Goal: Information Seeking & Learning: Learn about a topic

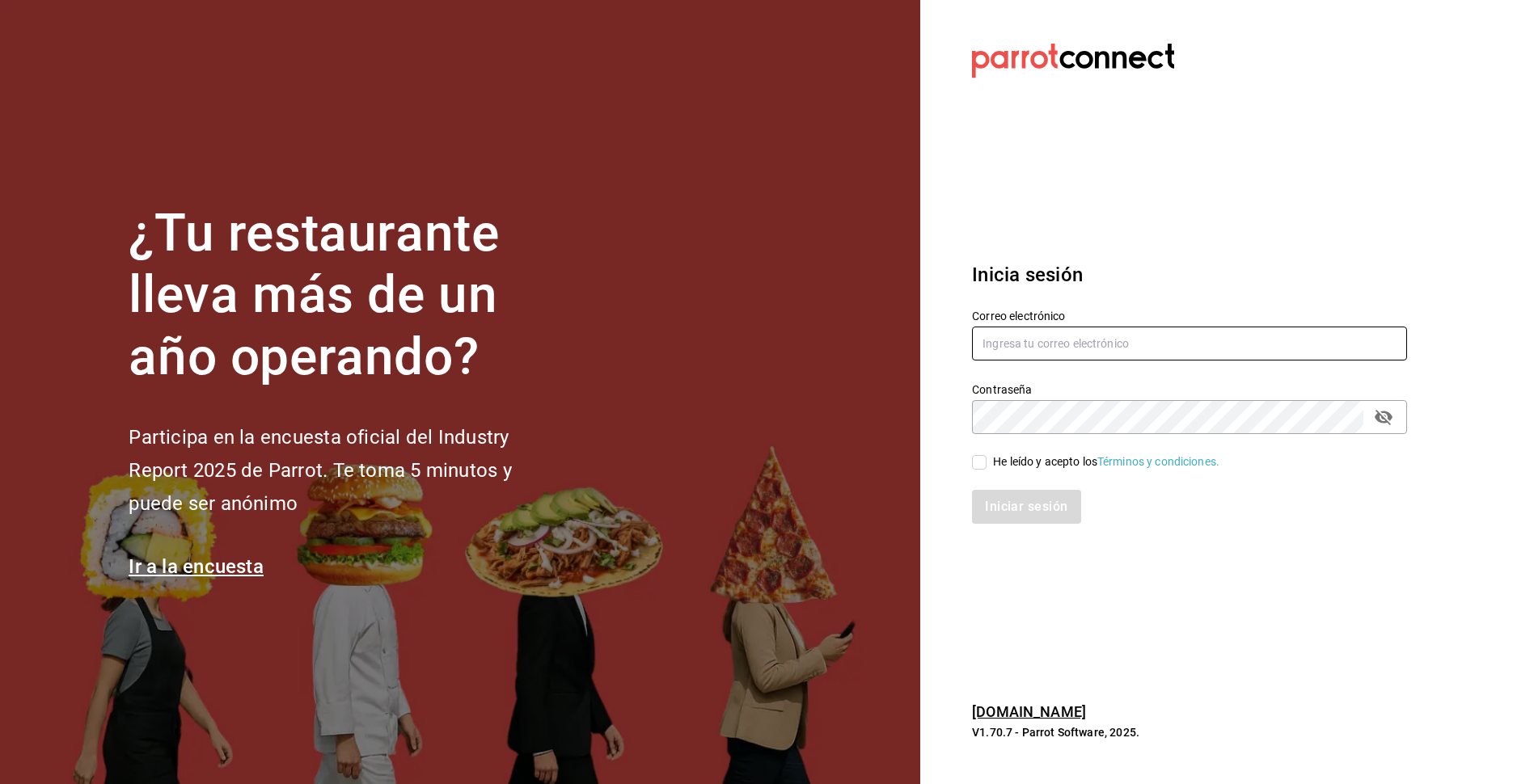
type input "tigre.masaryk@grupocosteno.com"
click at [988, 461] on span "He leído y acepto los Términos y condiciones." at bounding box center [1103, 462] width 233 height 17
click at [987, 461] on input "He leído y acepto los Términos y condiciones." at bounding box center [979, 463] width 15 height 15
checkbox input "true"
click at [1011, 516] on button "Iniciar sesión" at bounding box center [1026, 506] width 110 height 34
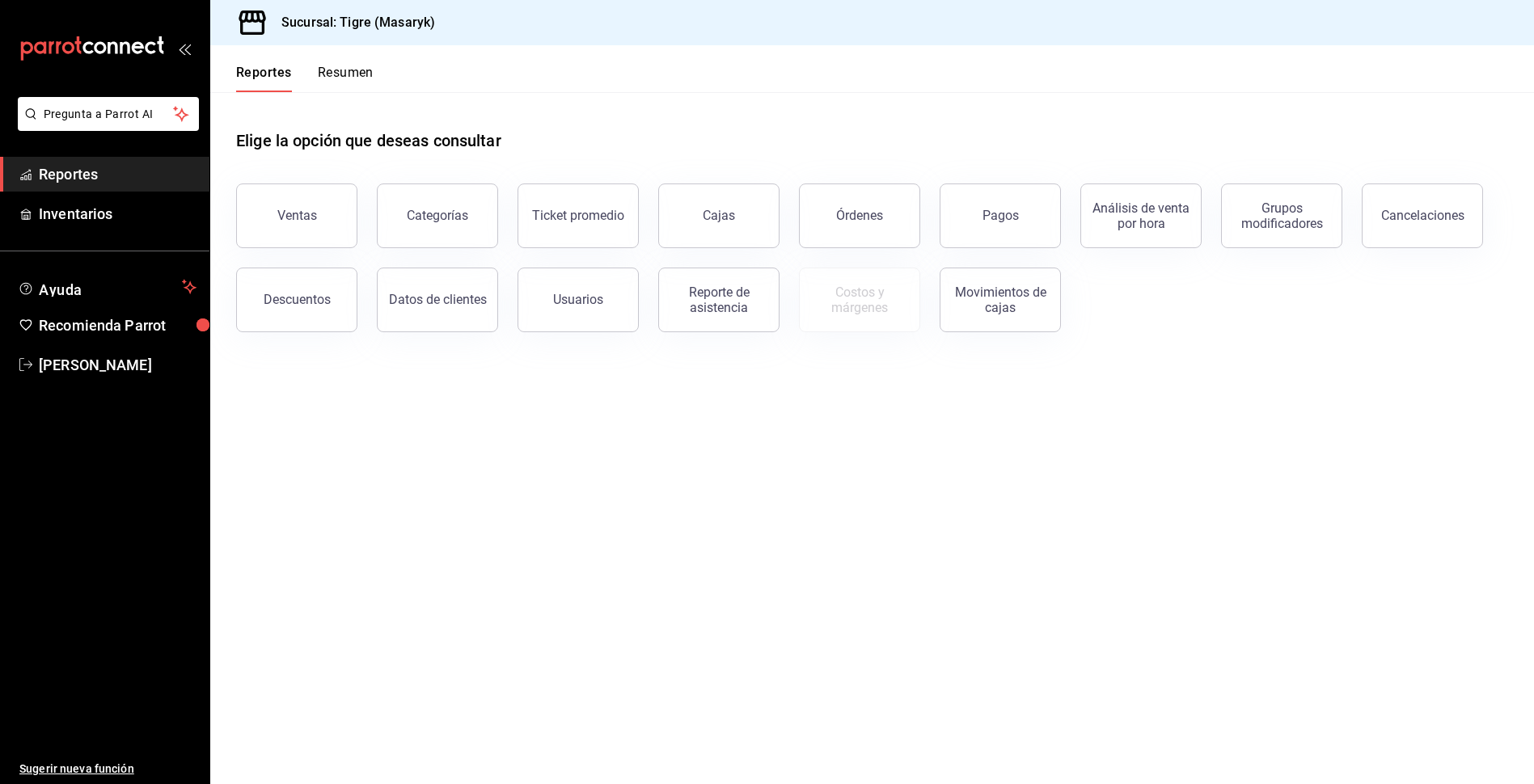
click at [197, 50] on div "mailbox folders" at bounding box center [105, 48] width 210 height 97
click at [330, 67] on button "Resumen" at bounding box center [345, 79] width 56 height 28
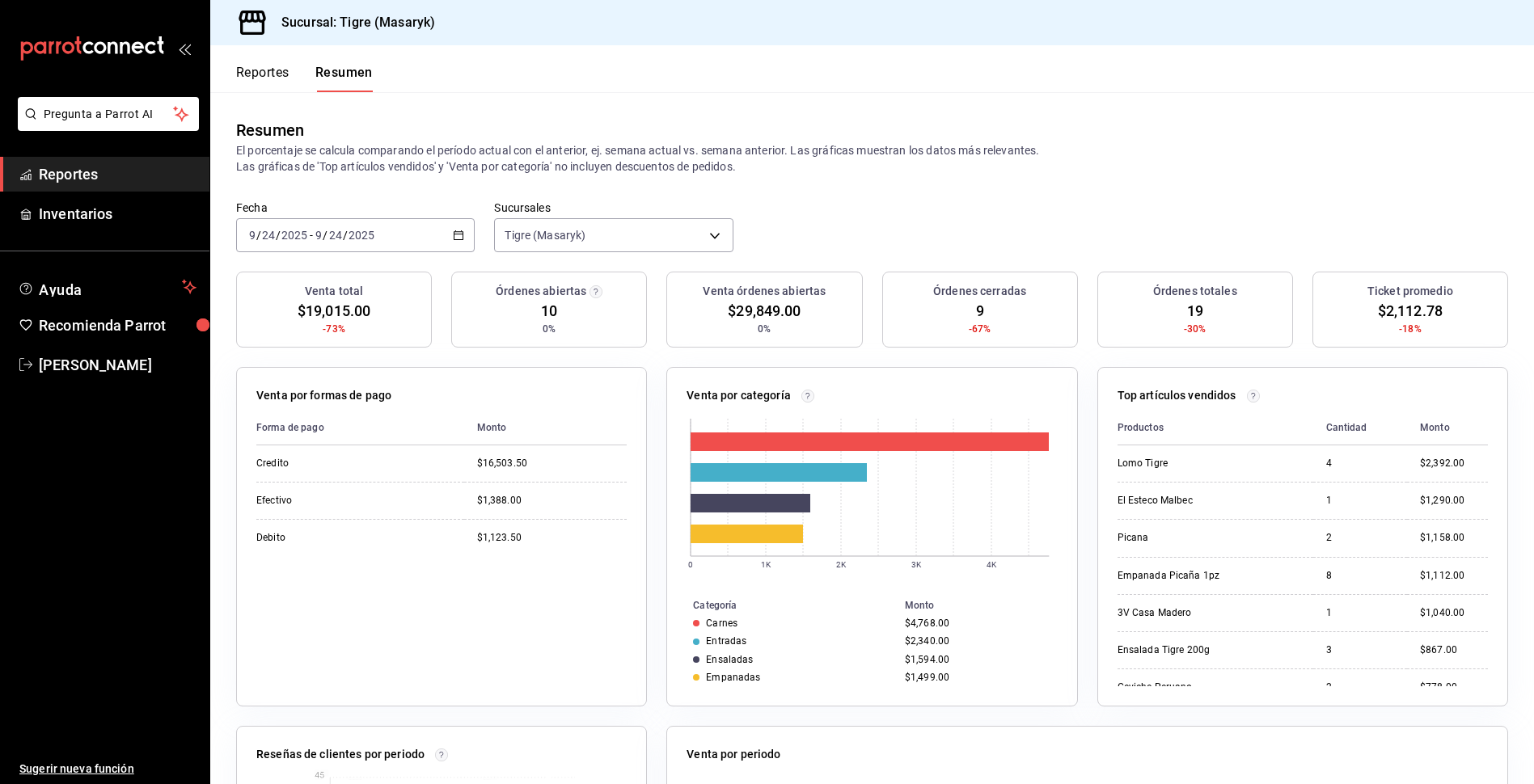
click at [279, 71] on button "Reportes" at bounding box center [263, 79] width 54 height 28
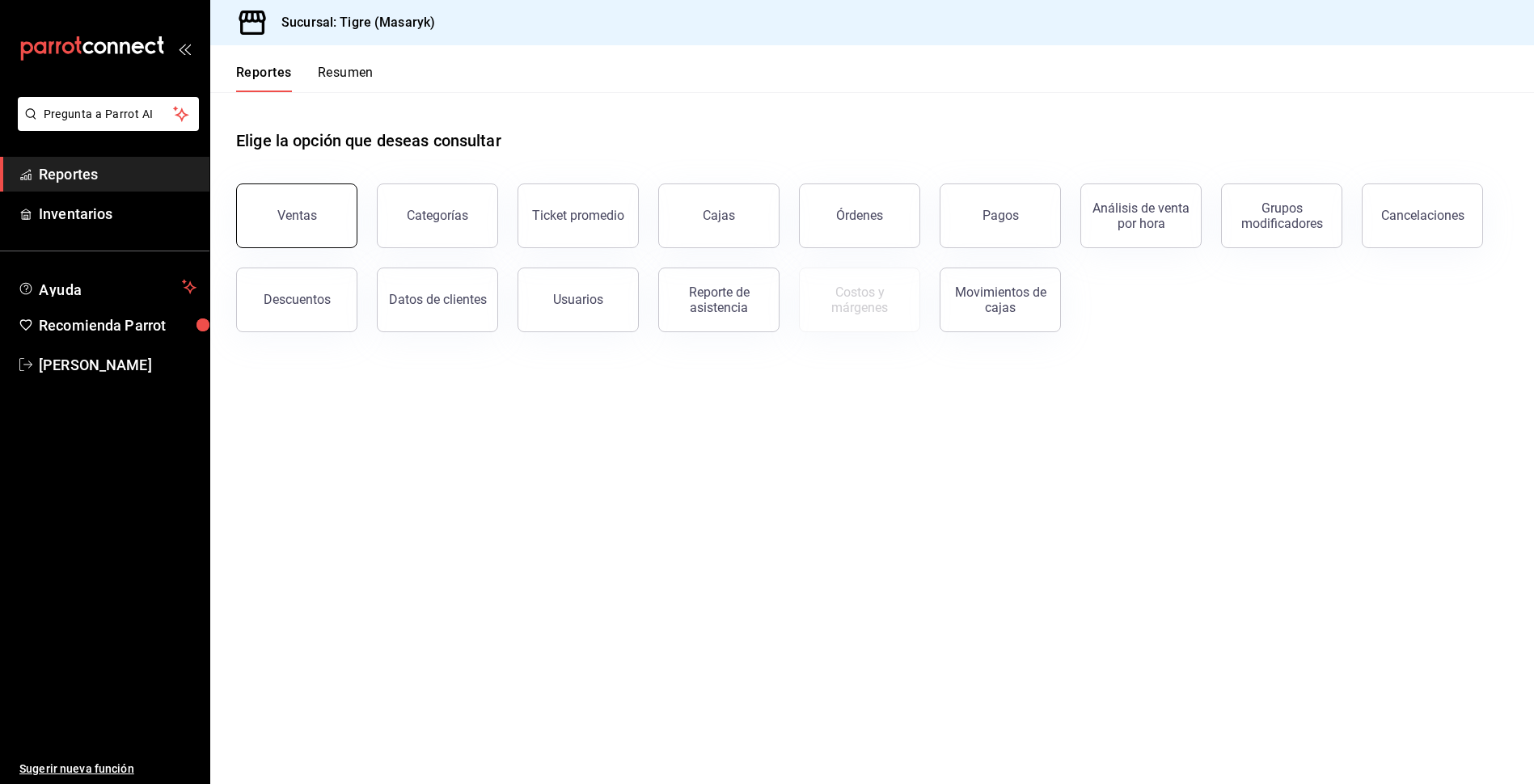
click at [287, 213] on div "Ventas" at bounding box center [297, 215] width 40 height 15
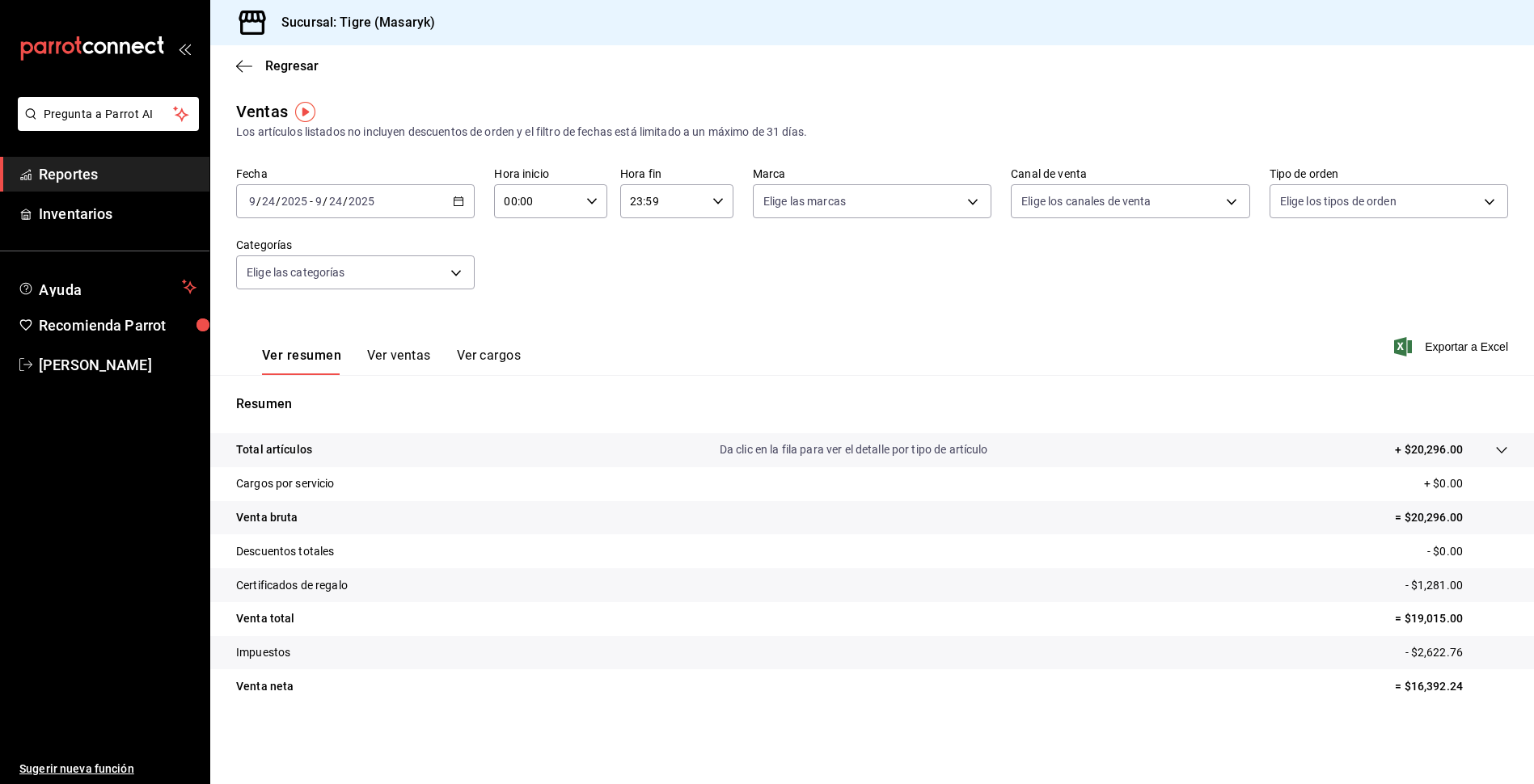
click at [581, 208] on div "00:00 Hora inicio" at bounding box center [550, 201] width 113 height 34
click at [537, 274] on span "05" at bounding box center [522, 275] width 31 height 13
type input "05:00"
click at [696, 207] on div at bounding box center [767, 392] width 1534 height 784
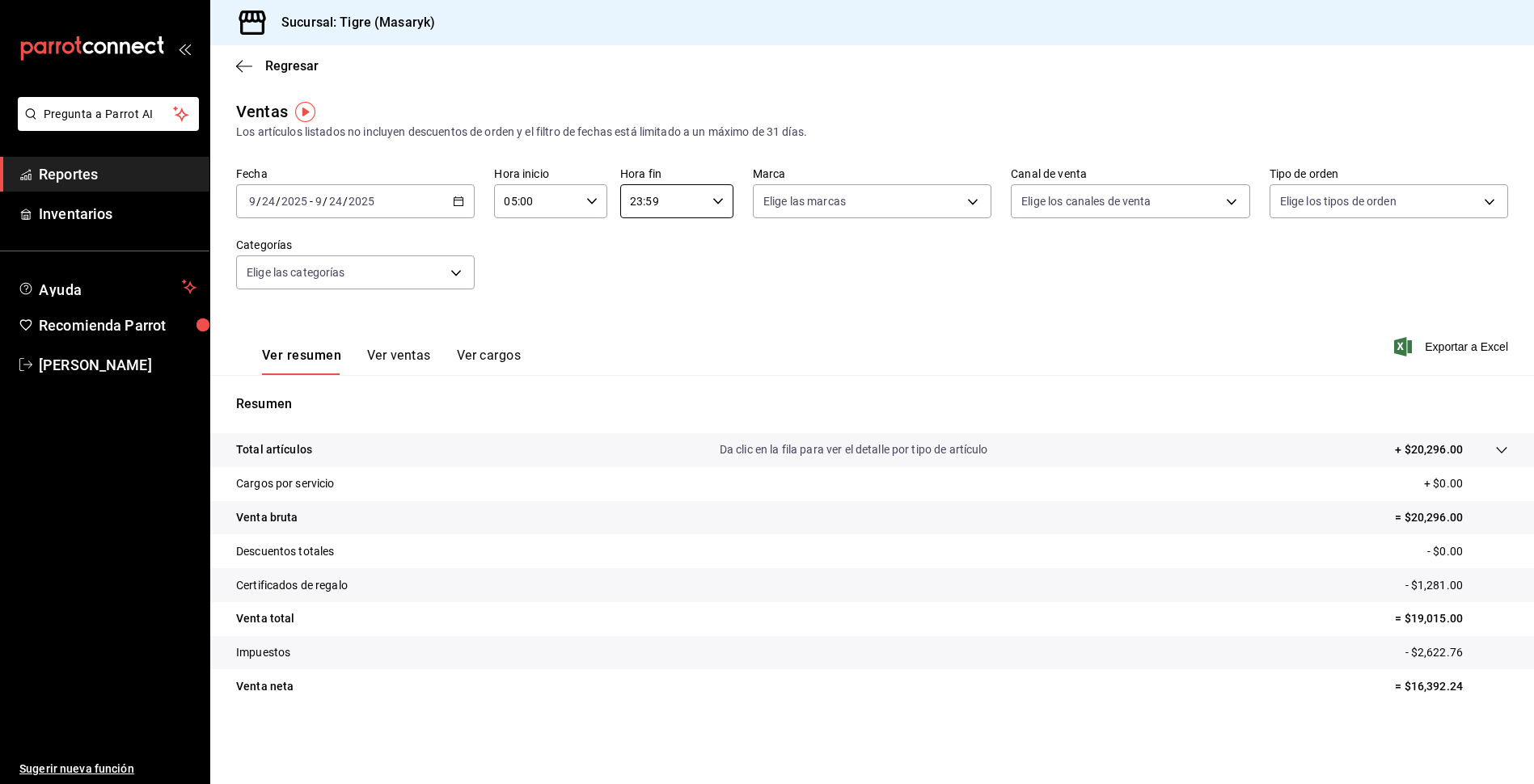
click at [693, 208] on input "23:59" at bounding box center [663, 201] width 86 height 32
click at [648, 277] on span "05" at bounding box center [649, 275] width 31 height 13
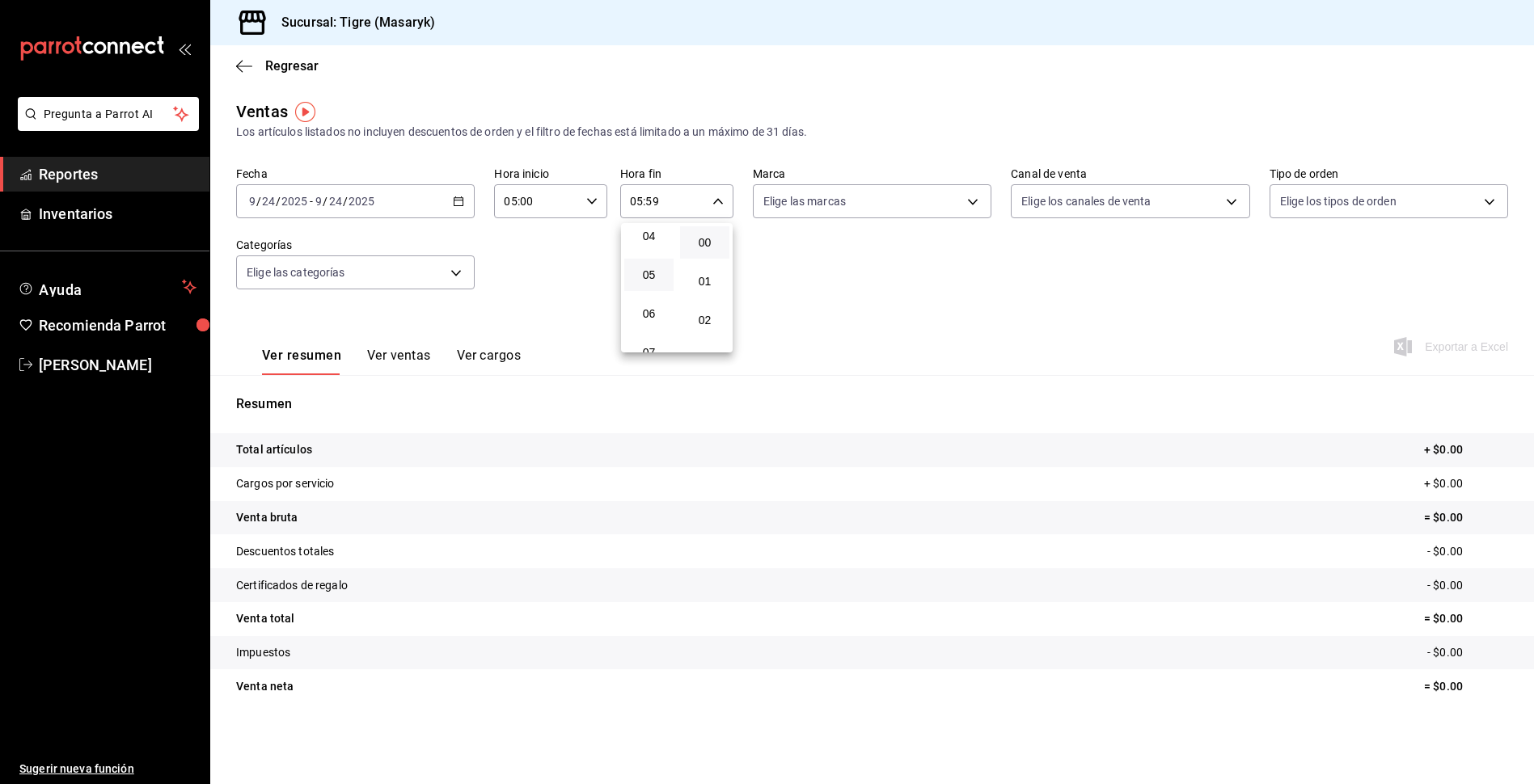
click at [711, 234] on button "00" at bounding box center [704, 243] width 50 height 32
type input "05:00"
click at [1233, 333] on div at bounding box center [767, 392] width 1534 height 784
click at [331, 265] on body "Pregunta a Parrot AI Reportes Inventarios Ayuda Recomienda Parrot Tigre [PERSON…" at bounding box center [767, 392] width 1534 height 784
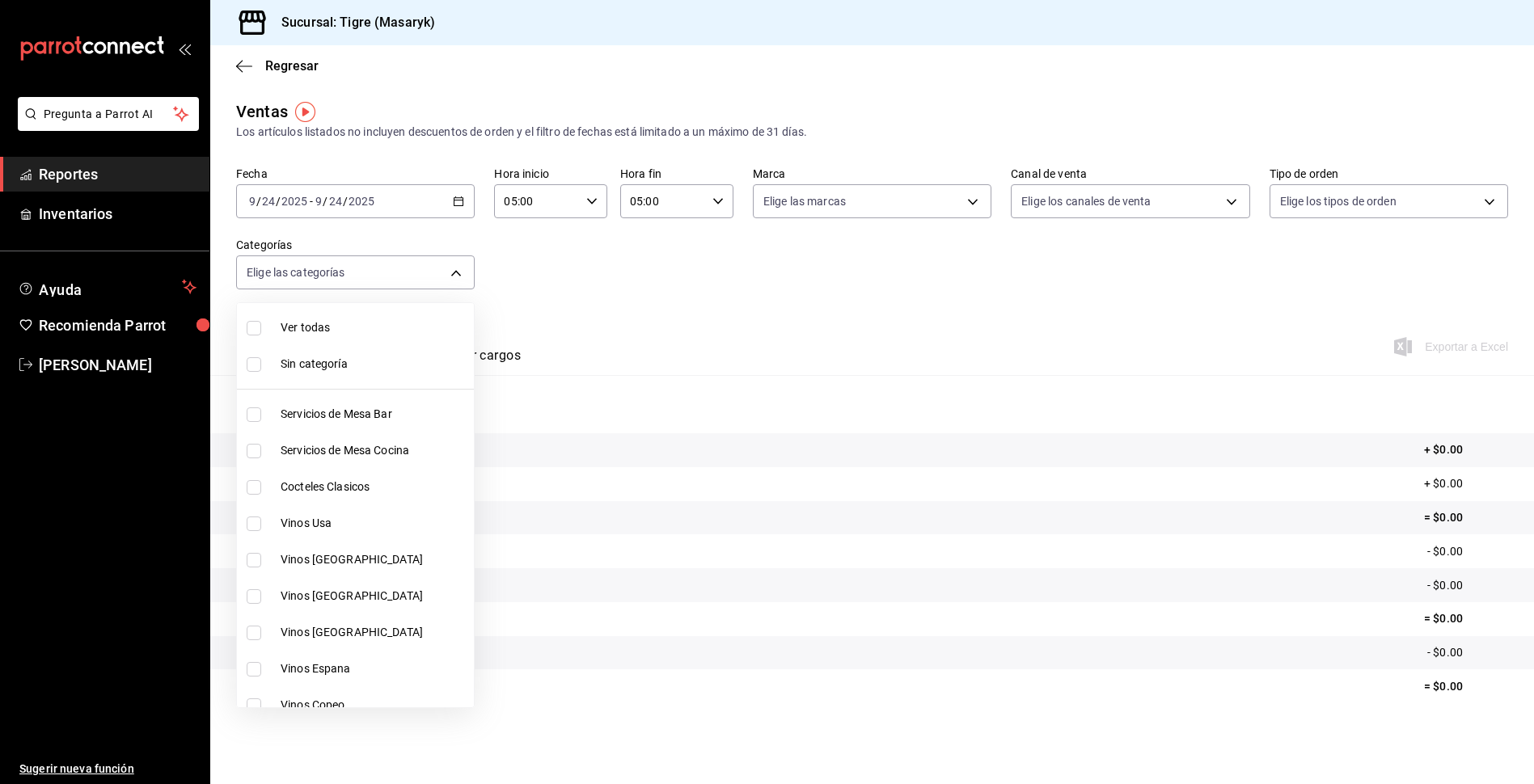
click at [325, 327] on span "Ver todas" at bounding box center [374, 327] width 187 height 17
type input "7cd27861-1019-4265-ada8-0a6349b72ebc,77c47ebf-2aa7-4ca3-900f-d4e8133ed13d,d84ff…"
checkbox input "true"
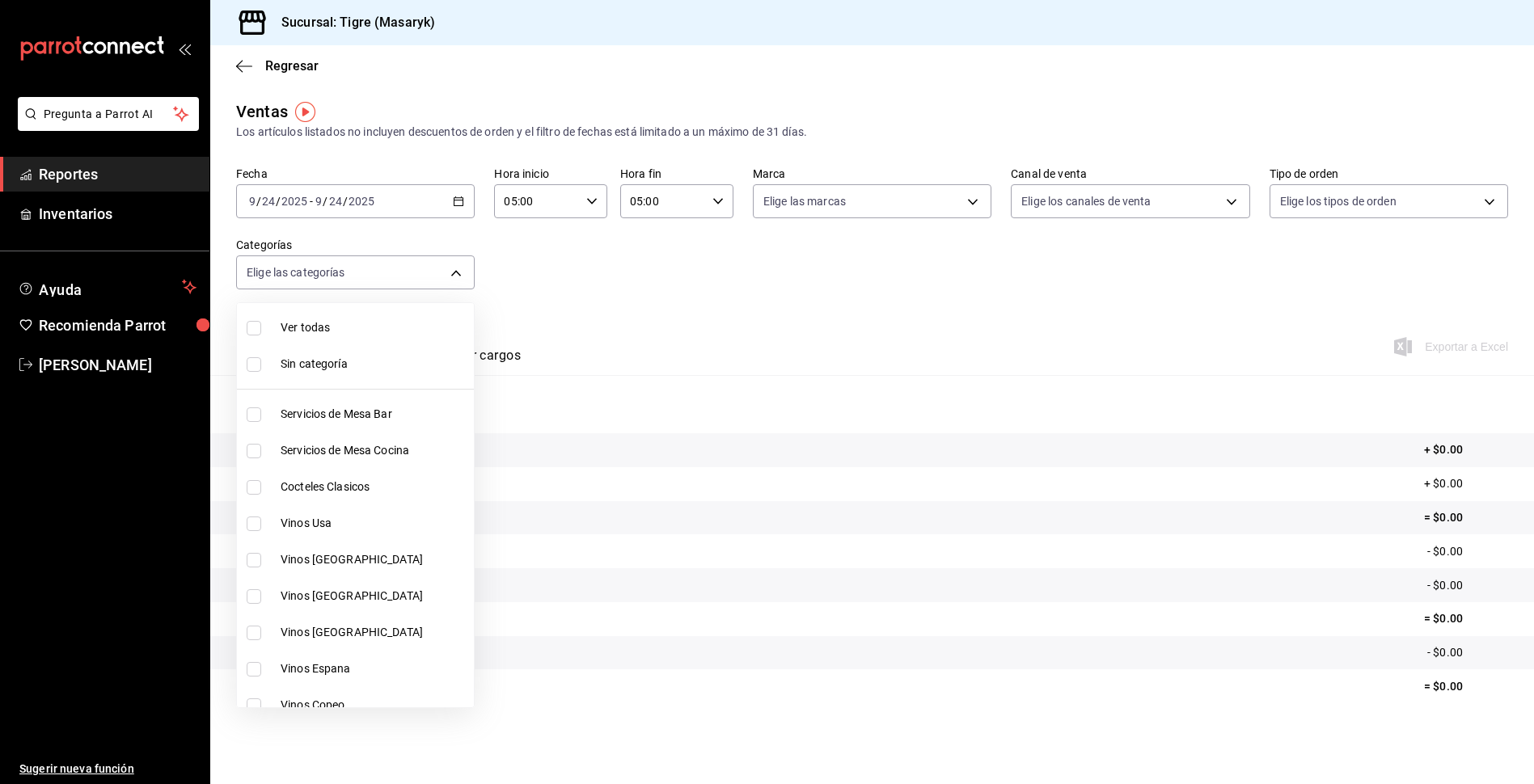
checkbox input "true"
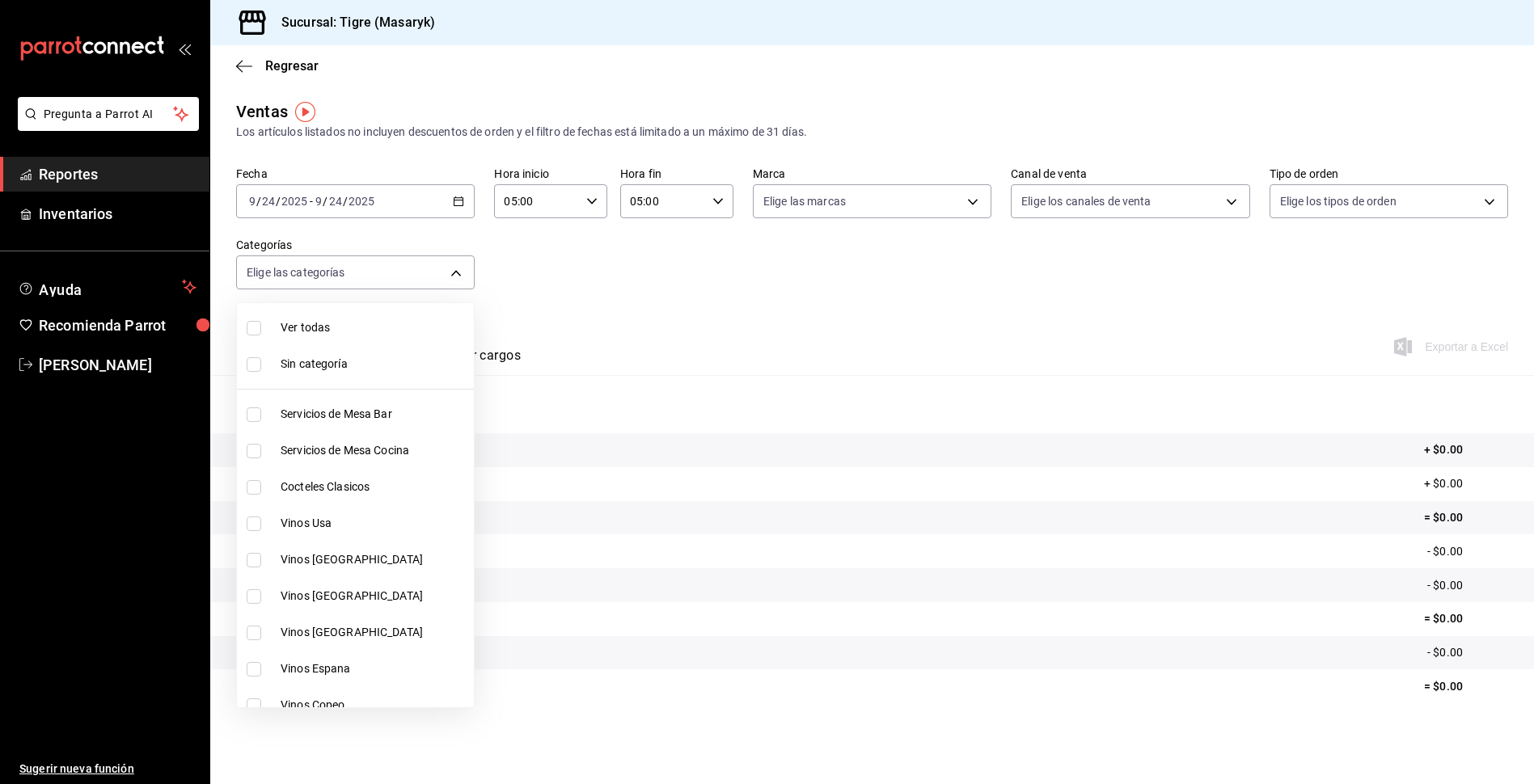
checkbox input "true"
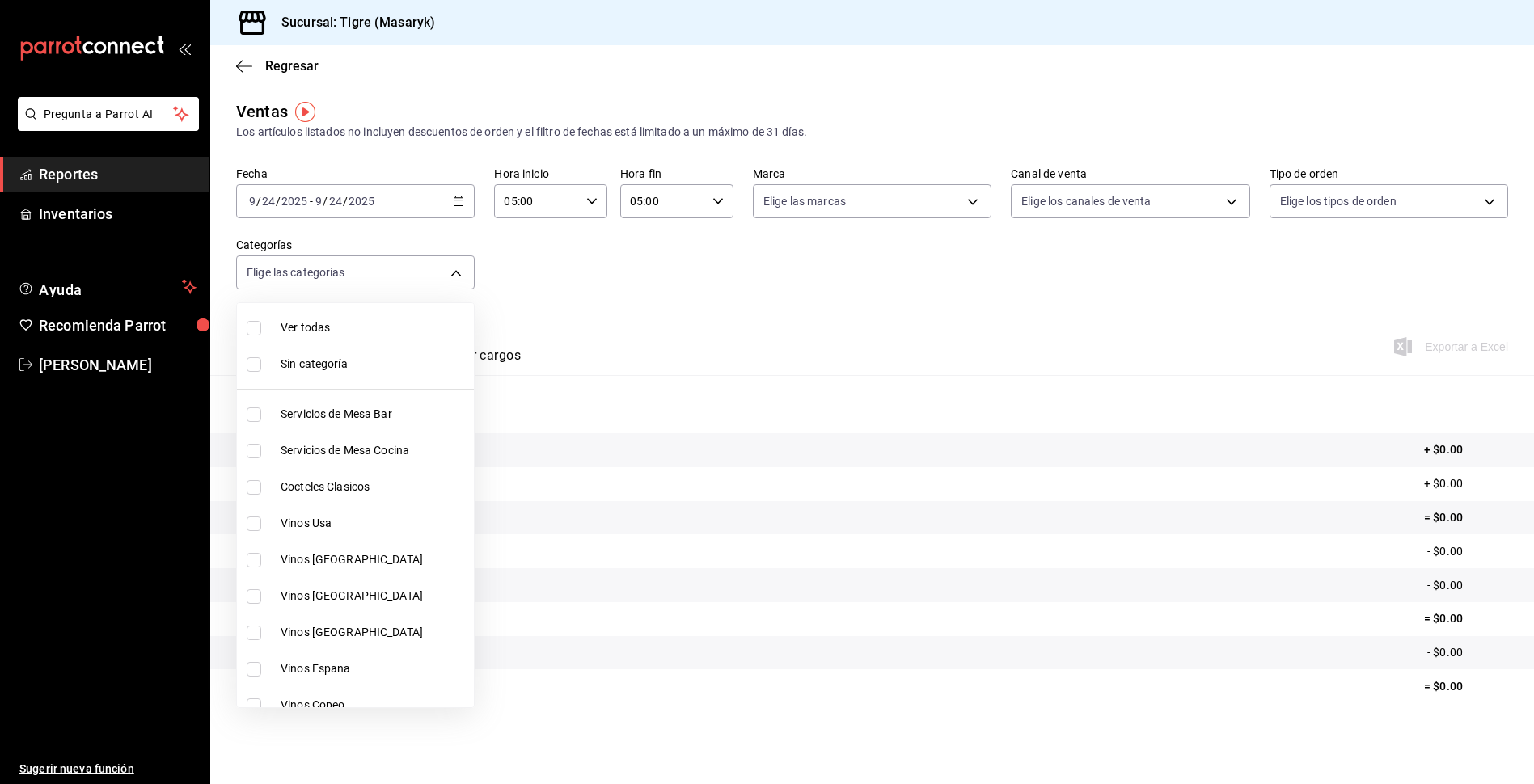
checkbox input "true"
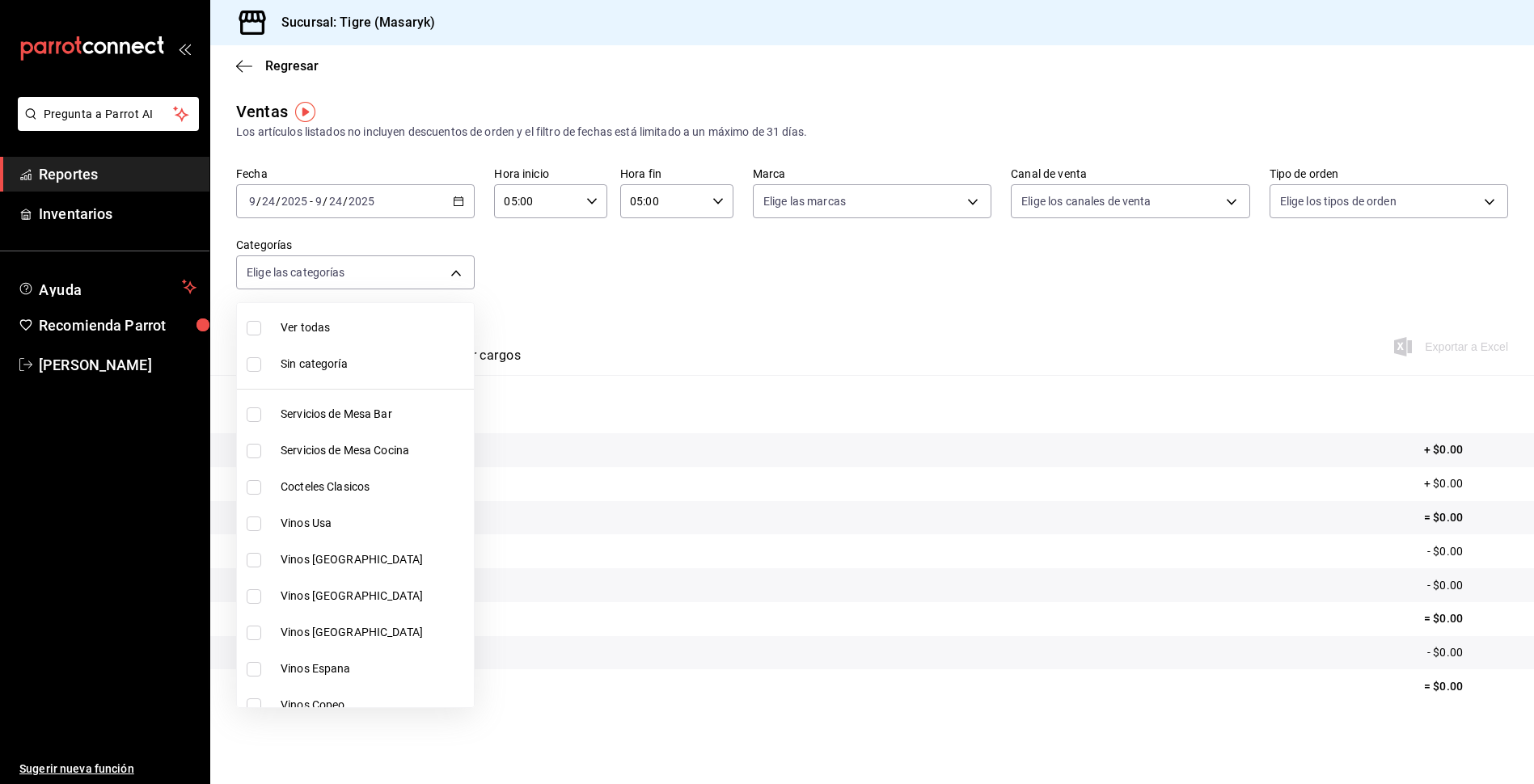
checkbox input "true"
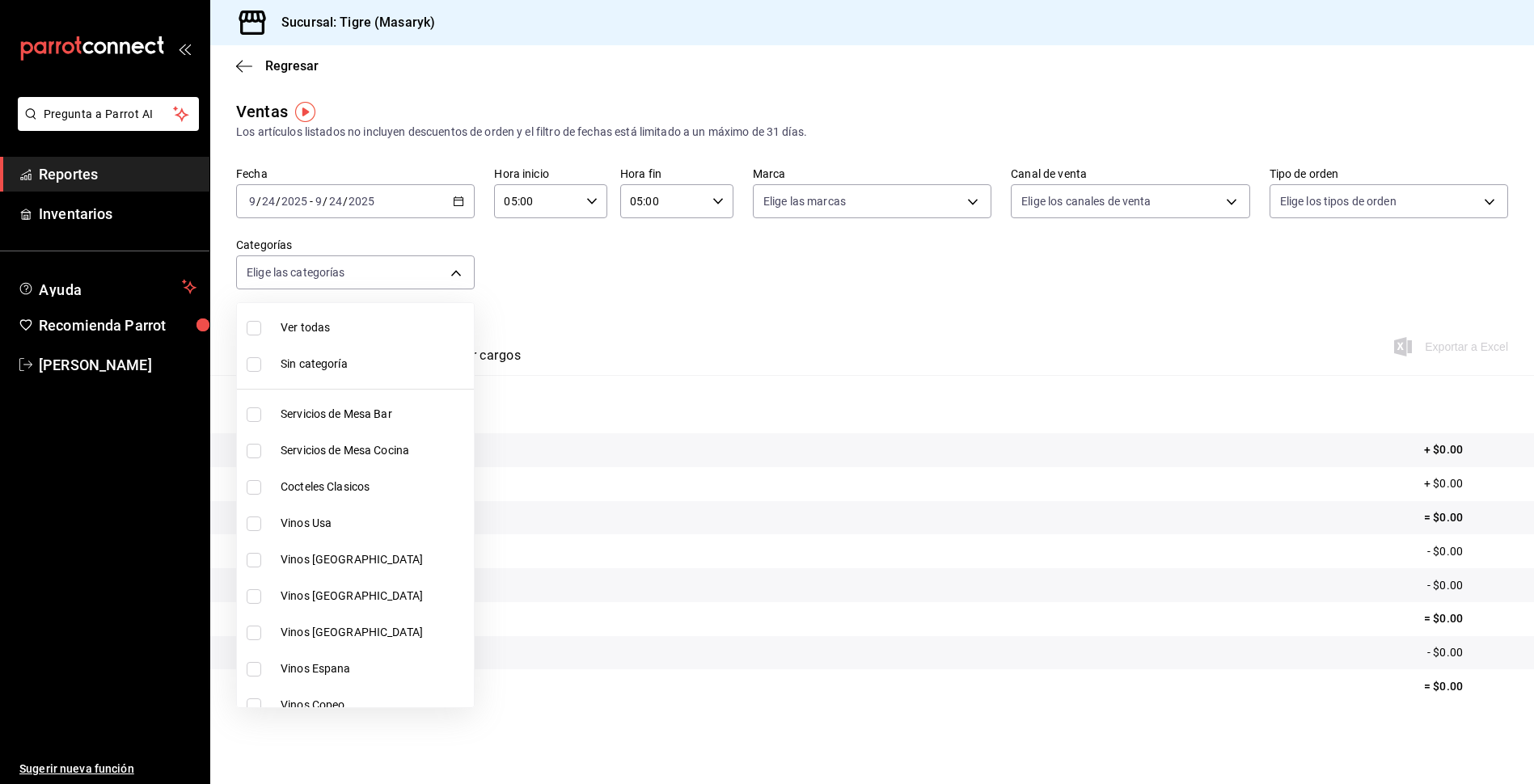
checkbox input "true"
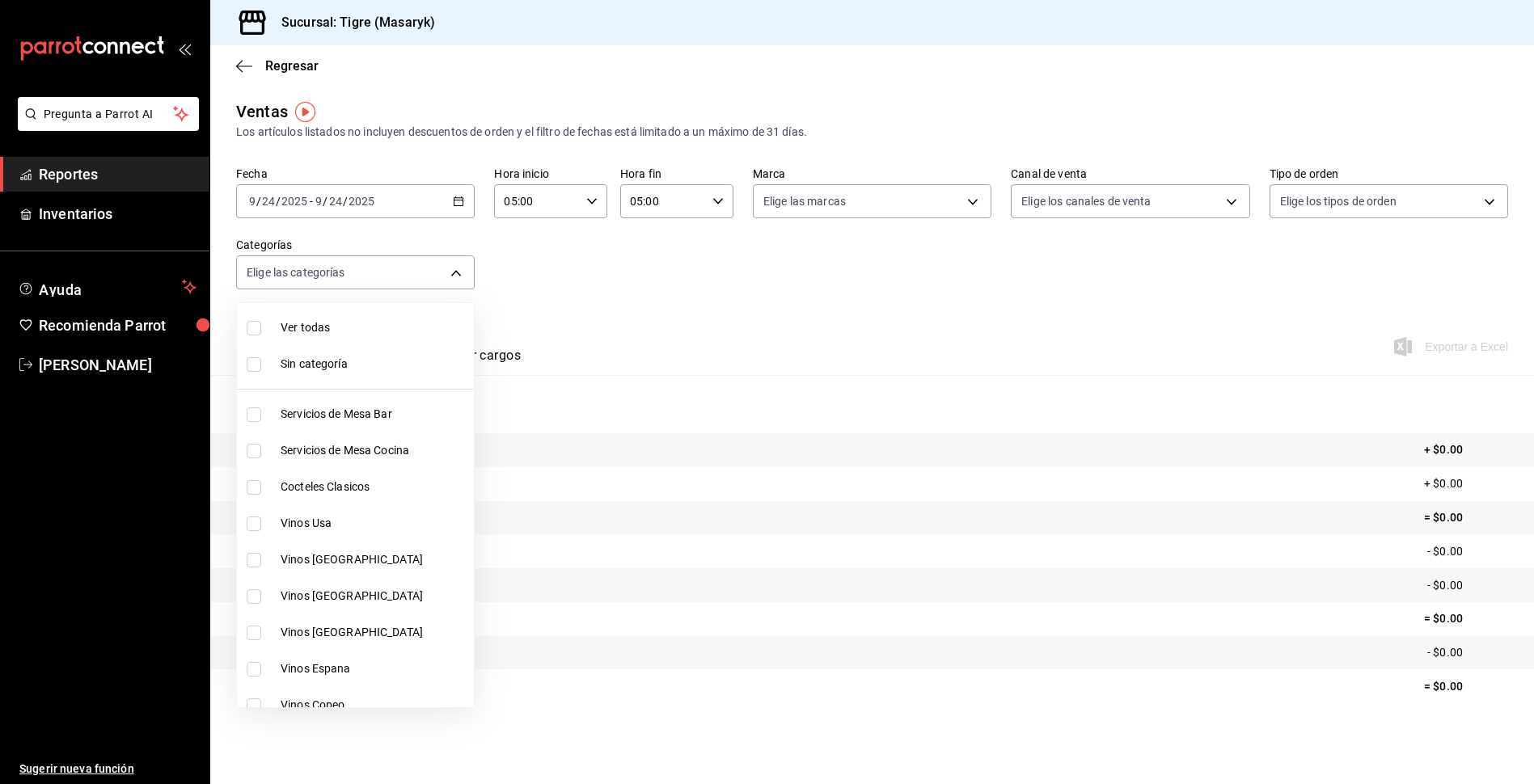
checkbox input "true"
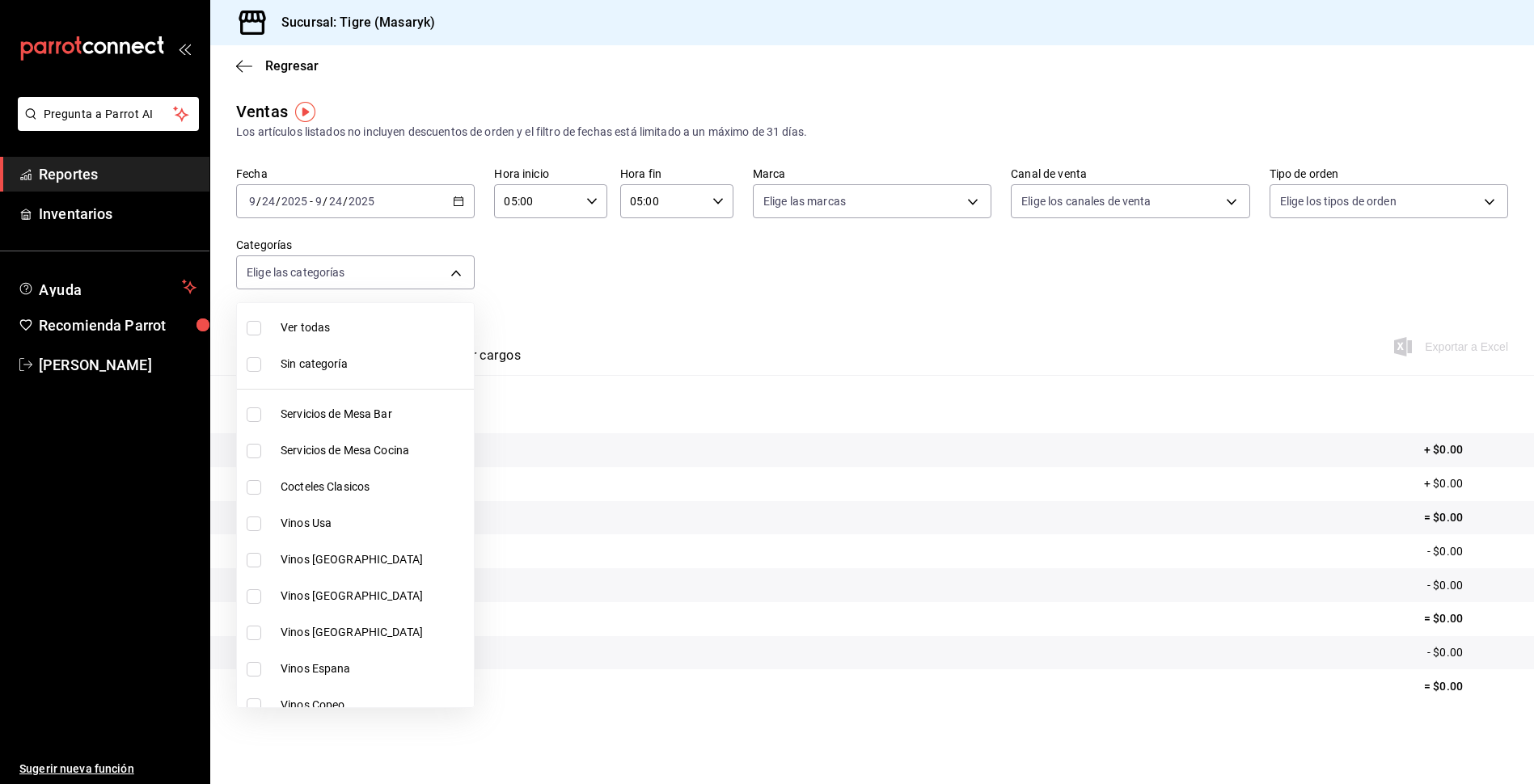
checkbox input "true"
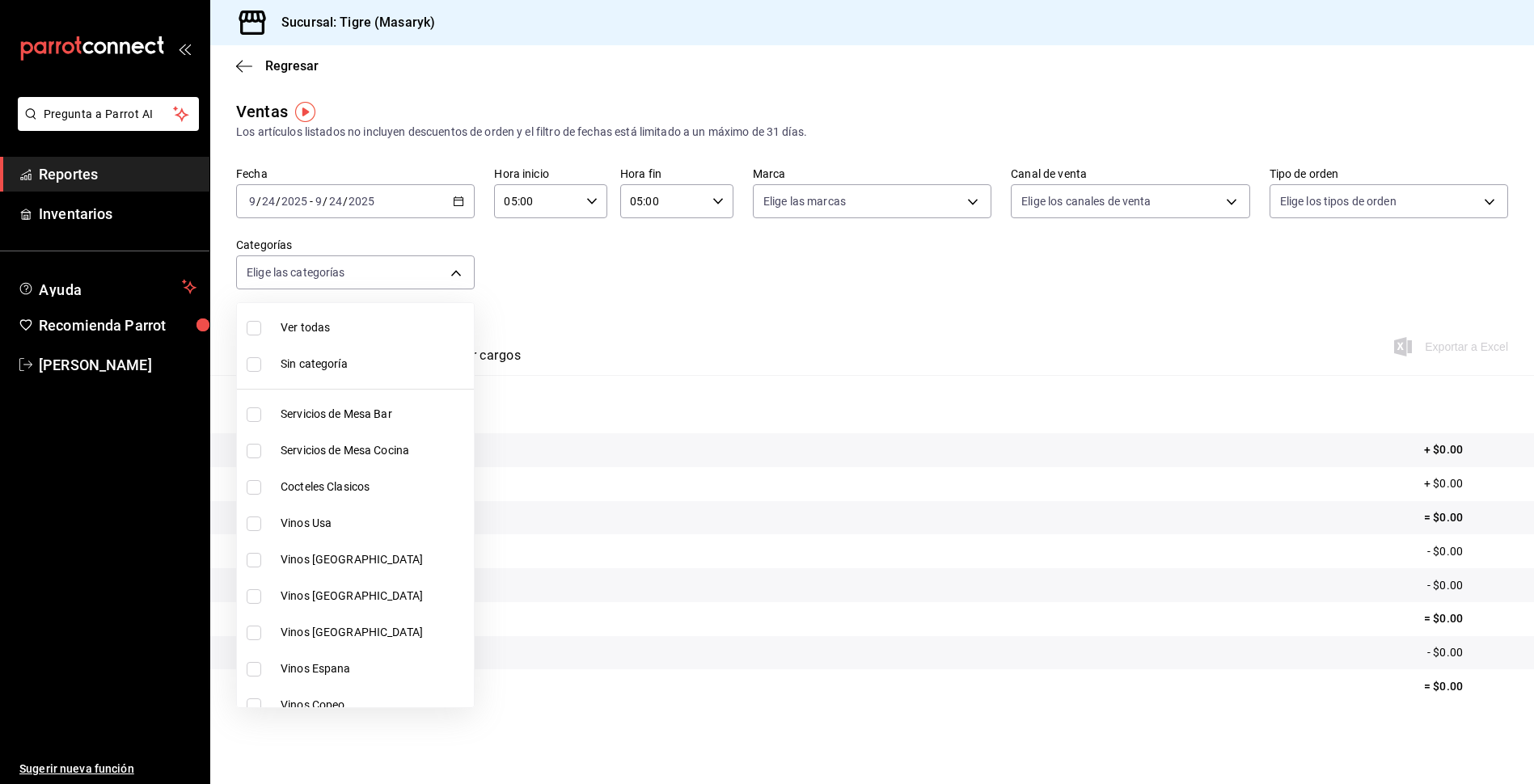
checkbox input "true"
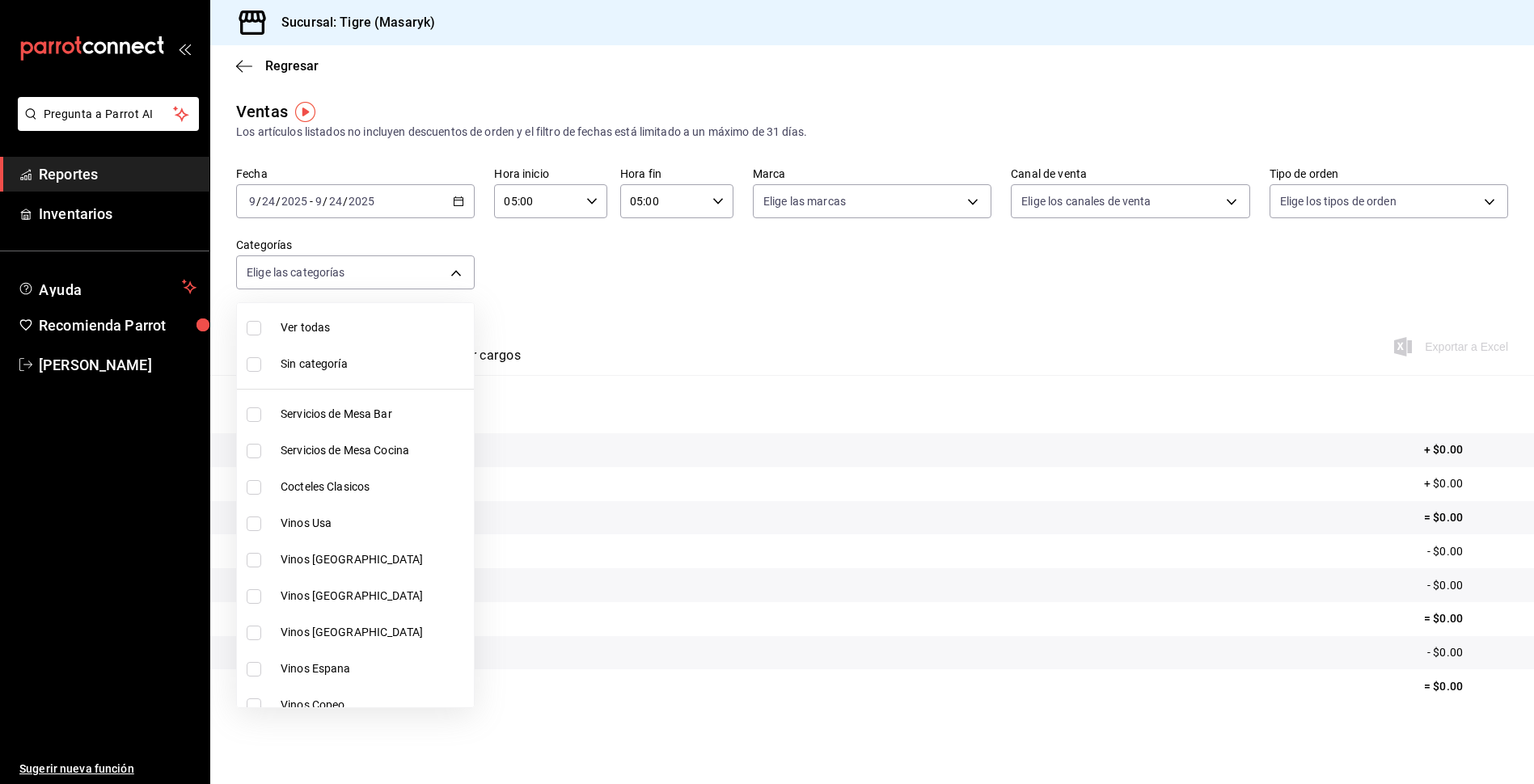
checkbox input "true"
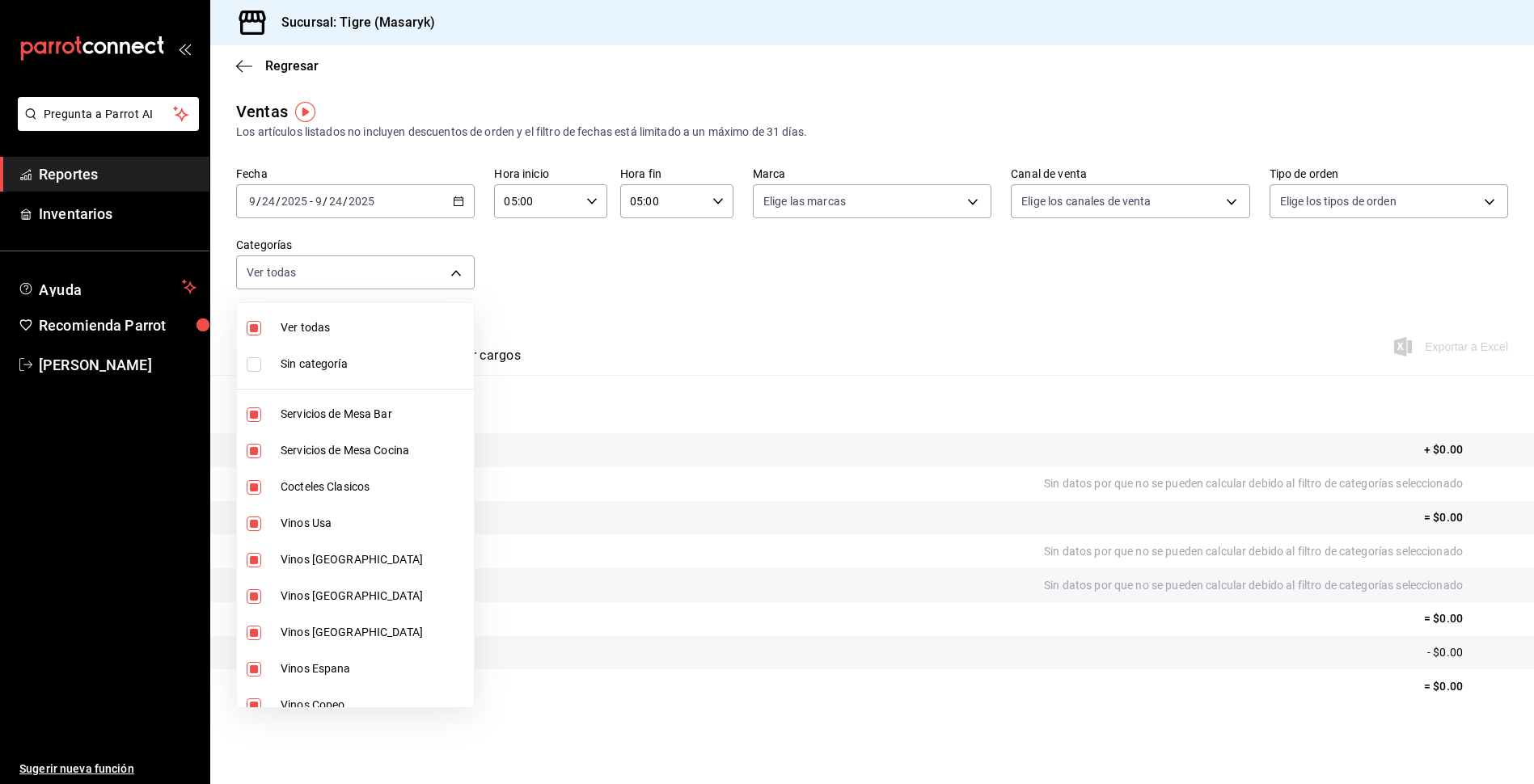
click at [1156, 205] on div at bounding box center [767, 392] width 1534 height 784
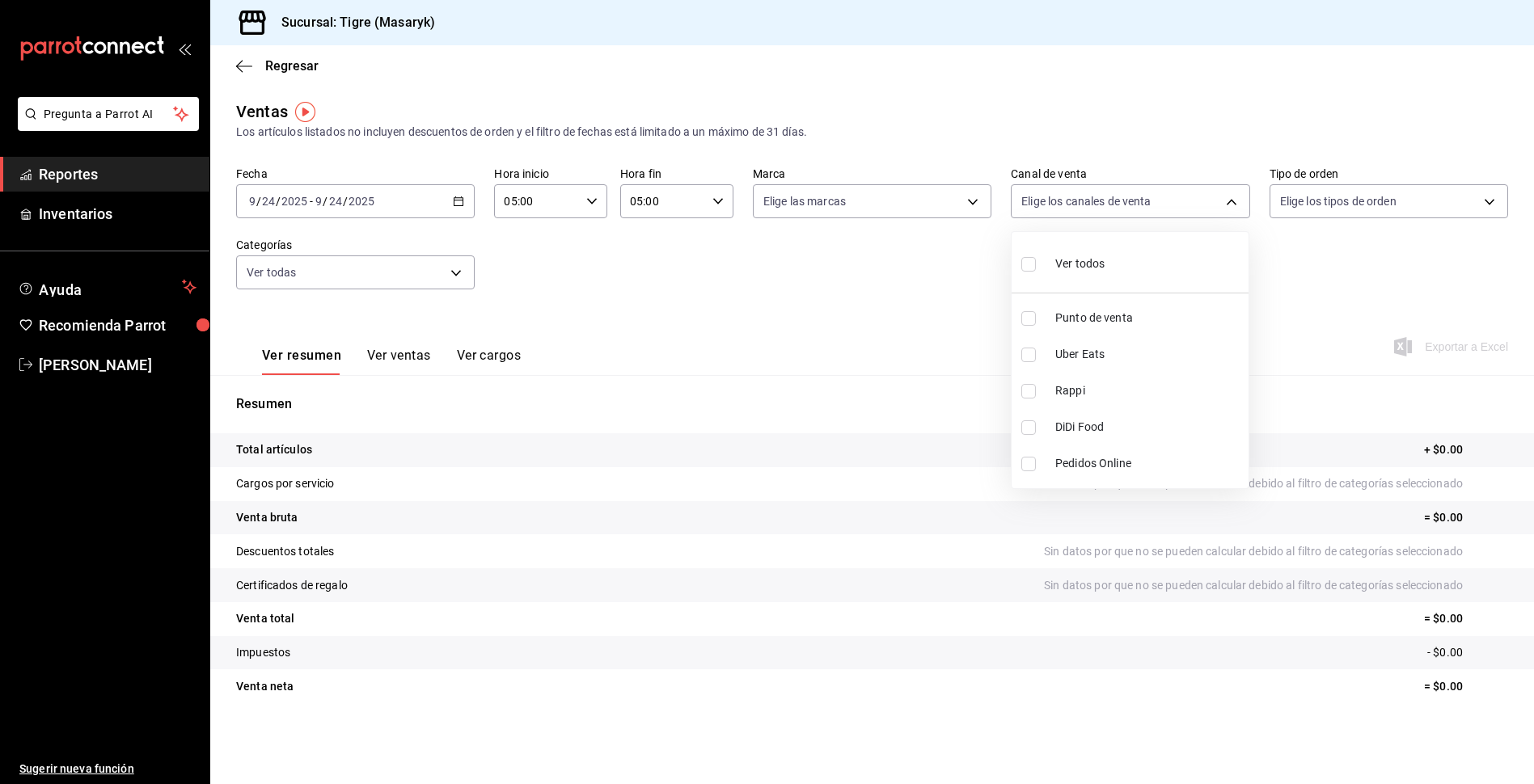
click at [1156, 205] on body "Pregunta a Parrot AI Reportes Inventarios Ayuda Recomienda Parrot Tigre [PERSON…" at bounding box center [767, 392] width 1534 height 784
click at [1124, 260] on li "Ver todos" at bounding box center [1130, 262] width 237 height 48
type input "PARROT,UBER_EATS,RAPPI,DIDI_FOOD,ONLINE"
checkbox input "true"
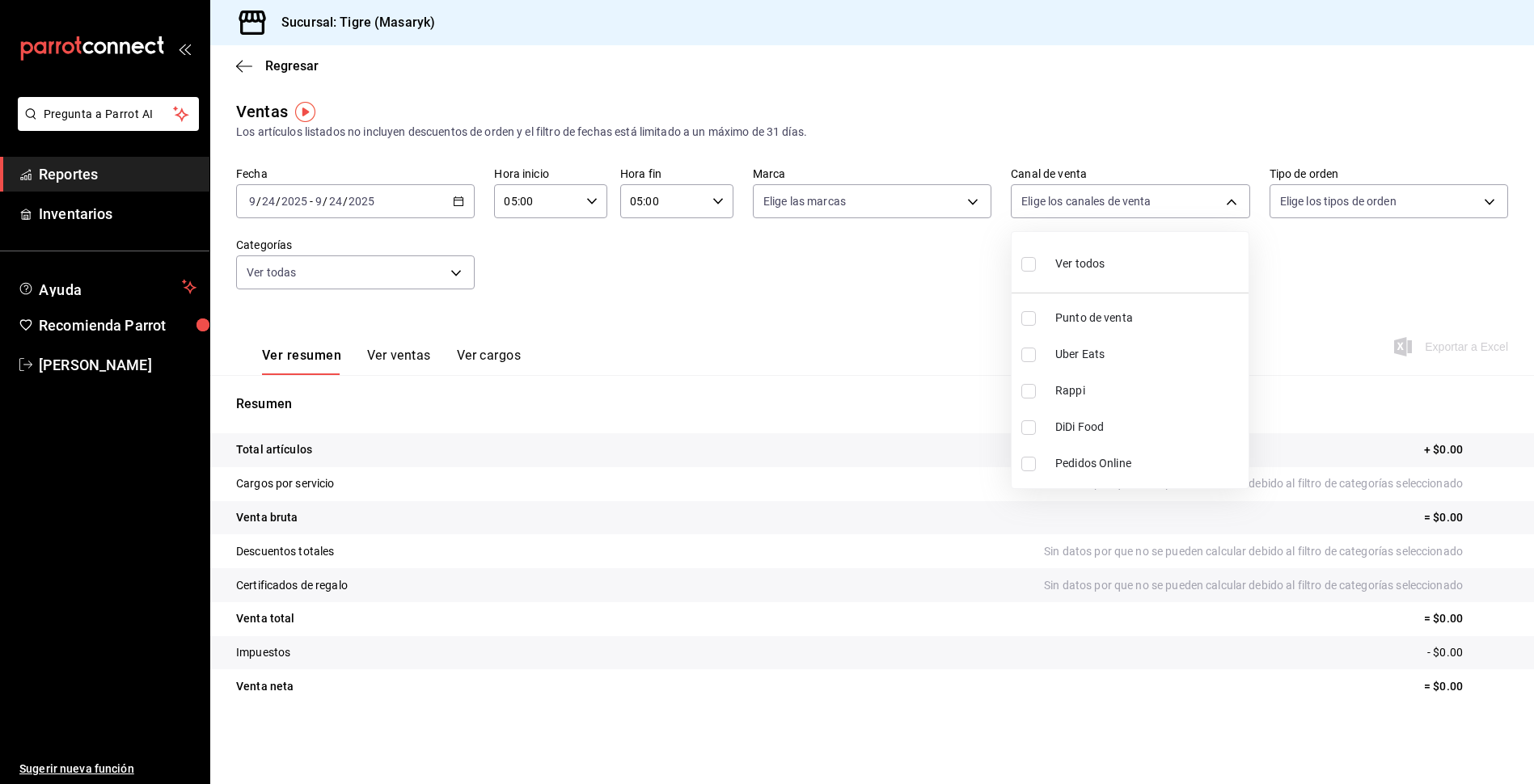
checkbox input "true"
click at [1342, 195] on div at bounding box center [767, 392] width 1534 height 784
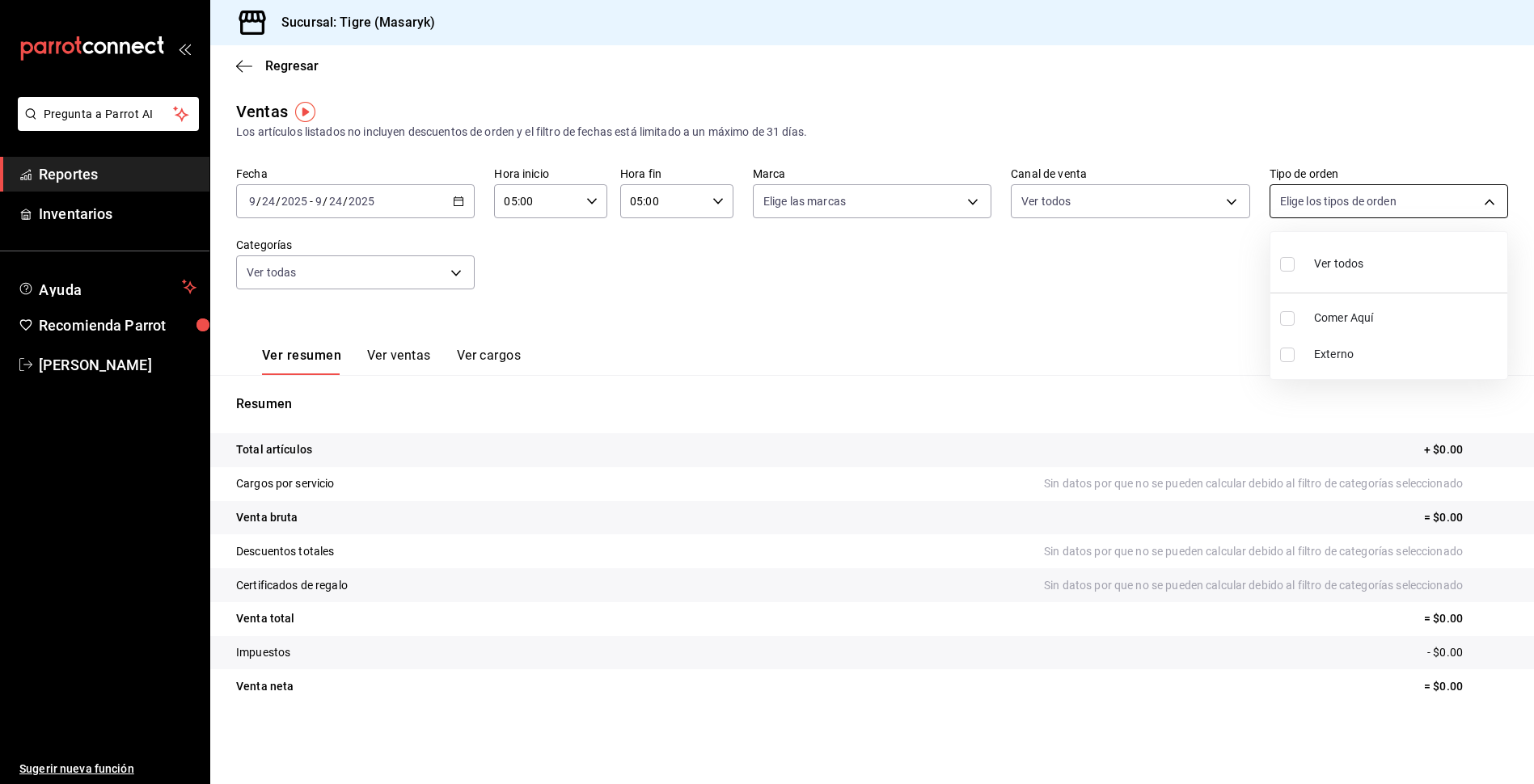
click at [1333, 199] on body "Pregunta a Parrot AI Reportes Inventarios Ayuda Recomienda Parrot Tigre [PERSON…" at bounding box center [767, 392] width 1534 height 784
click at [1294, 285] on li "Ver todos" at bounding box center [1389, 262] width 237 height 48
type input "055f9661-bd08-44a8-b190-ece87b7249e5,EXTERNAL"
checkbox input "true"
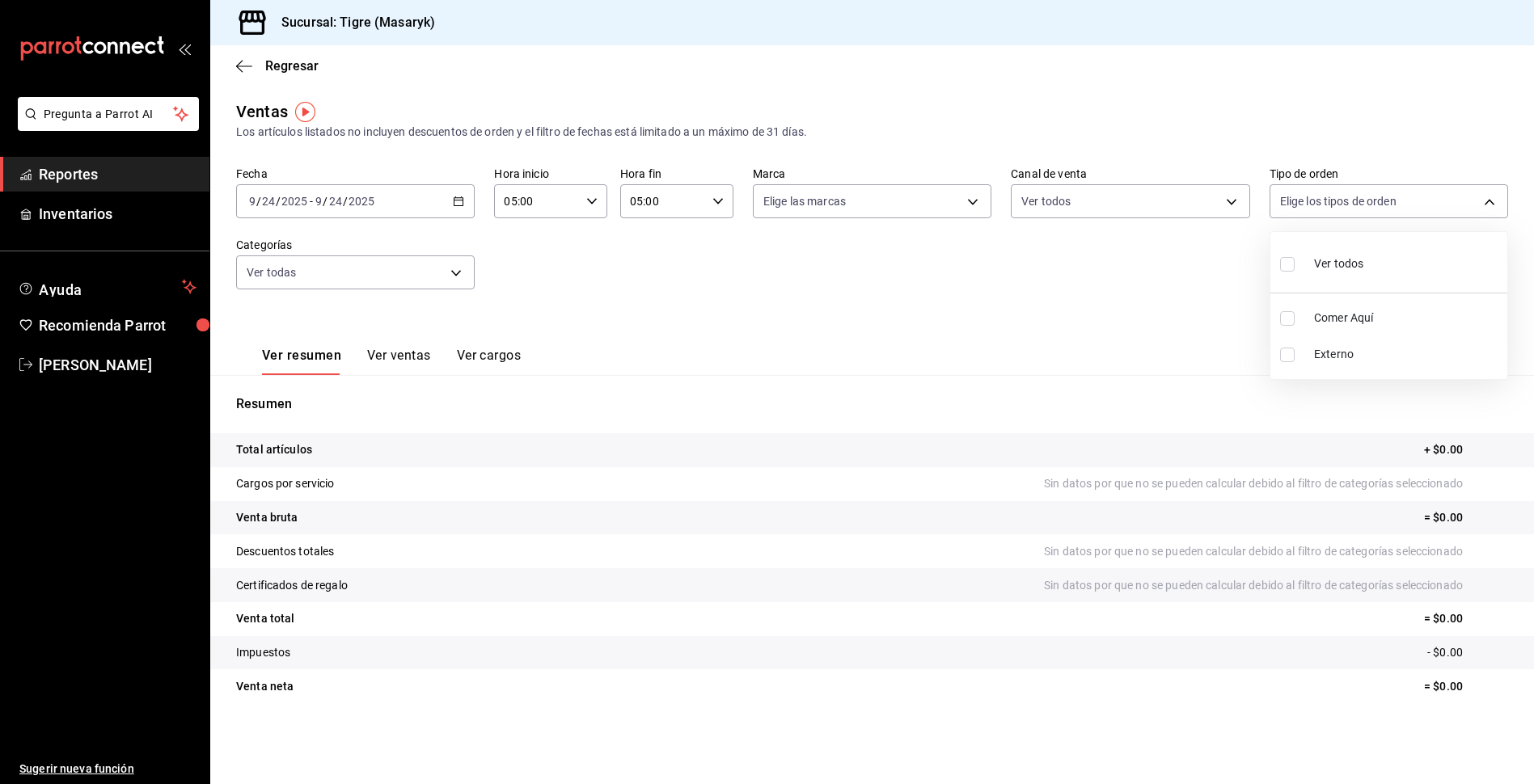
checkbox input "true"
click at [417, 275] on div at bounding box center [767, 392] width 1534 height 784
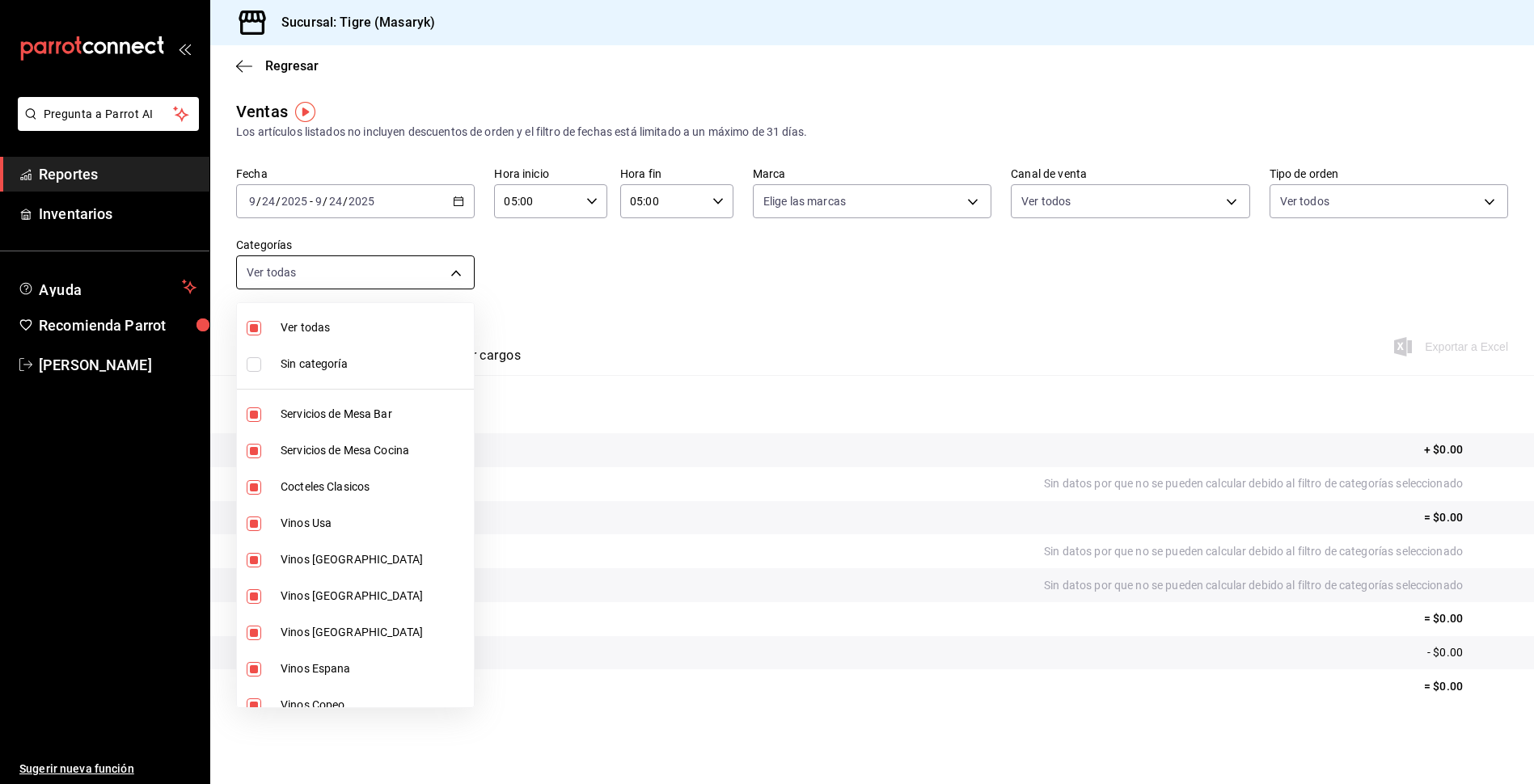
click at [434, 270] on body "Pregunta a Parrot AI Reportes Inventarios Ayuda Recomienda Parrot Tigre [PERSON…" at bounding box center [767, 392] width 1534 height 784
click at [349, 328] on span "Ver todas" at bounding box center [374, 327] width 187 height 17
checkbox input "false"
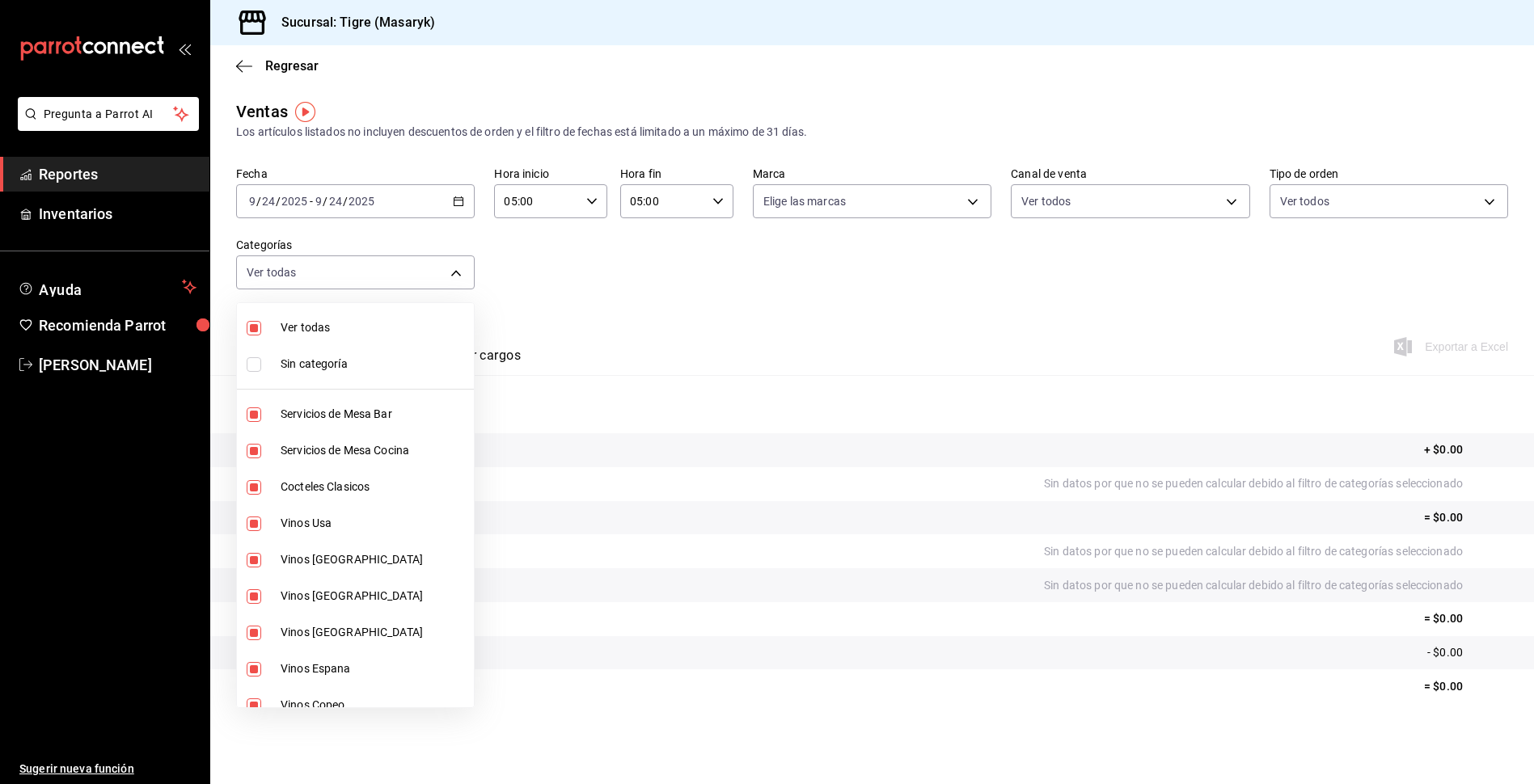
checkbox input "false"
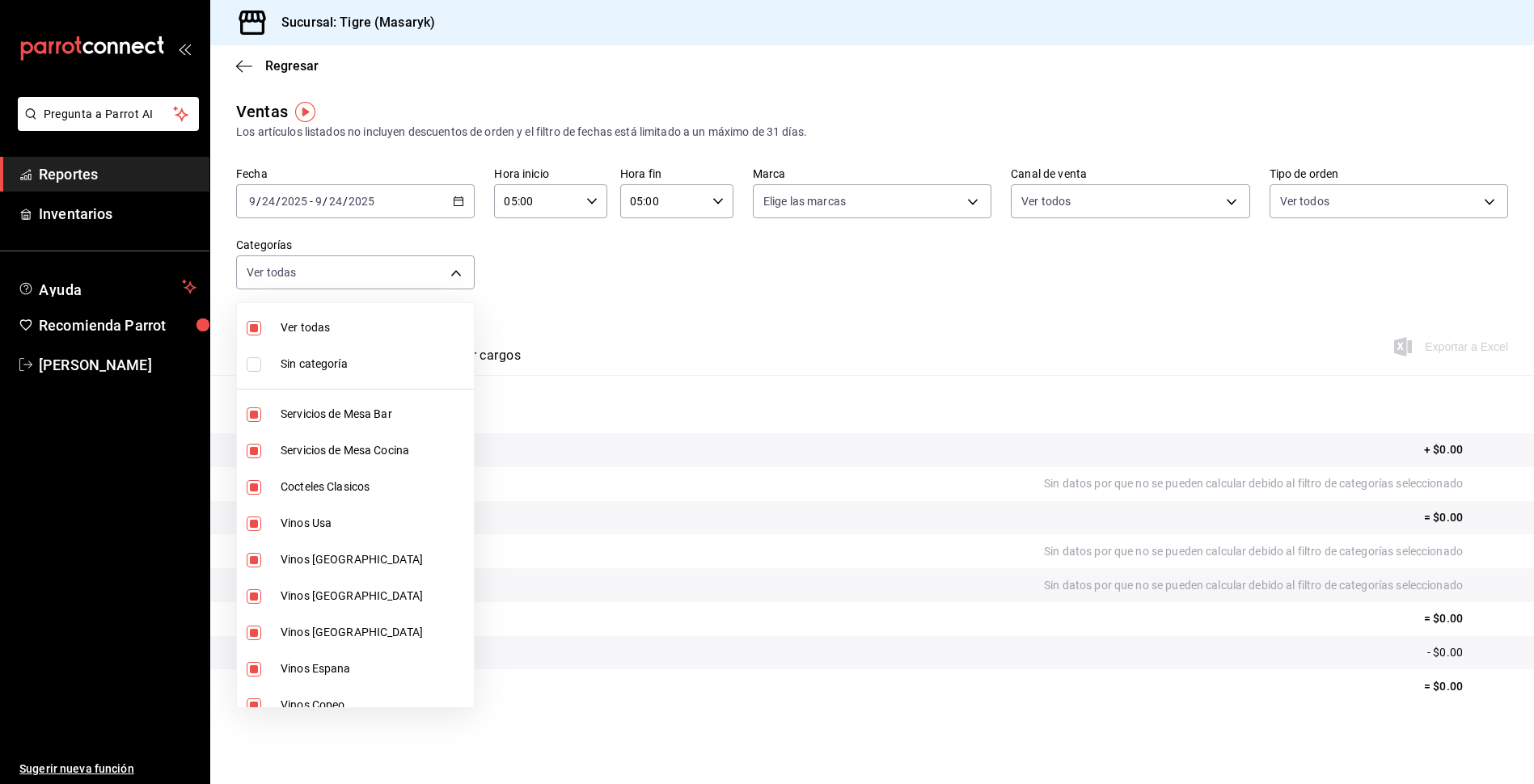
checkbox input "false"
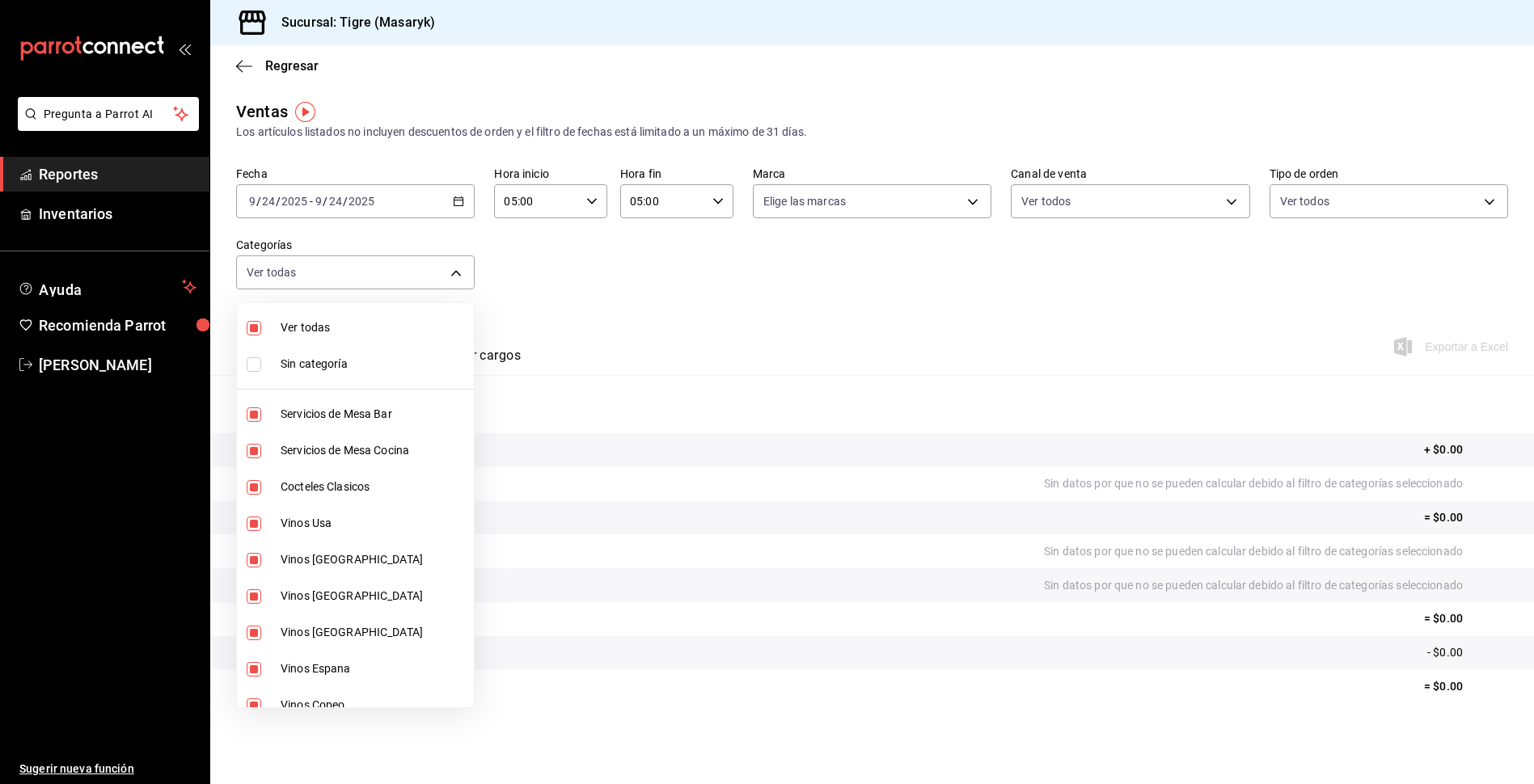
checkbox input "false"
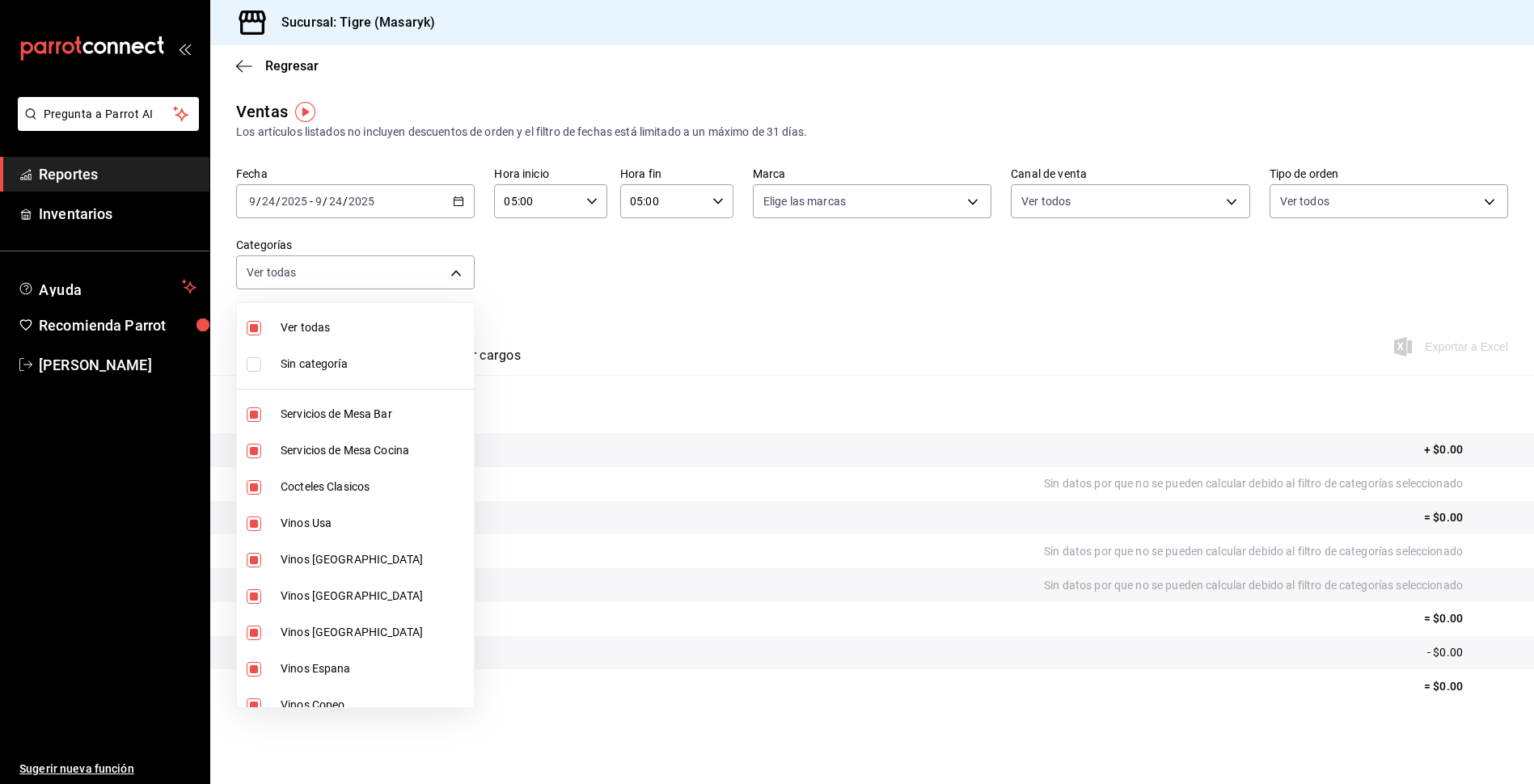
checkbox input "false"
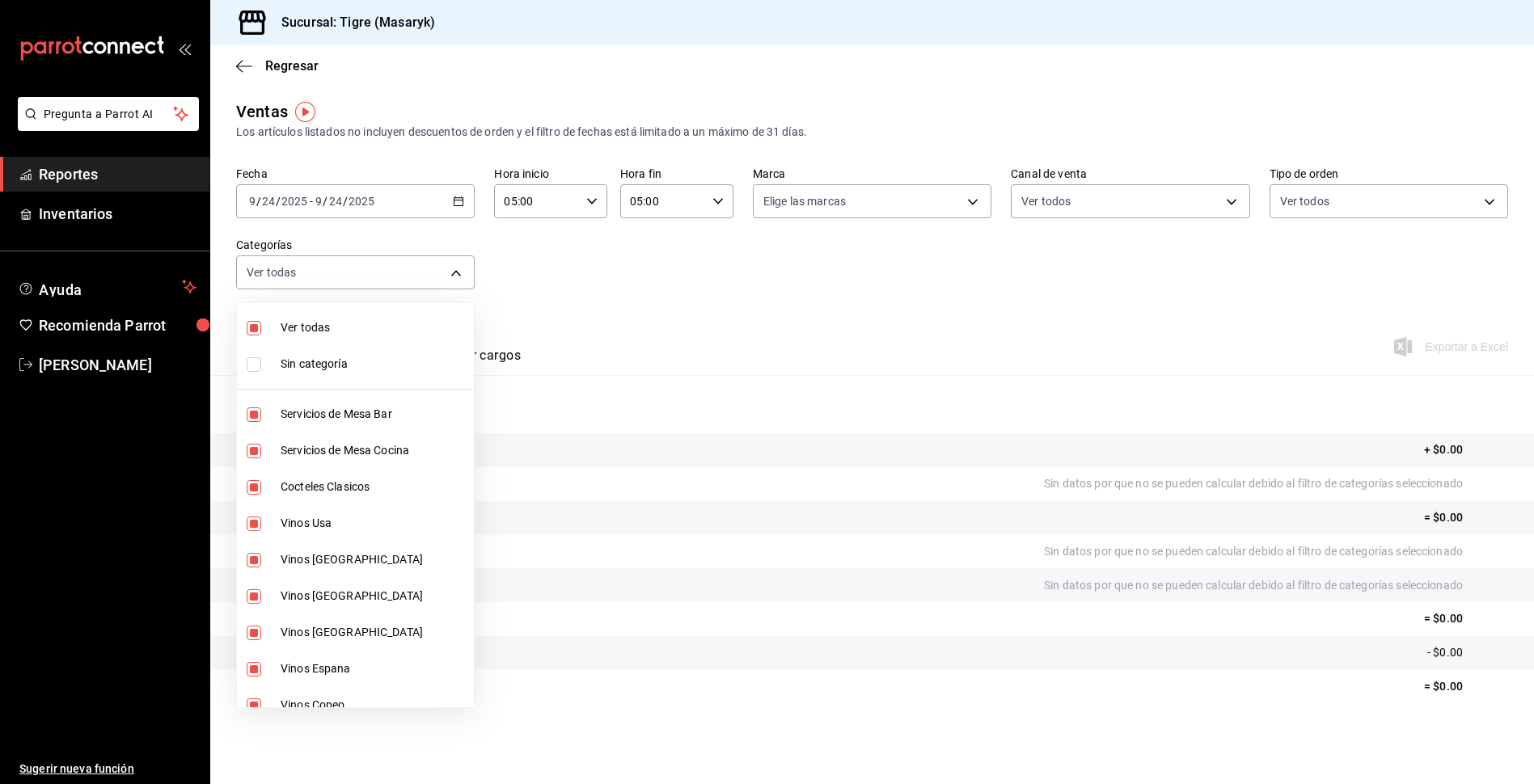
checkbox input "false"
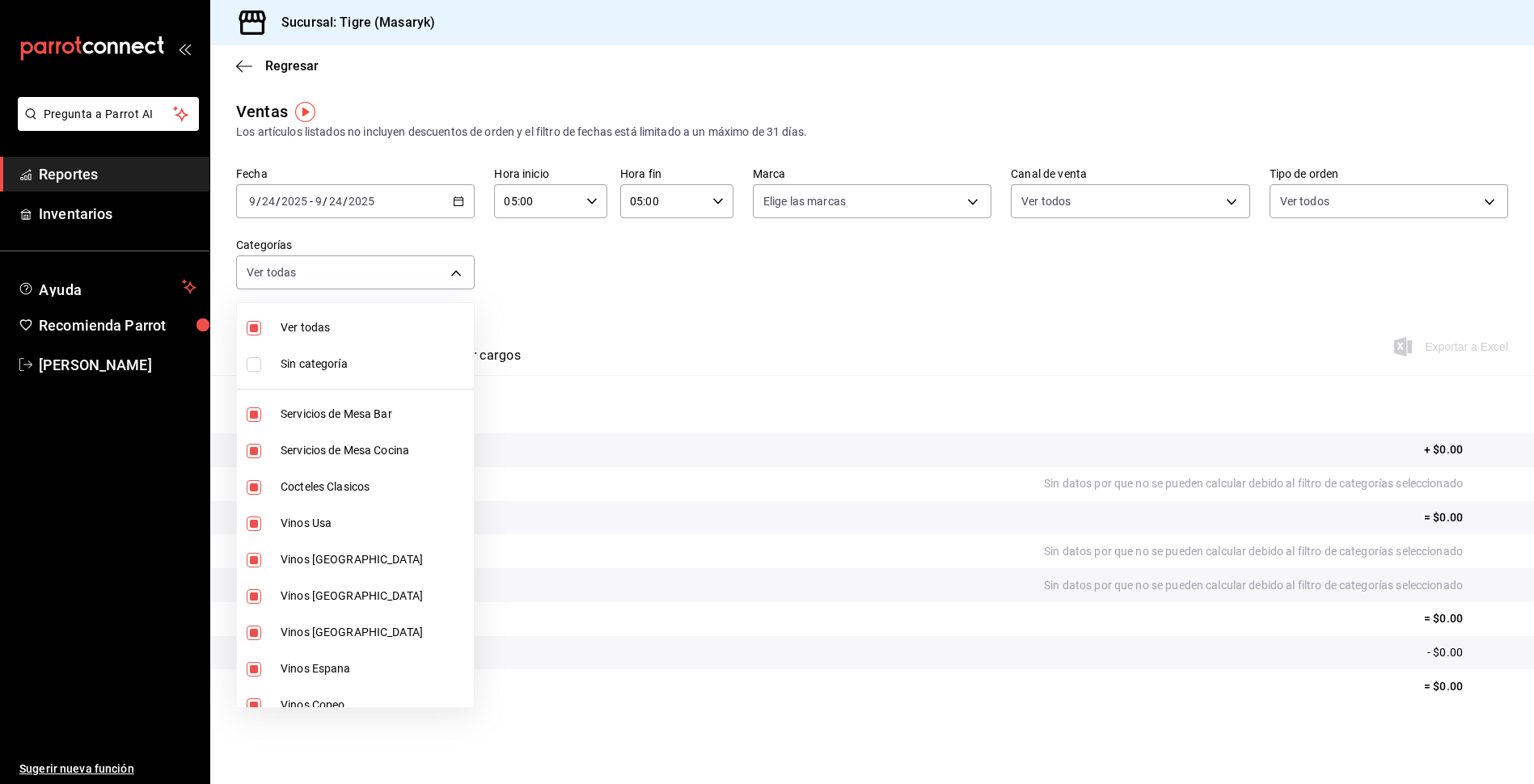
checkbox input "false"
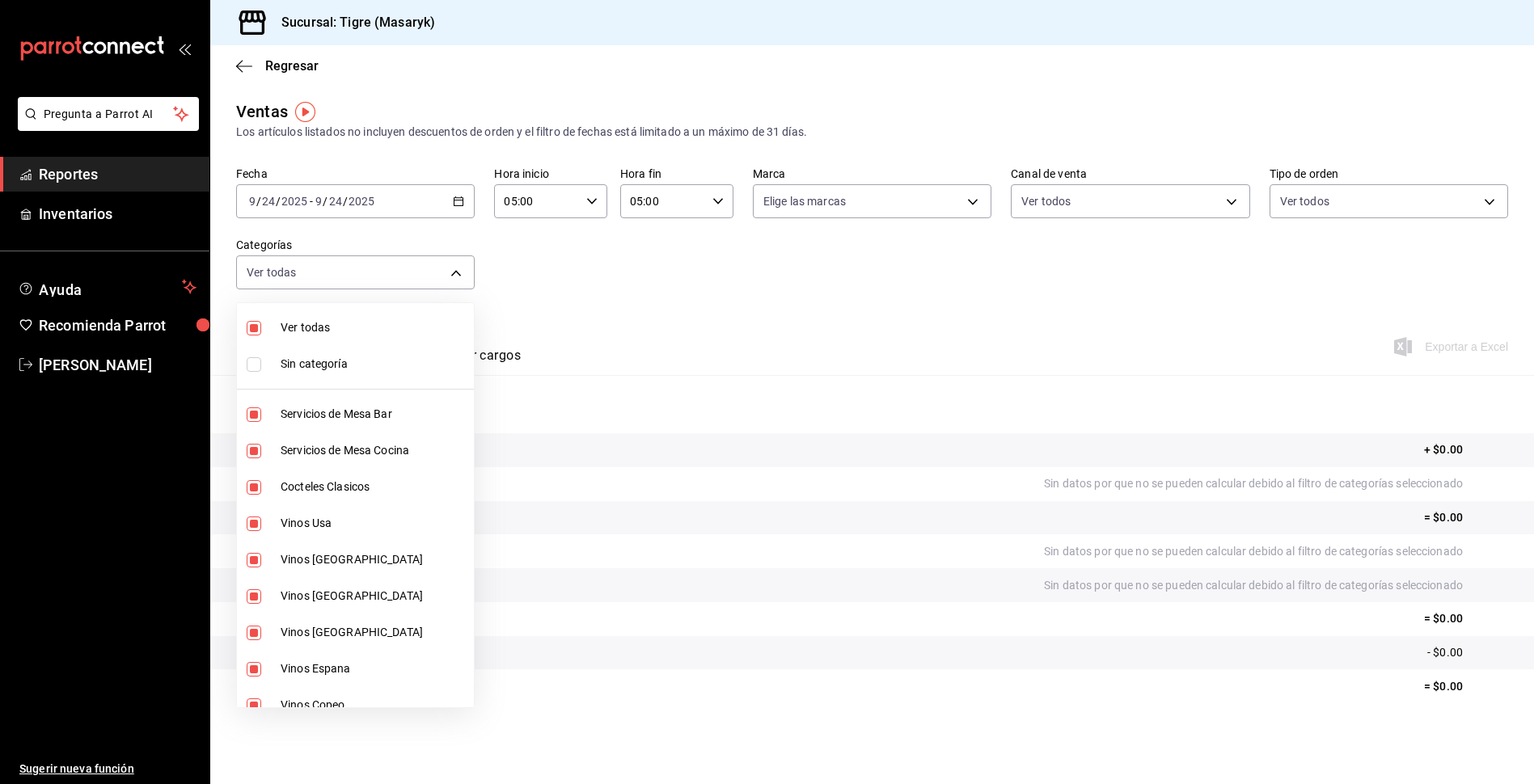
checkbox input "false"
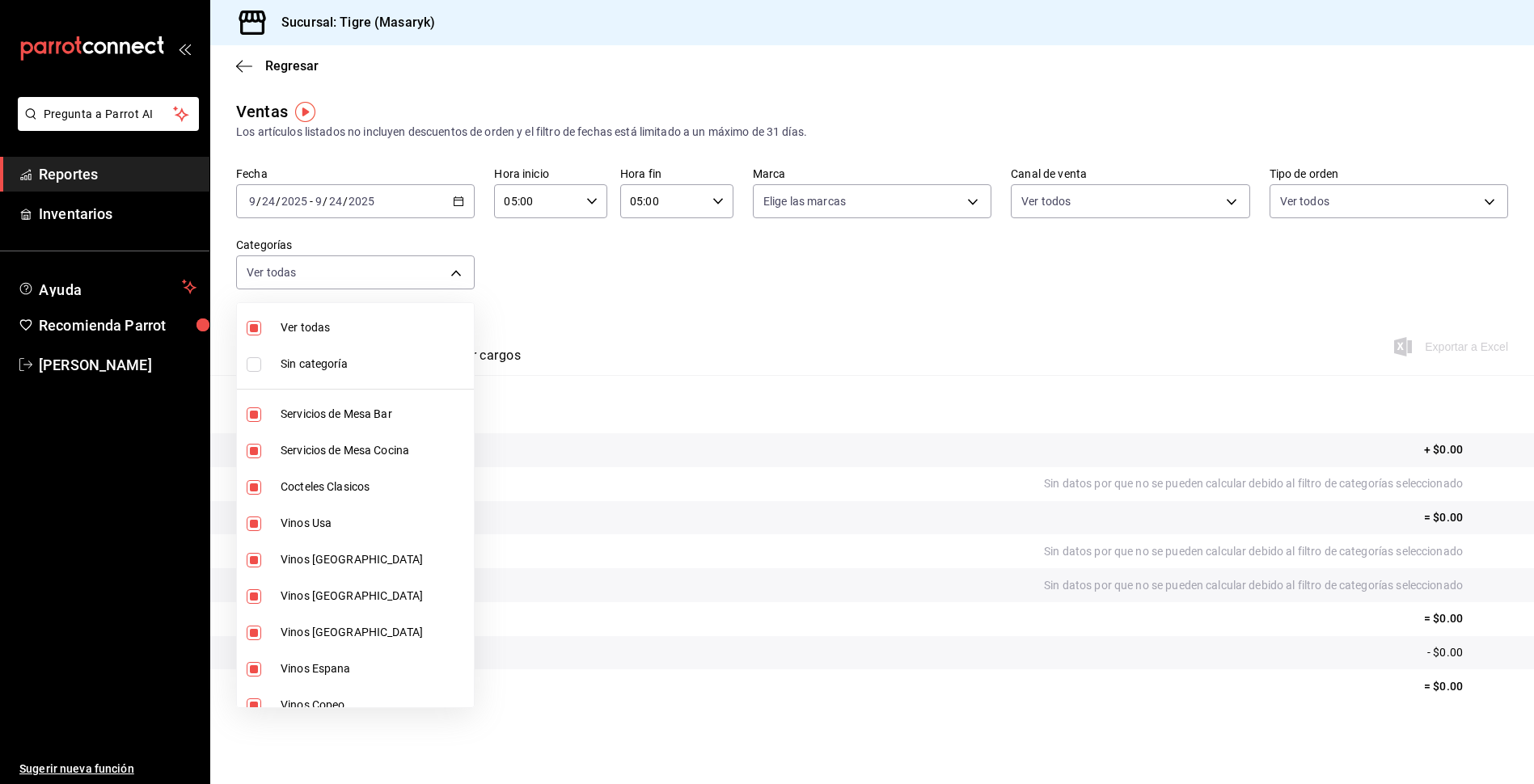
checkbox input "false"
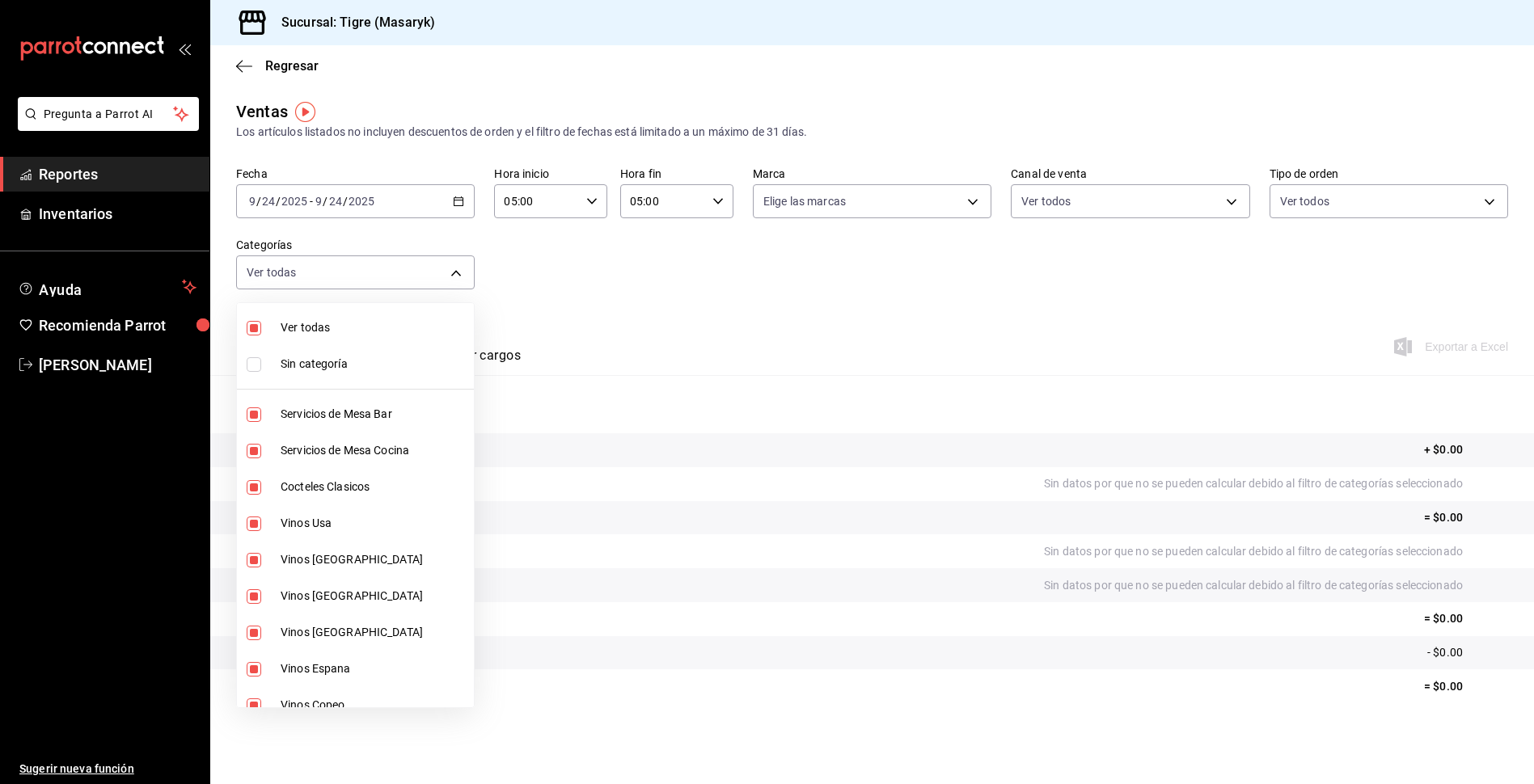
checkbox input "false"
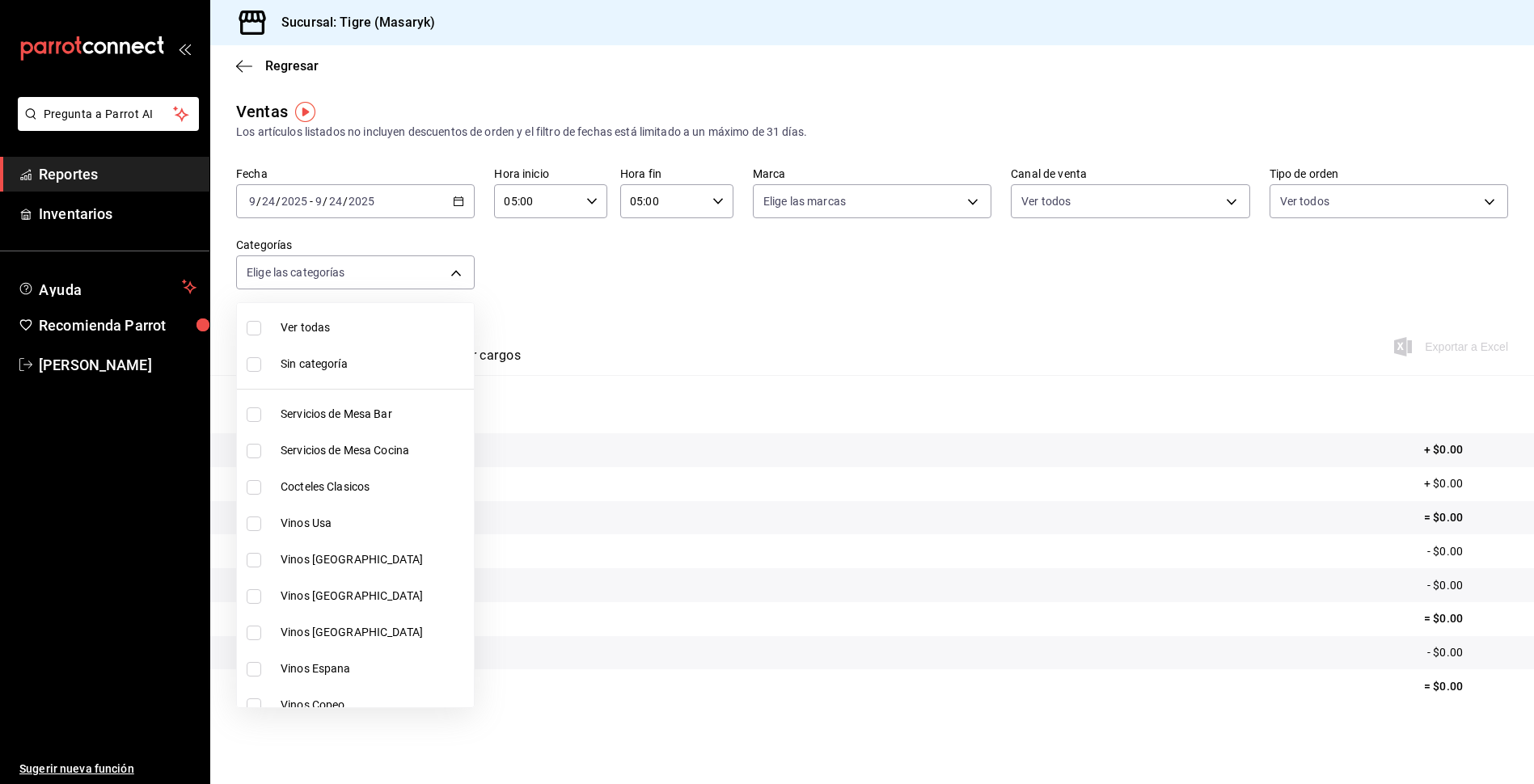
click at [667, 330] on div at bounding box center [767, 392] width 1534 height 784
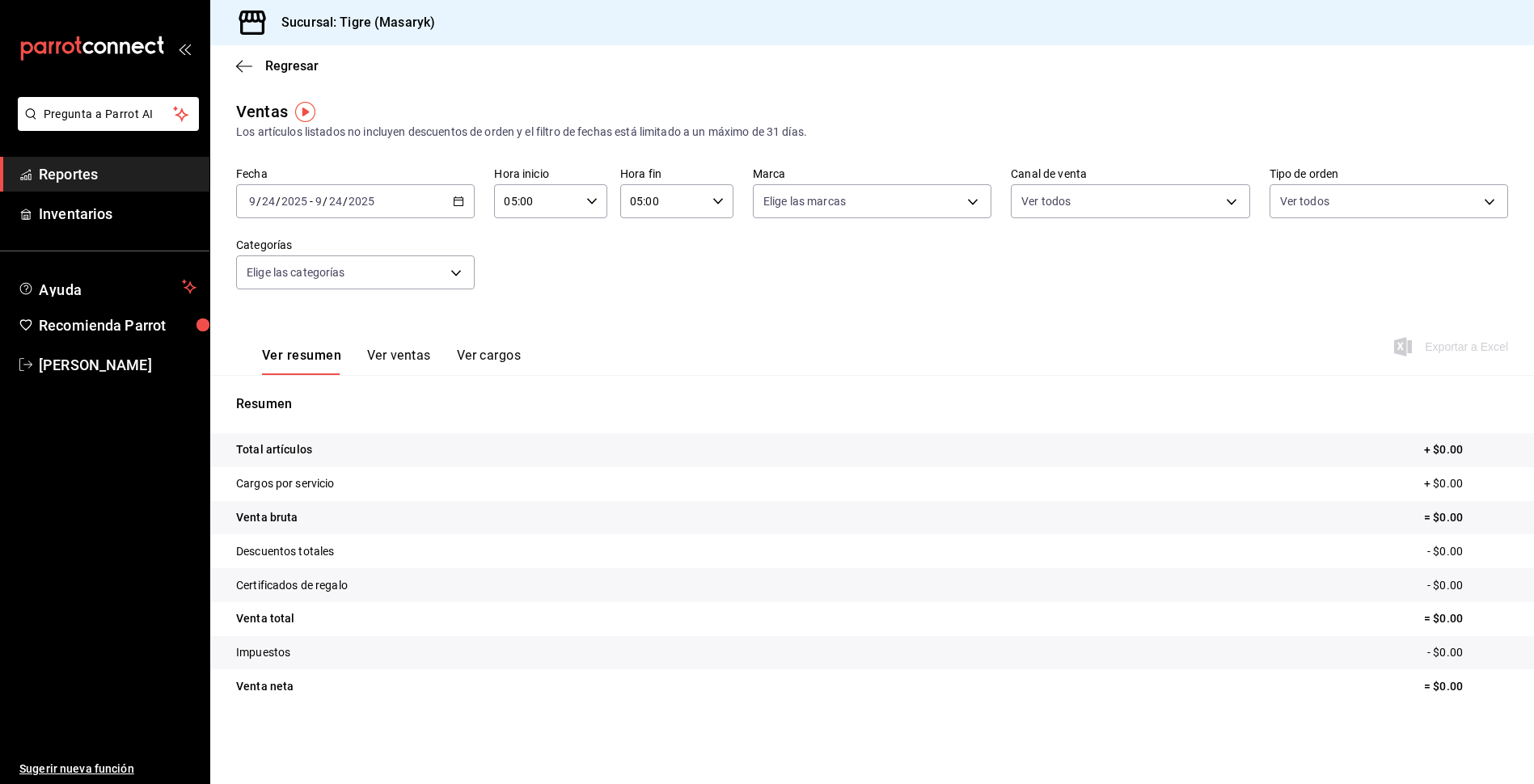
click at [394, 360] on button "Ver ventas" at bounding box center [399, 361] width 64 height 28
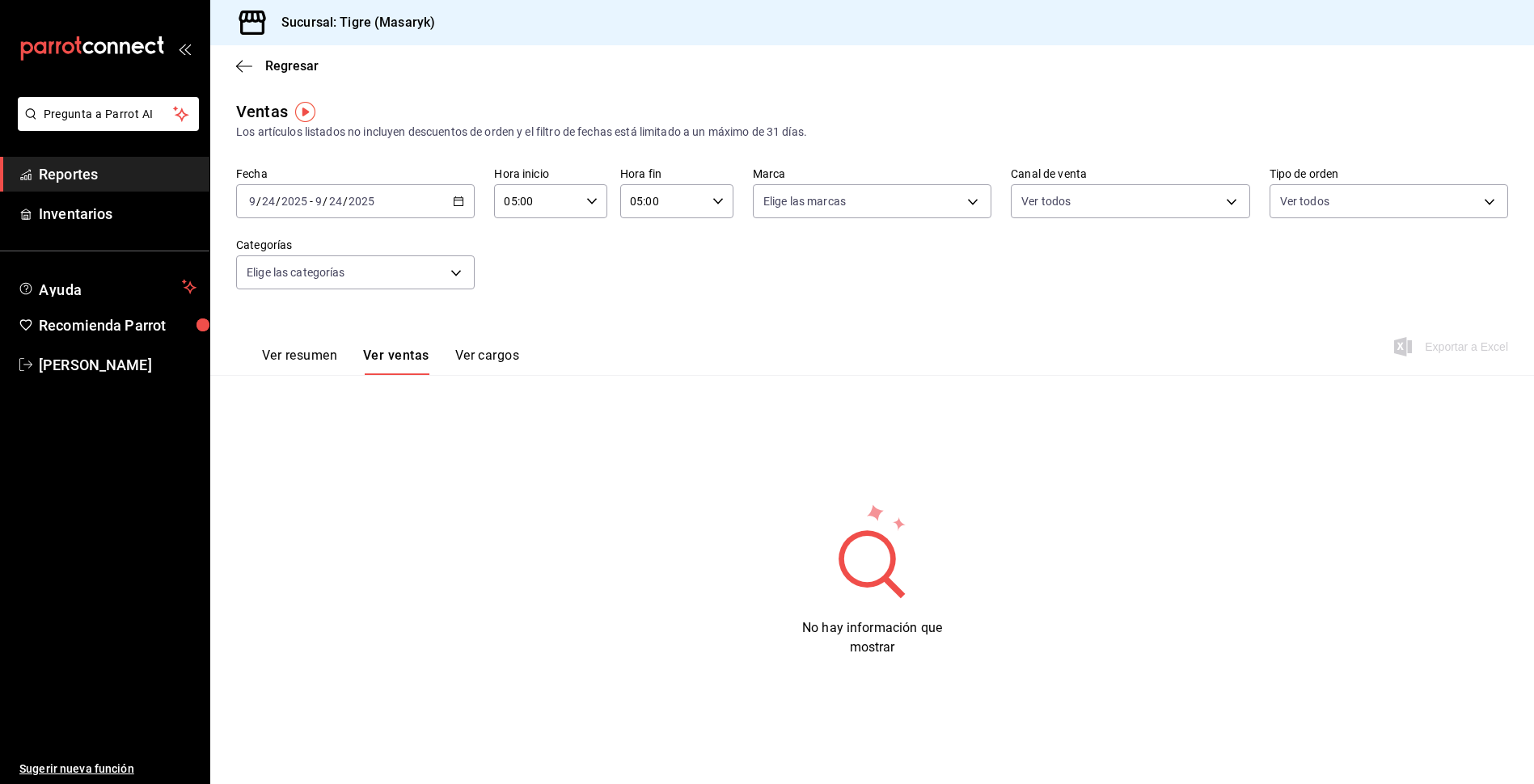
click at [513, 355] on button "Ver cargos" at bounding box center [488, 361] width 65 height 28
click at [305, 351] on button "Ver resumen" at bounding box center [300, 361] width 76 height 28
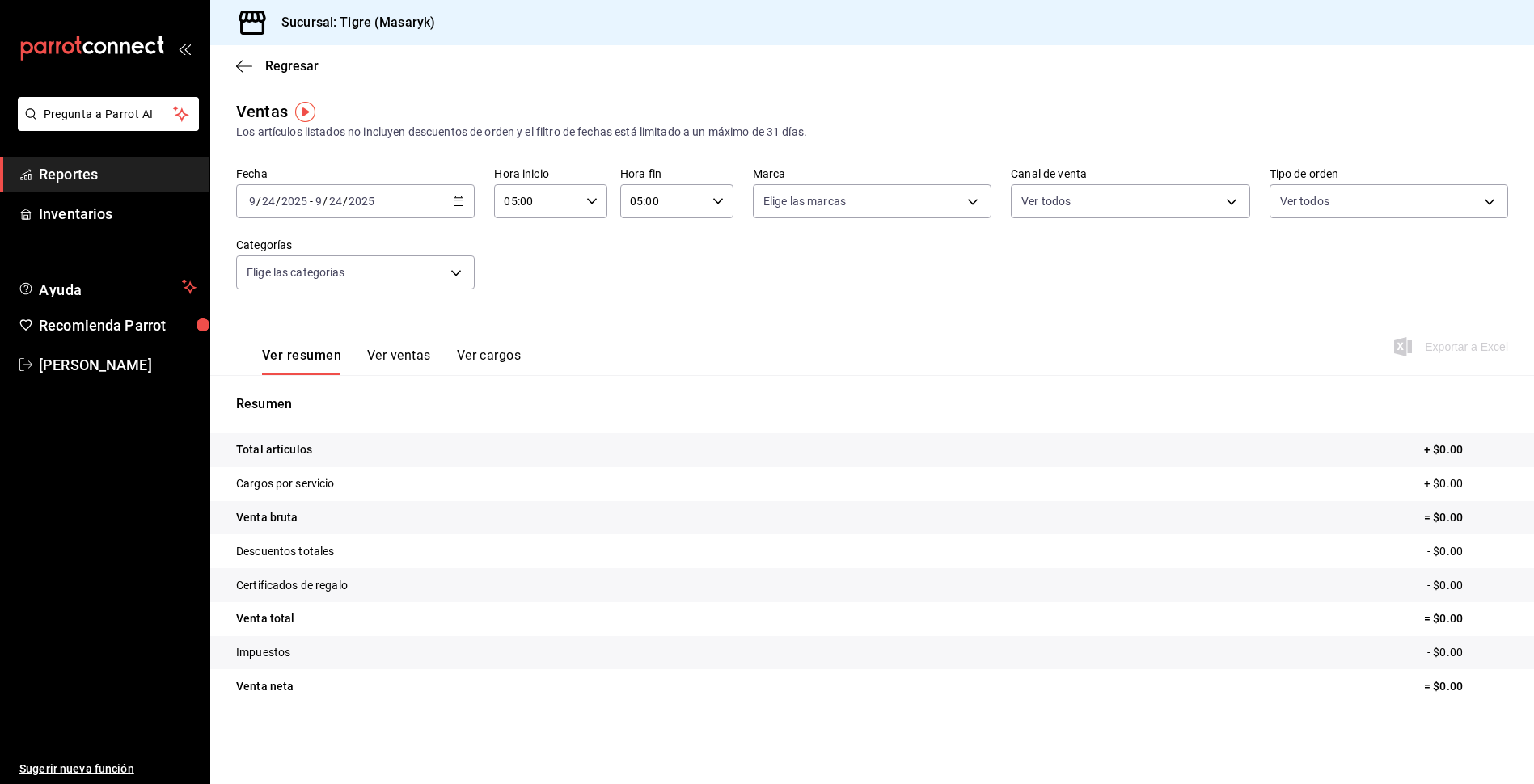
click at [257, 205] on span "/" at bounding box center [259, 201] width 5 height 13
click at [914, 206] on body "Pregunta a Parrot AI Reportes Inventarios Ayuda Recomienda Parrot Tigre [PERSON…" at bounding box center [767, 392] width 1534 height 784
click at [829, 259] on span "Ver todas" at bounding box center [822, 264] width 50 height 17
type input "0f86158e-2edf-4eb8-b958-7d07c808eb5c"
checkbox input "true"
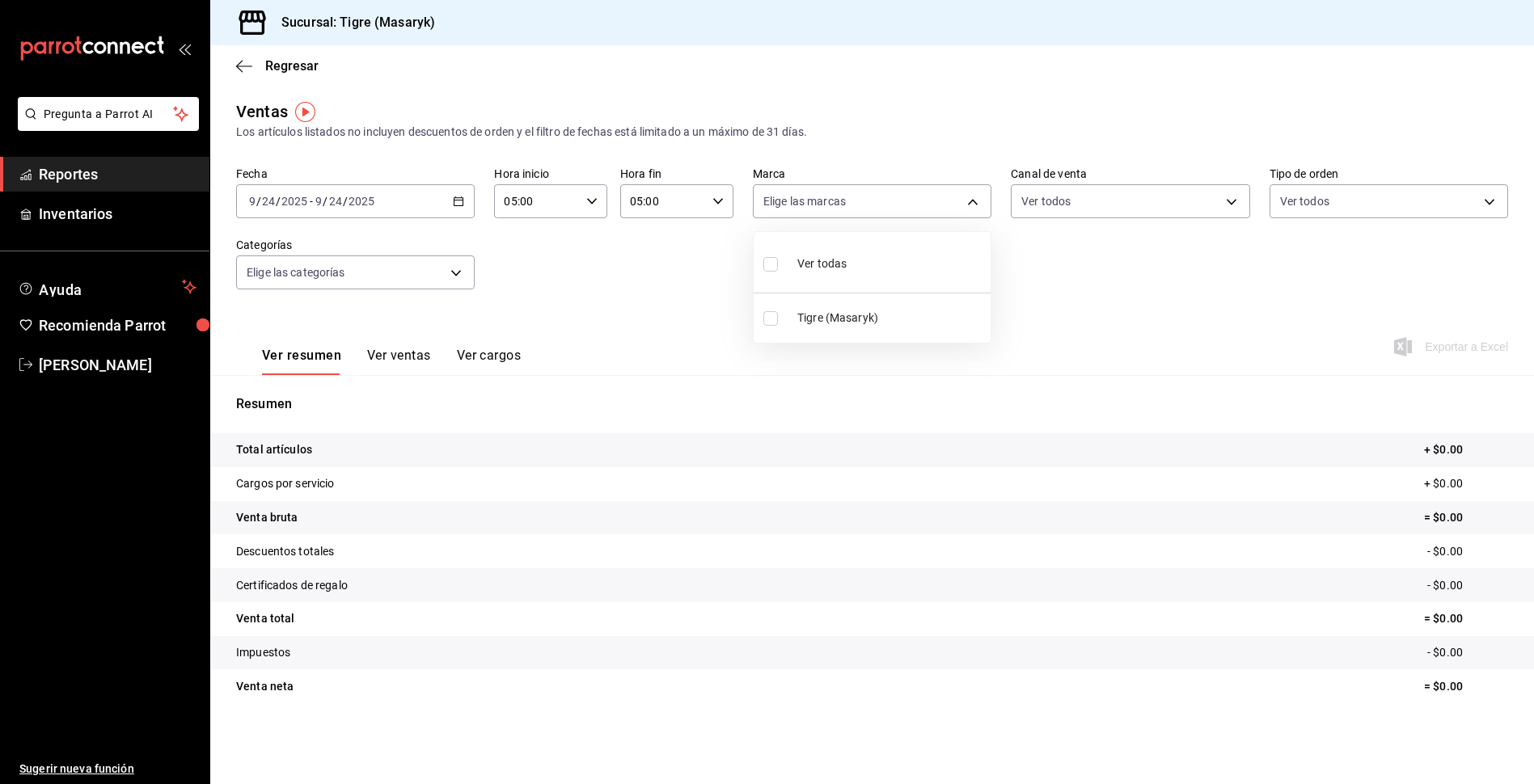
checkbox input "true"
click at [832, 321] on span "Tigre (Masaryk)" at bounding box center [891, 317] width 187 height 17
checkbox input "false"
click at [832, 321] on span "Tigre (Masaryk)" at bounding box center [891, 317] width 187 height 17
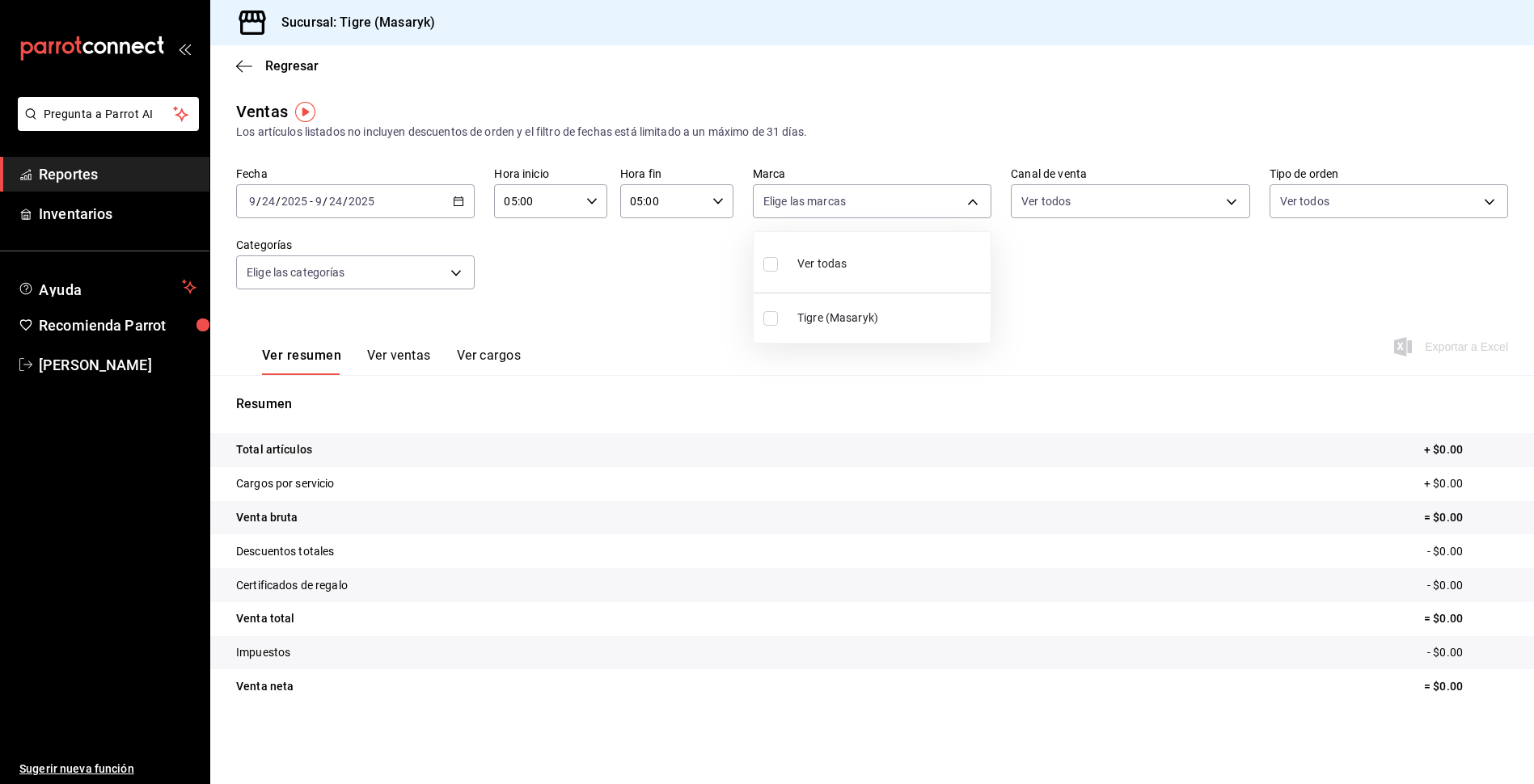
type input "0f86158e-2edf-4eb8-b958-7d07c808eb5c"
checkbox input "true"
click at [840, 252] on div "Ver todas" at bounding box center [805, 262] width 84 height 35
checkbox input "false"
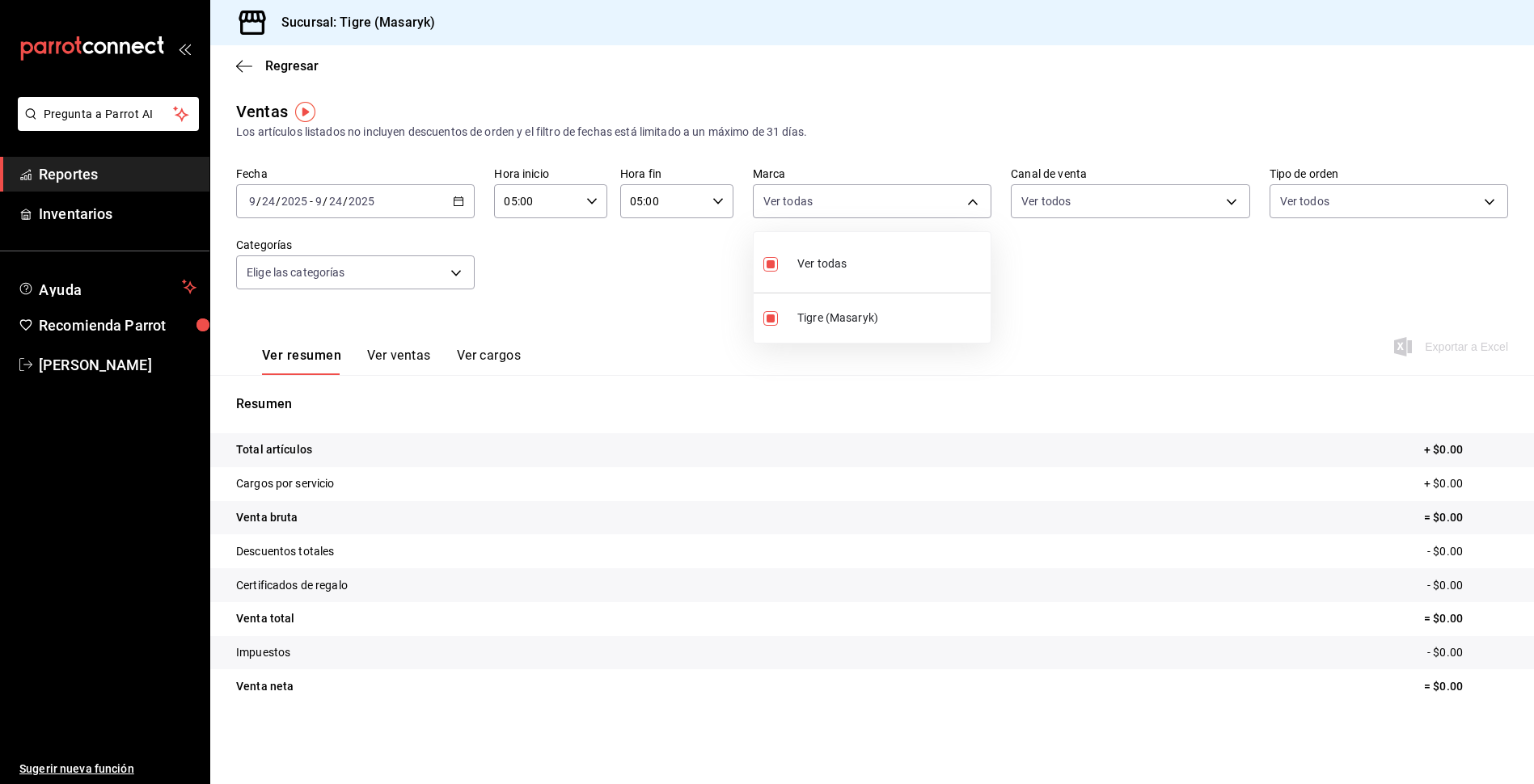
checkbox input "false"
click at [412, 265] on div at bounding box center [767, 392] width 1534 height 784
click at [455, 268] on body "Pregunta a Parrot AI Reportes Inventarios Ayuda Recomienda Parrot Tigre [PERSON…" at bounding box center [767, 392] width 1534 height 784
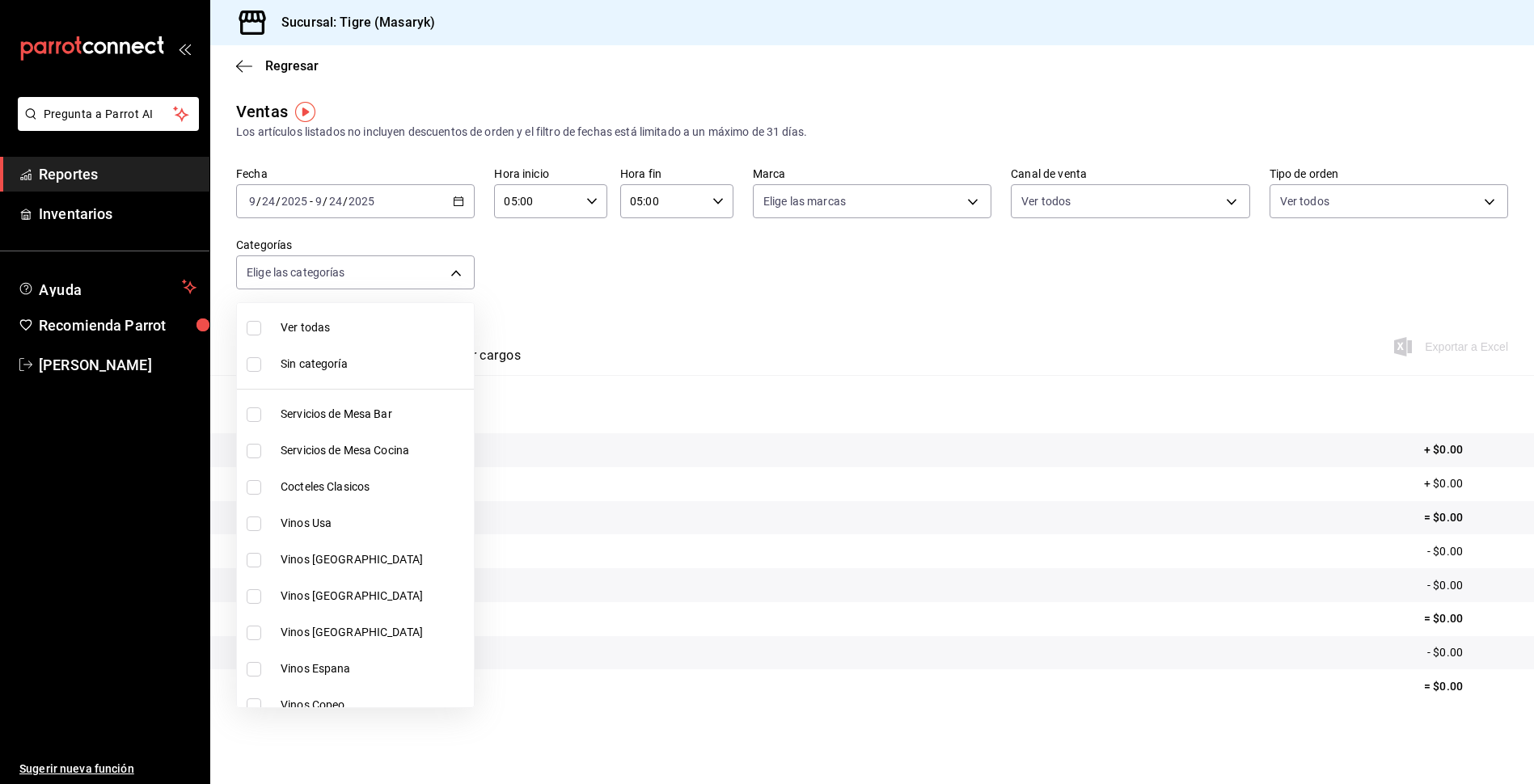
click at [330, 329] on span "Ver todas" at bounding box center [374, 327] width 187 height 17
type input "7cd27861-1019-4265-ada8-0a6349b72ebc,77c47ebf-2aa7-4ca3-900f-d4e8133ed13d,d84ff…"
checkbox input "true"
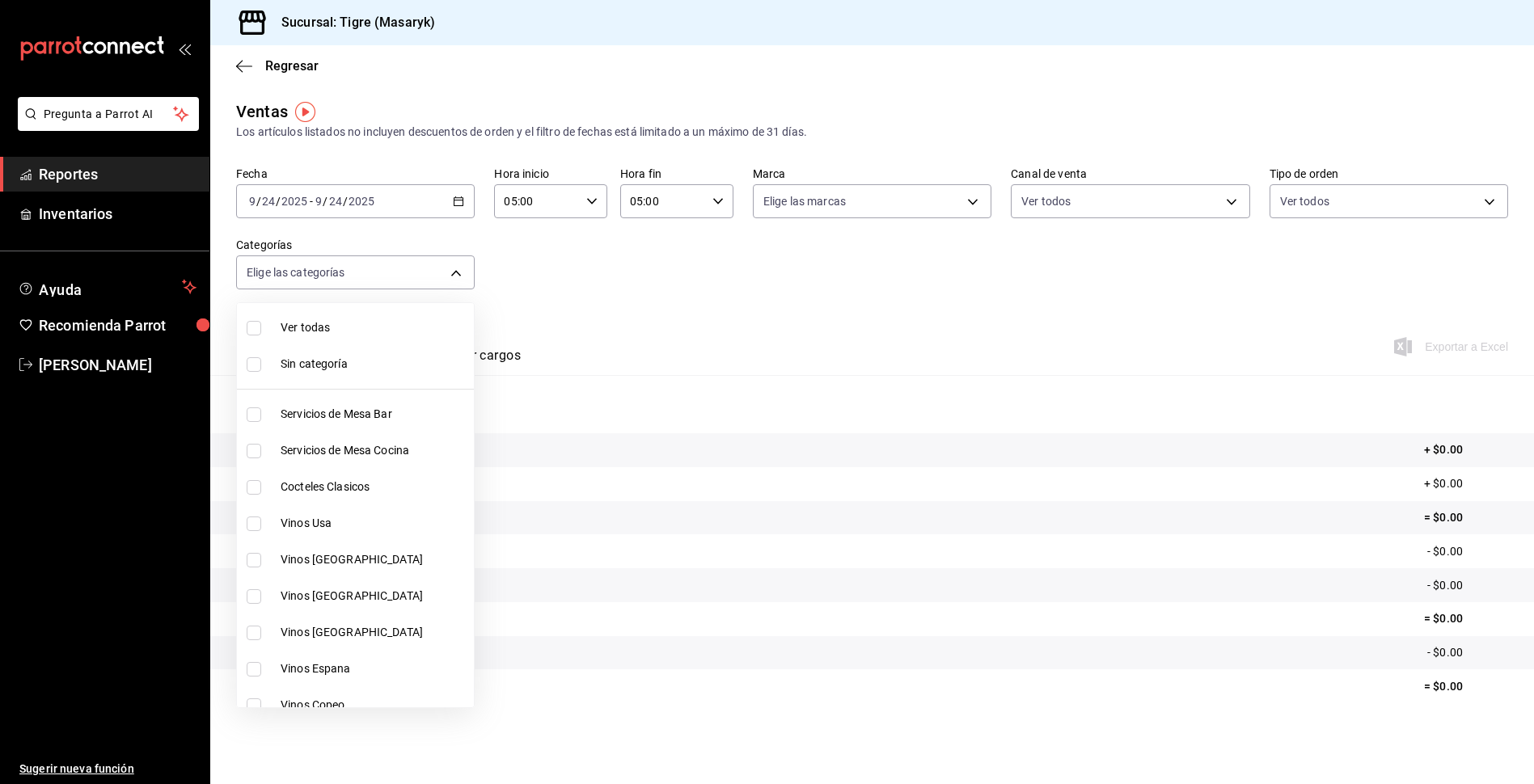
checkbox input "true"
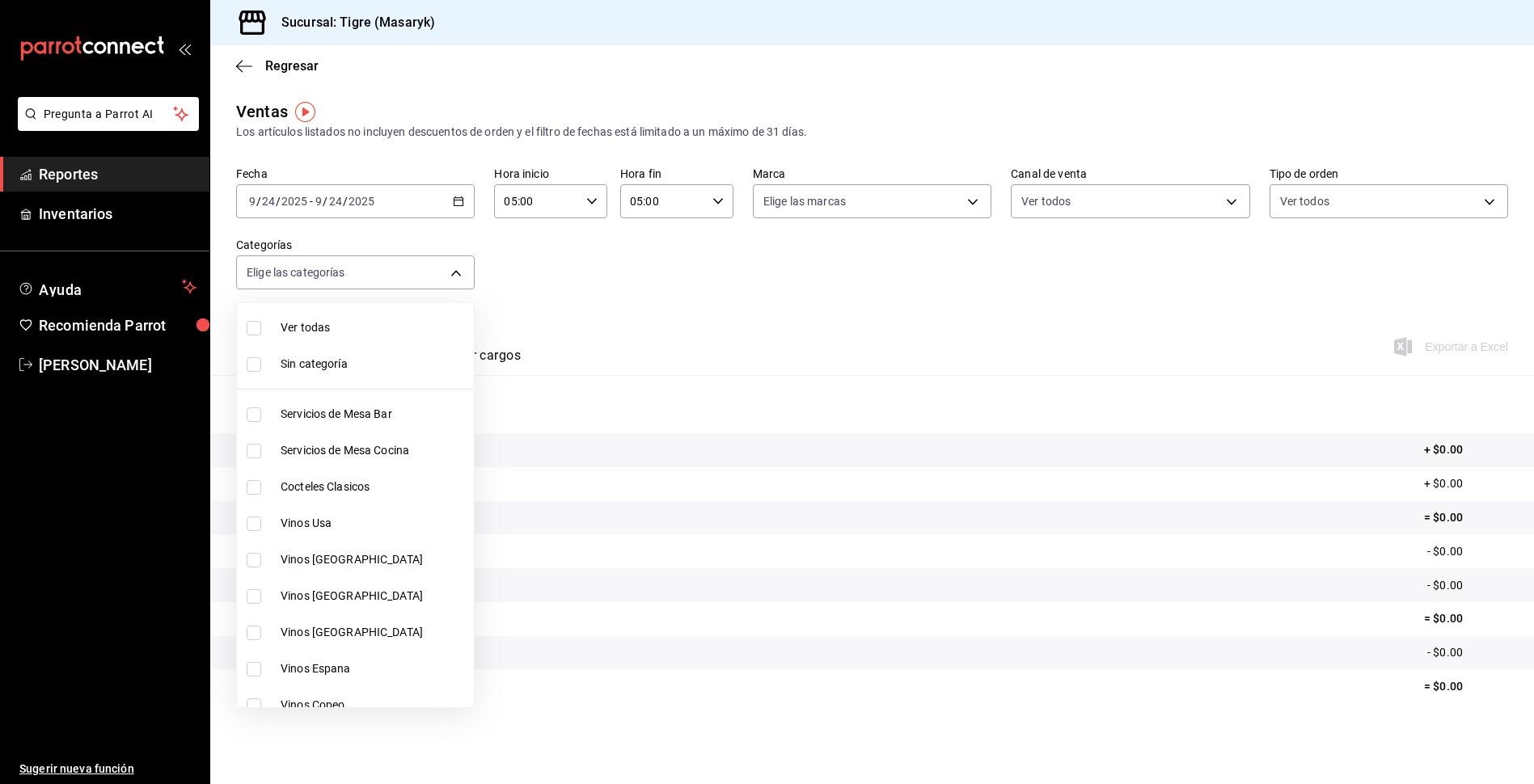
checkbox input "true"
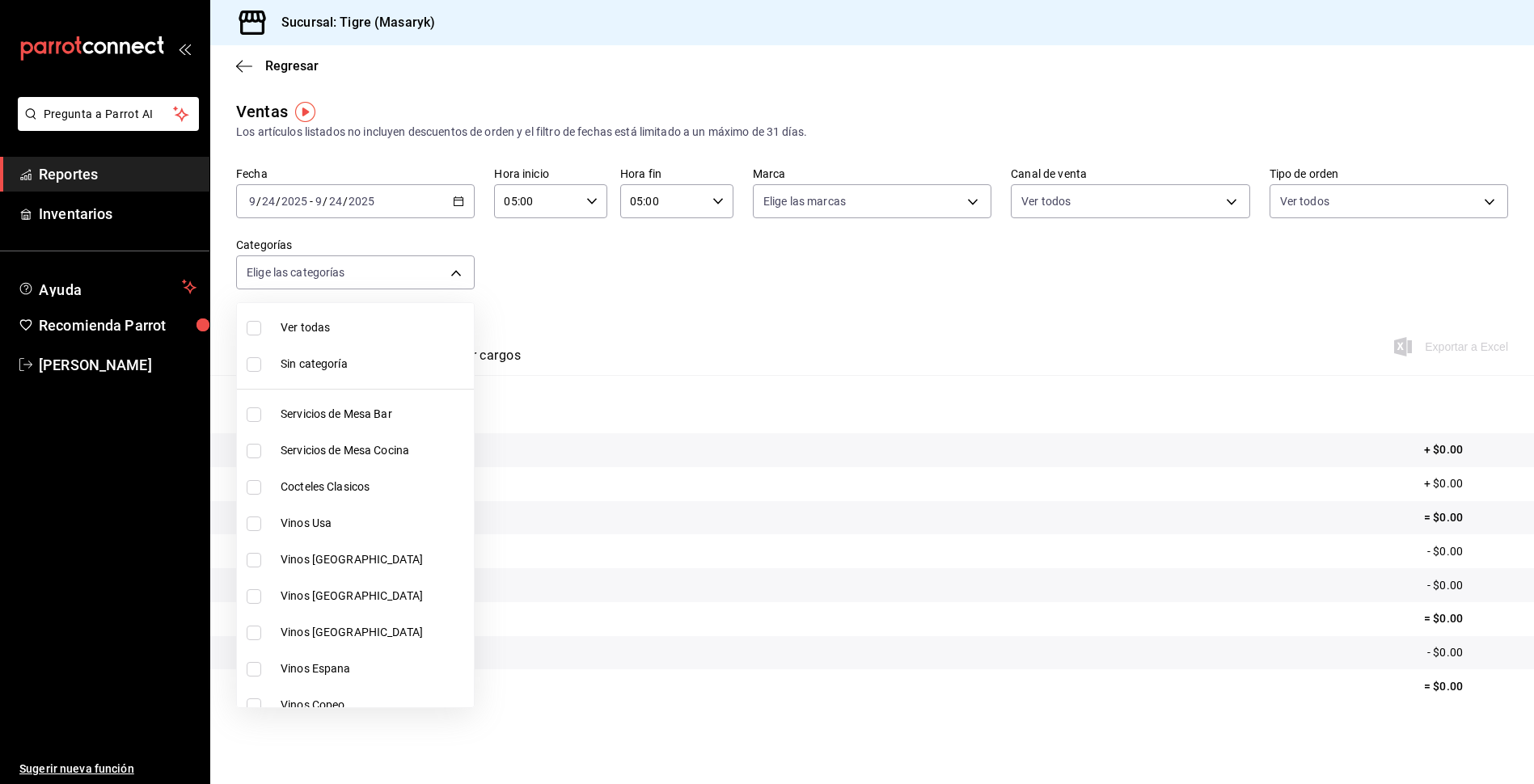
checkbox input "true"
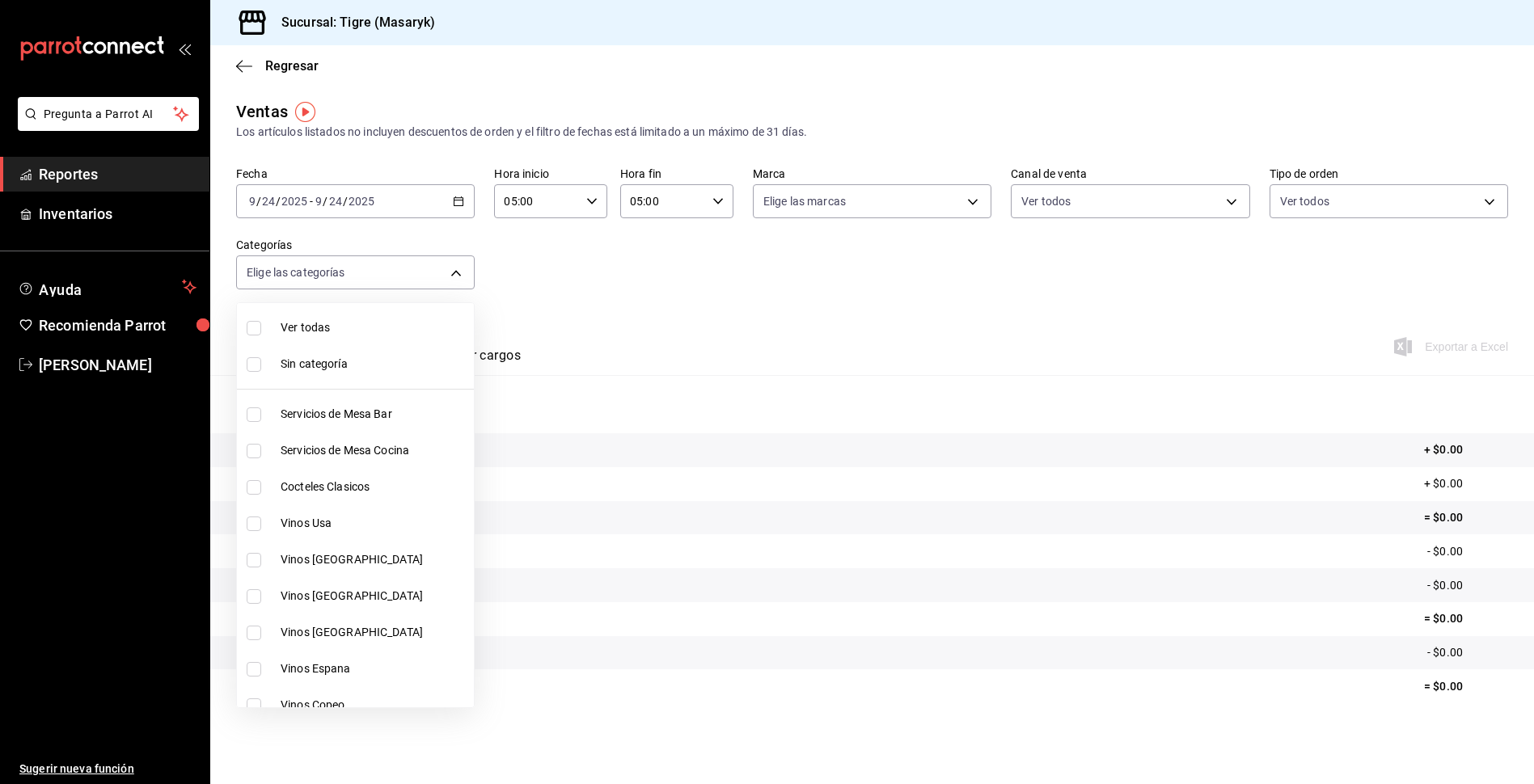
checkbox input "true"
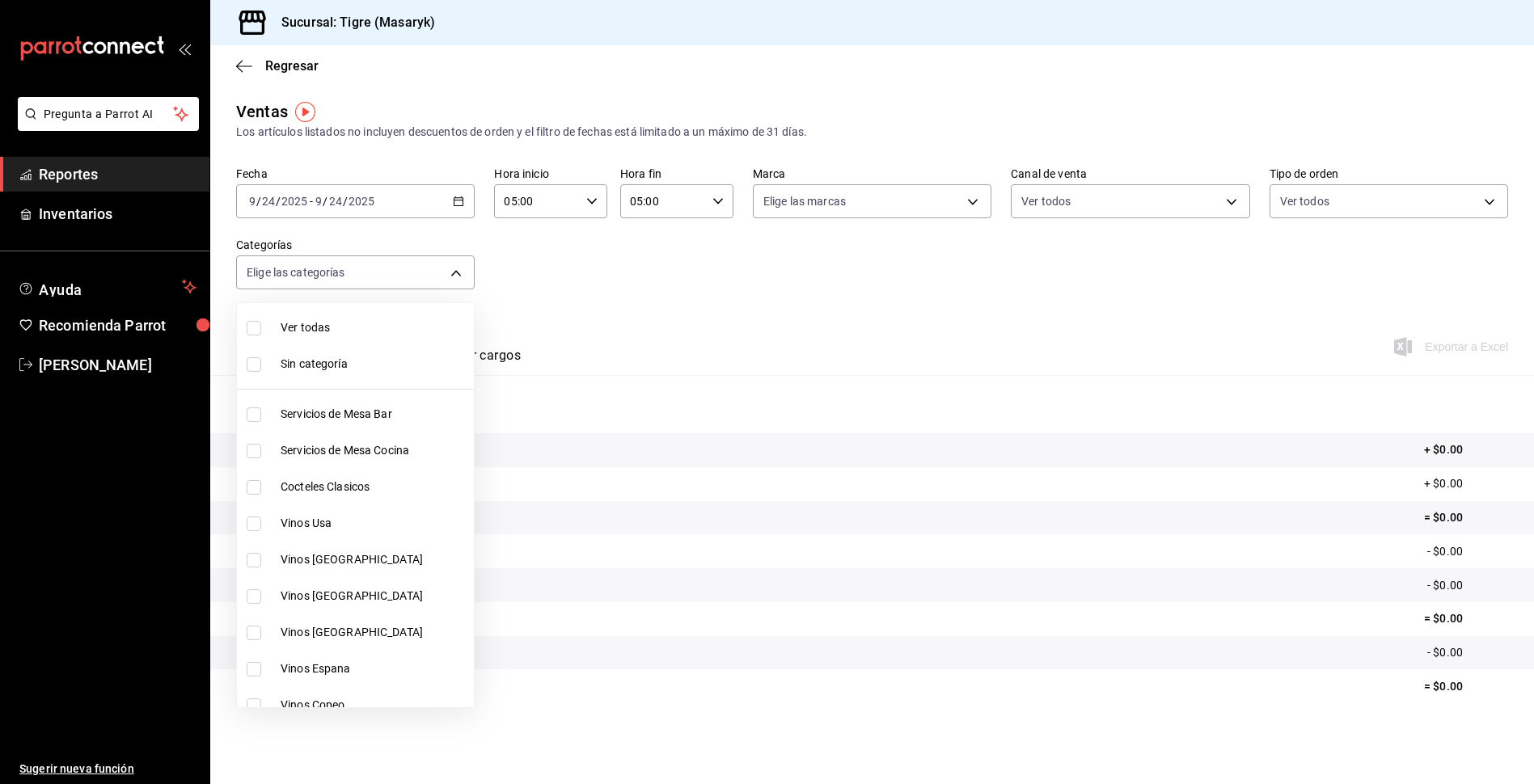
checkbox input "true"
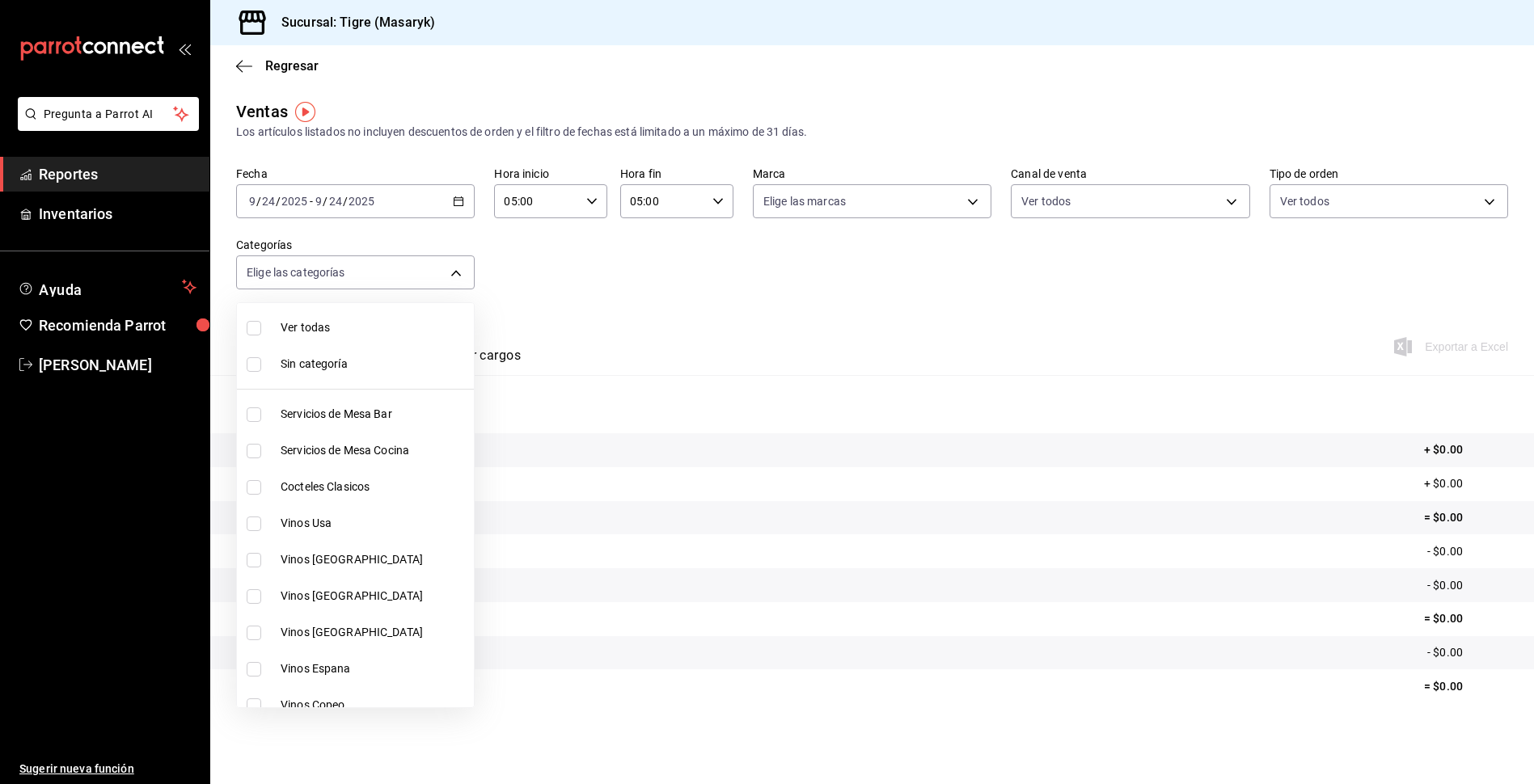
checkbox input "true"
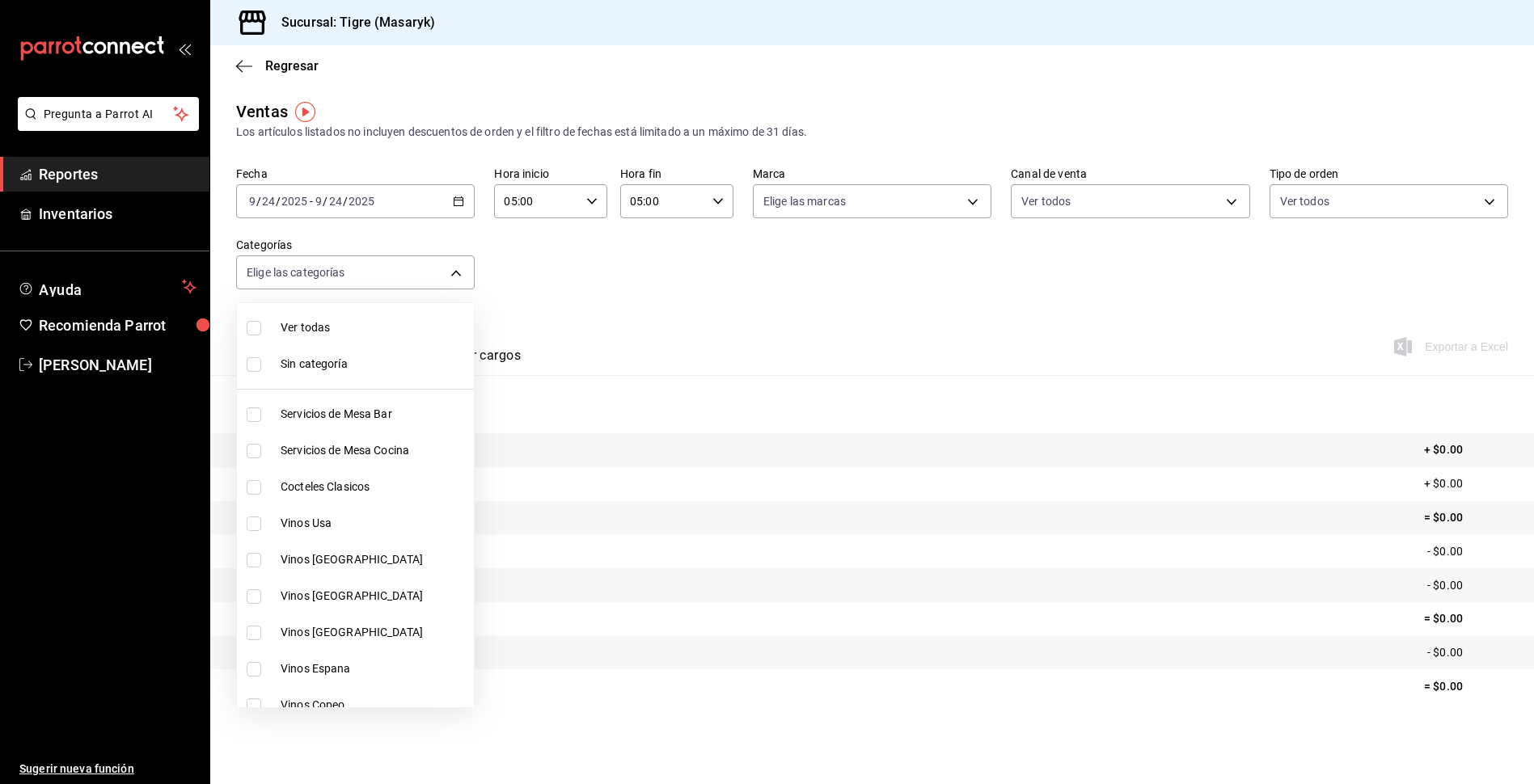
checkbox input "true"
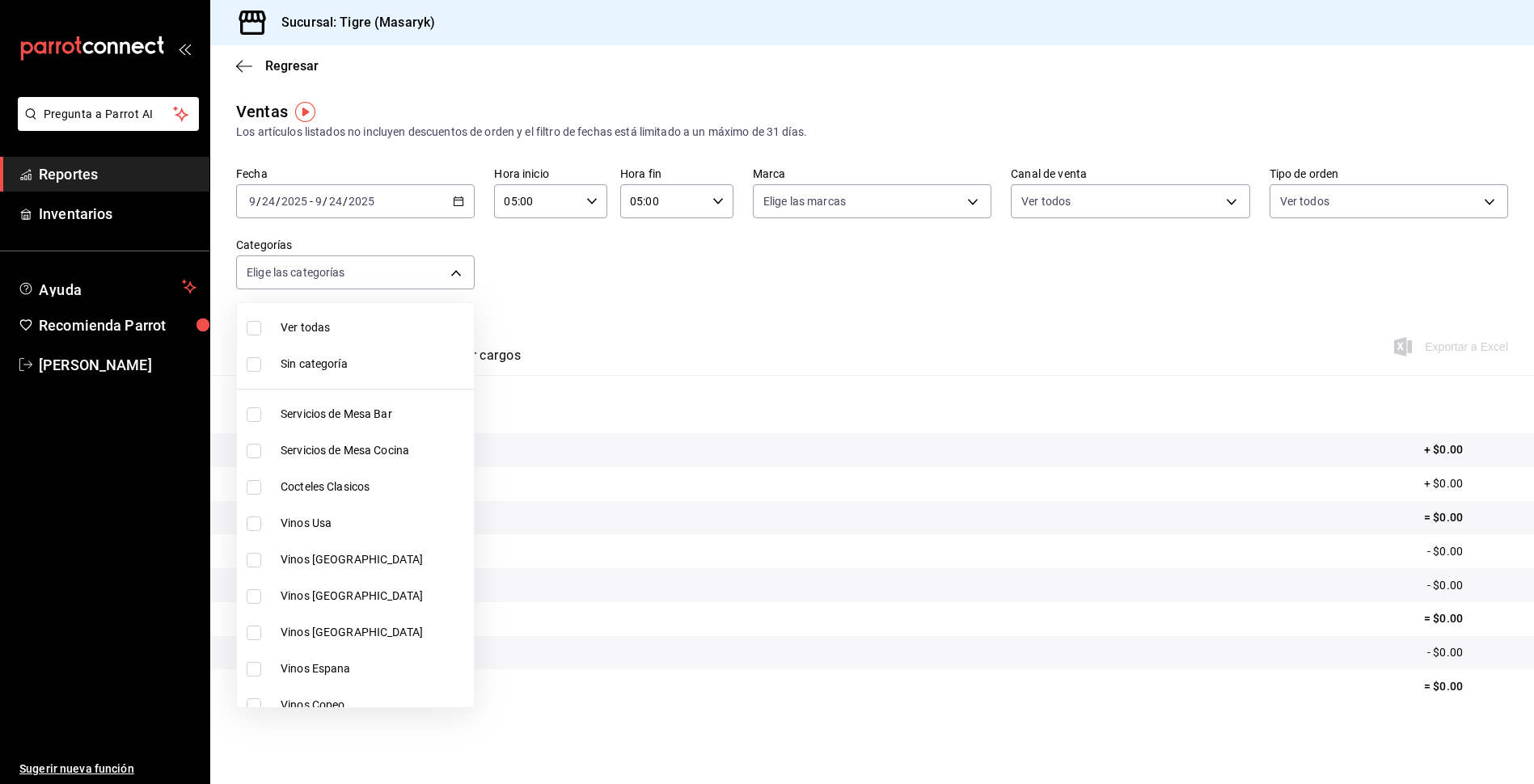
checkbox input "true"
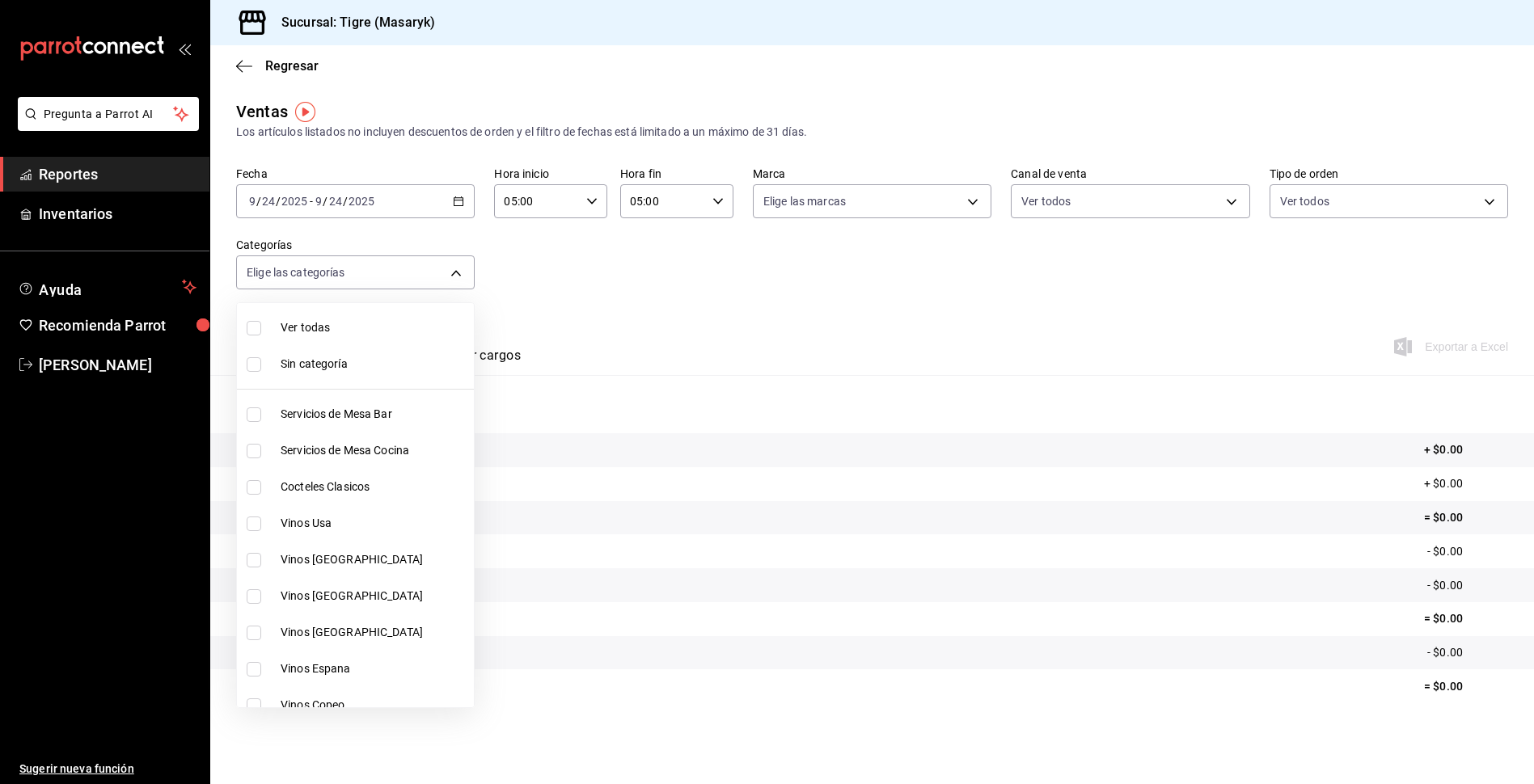
checkbox input "true"
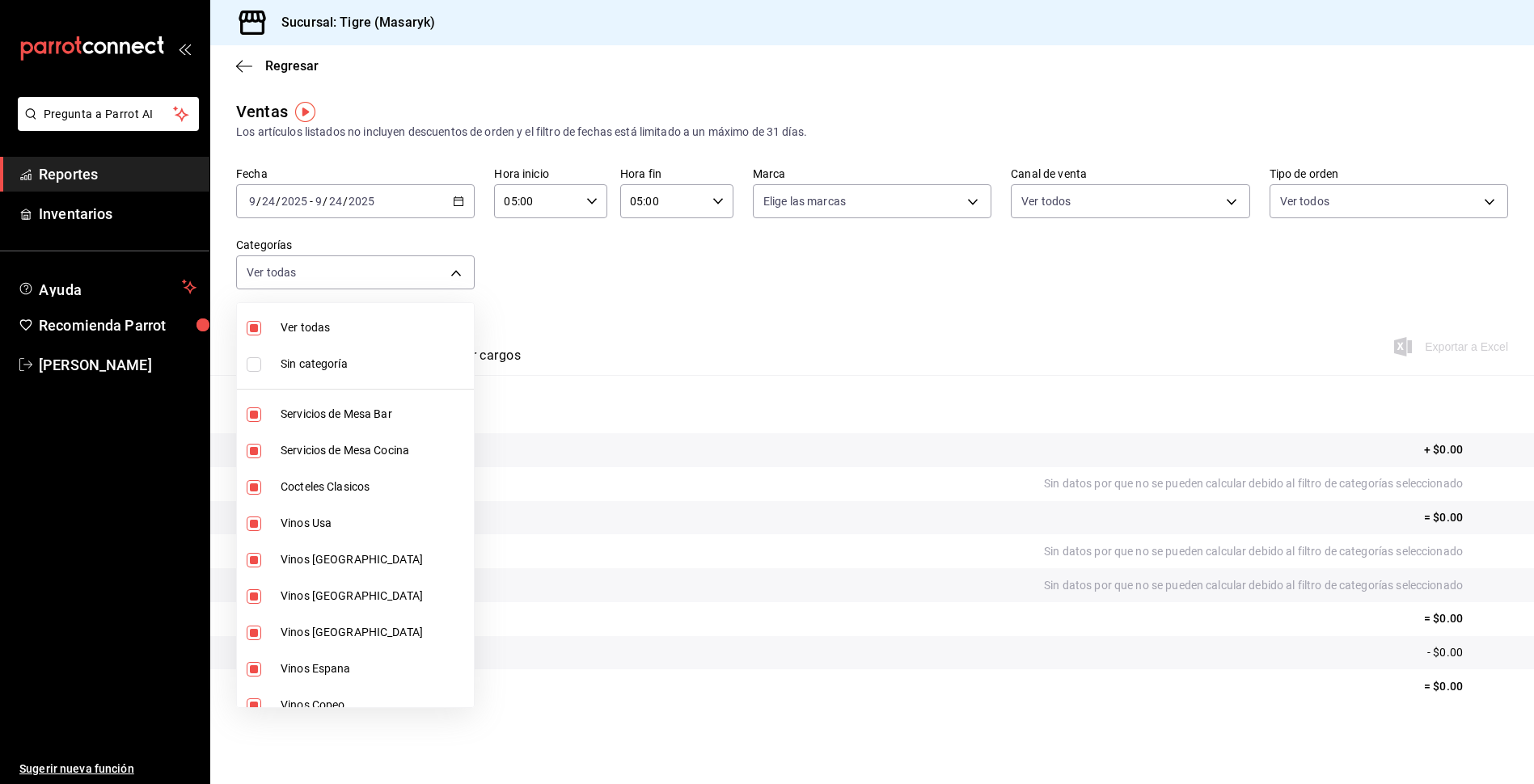
click at [946, 357] on div at bounding box center [767, 392] width 1534 height 784
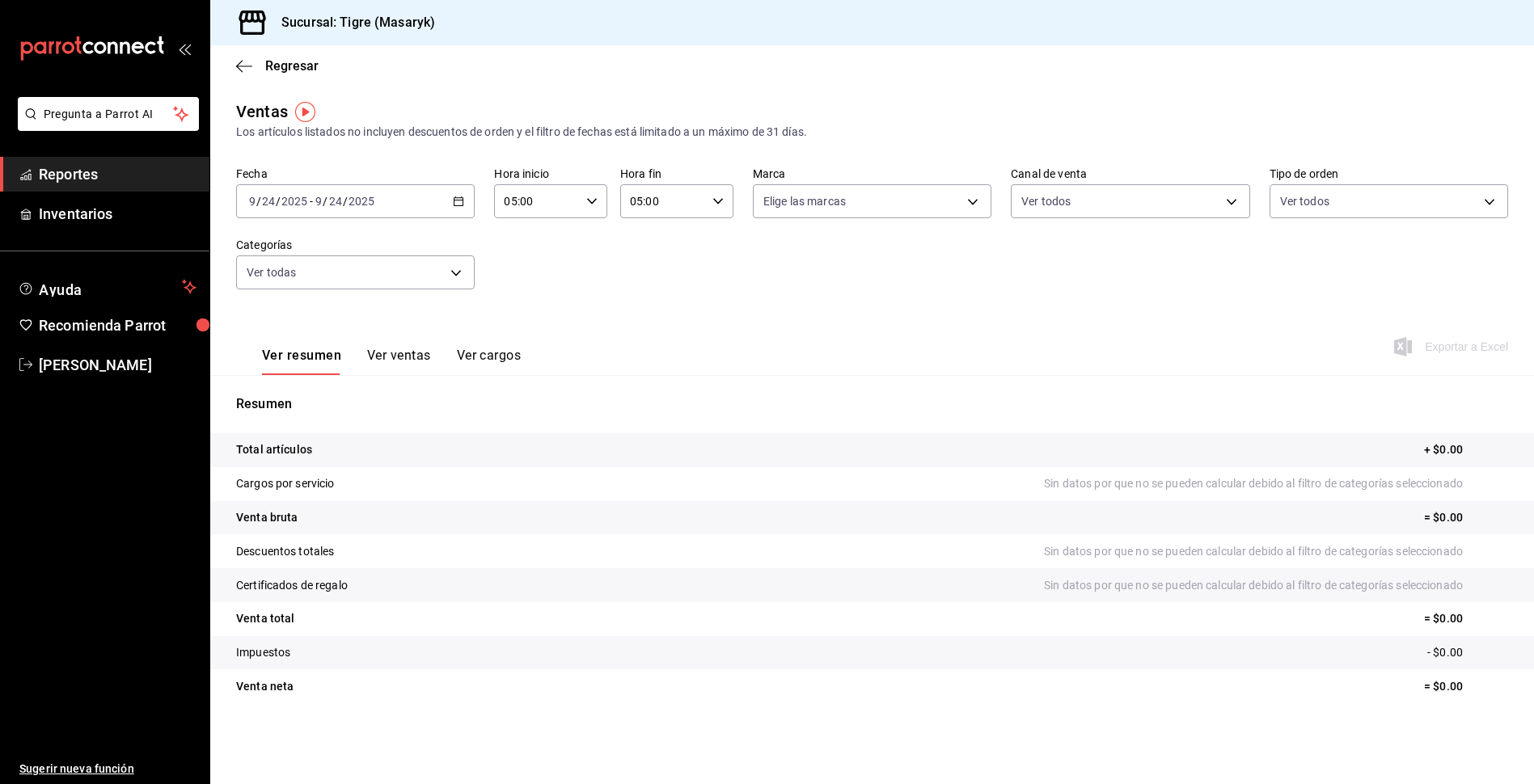
click at [243, 76] on div "Regresar" at bounding box center [872, 66] width 1324 height 41
click at [253, 66] on span "Regresar" at bounding box center [278, 66] width 83 height 15
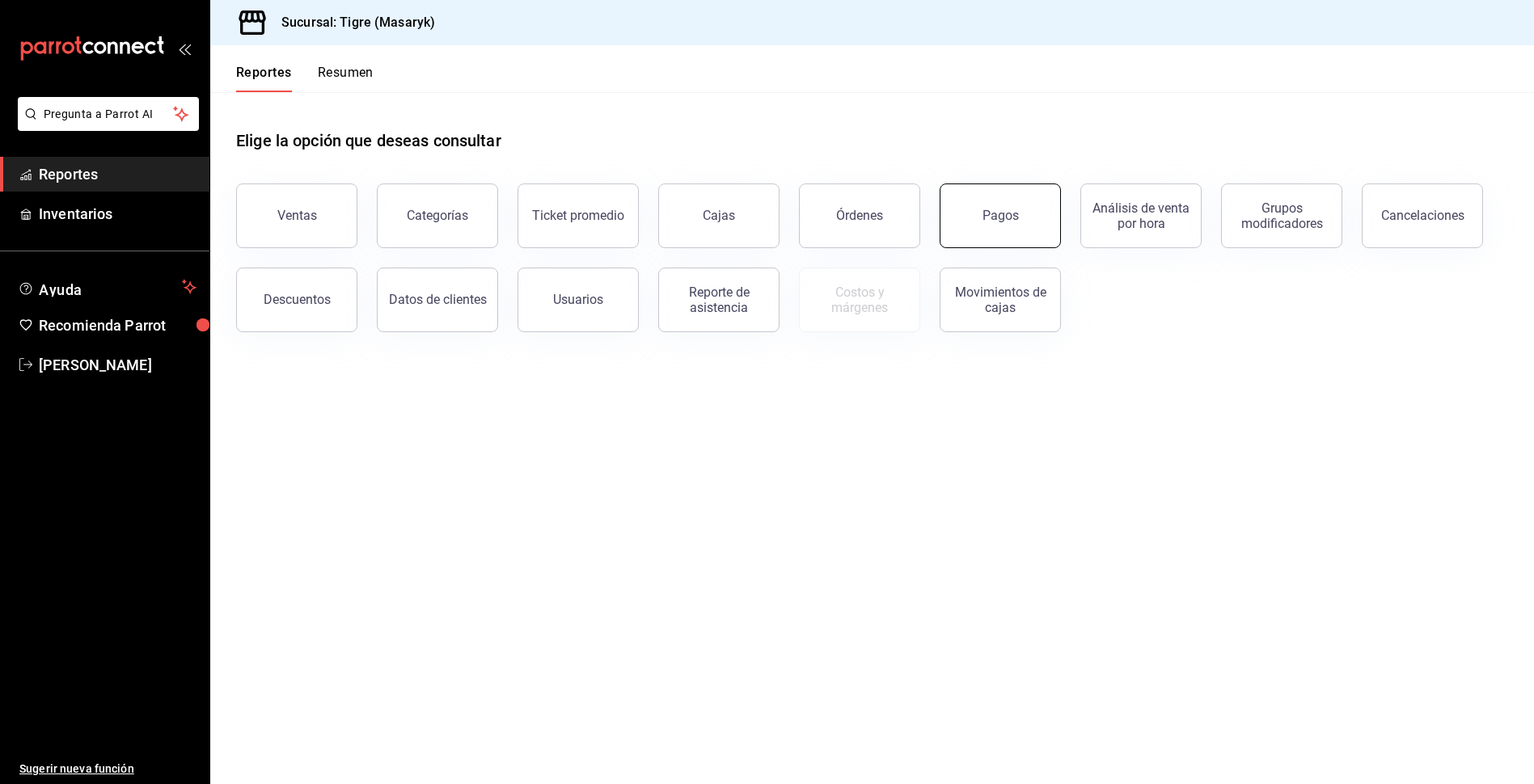
click at [1017, 230] on button "Pagos" at bounding box center [1000, 216] width 121 height 65
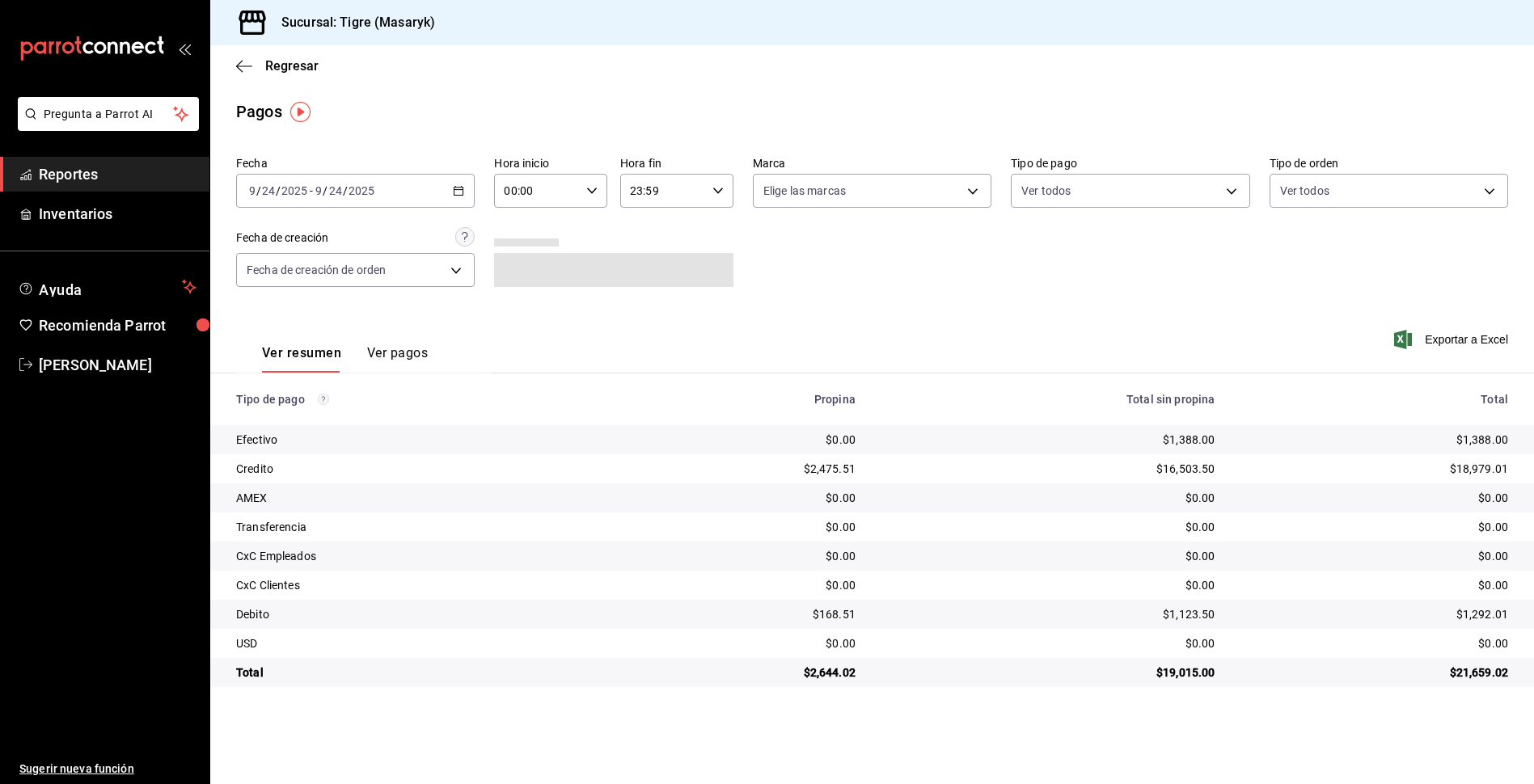
click at [537, 191] on input "00:00" at bounding box center [537, 191] width 86 height 32
click at [524, 302] on button "02" at bounding box center [522, 309] width 50 height 32
click at [676, 170] on div at bounding box center [767, 392] width 1534 height 784
click at [671, 192] on input "23:59" at bounding box center [663, 191] width 86 height 32
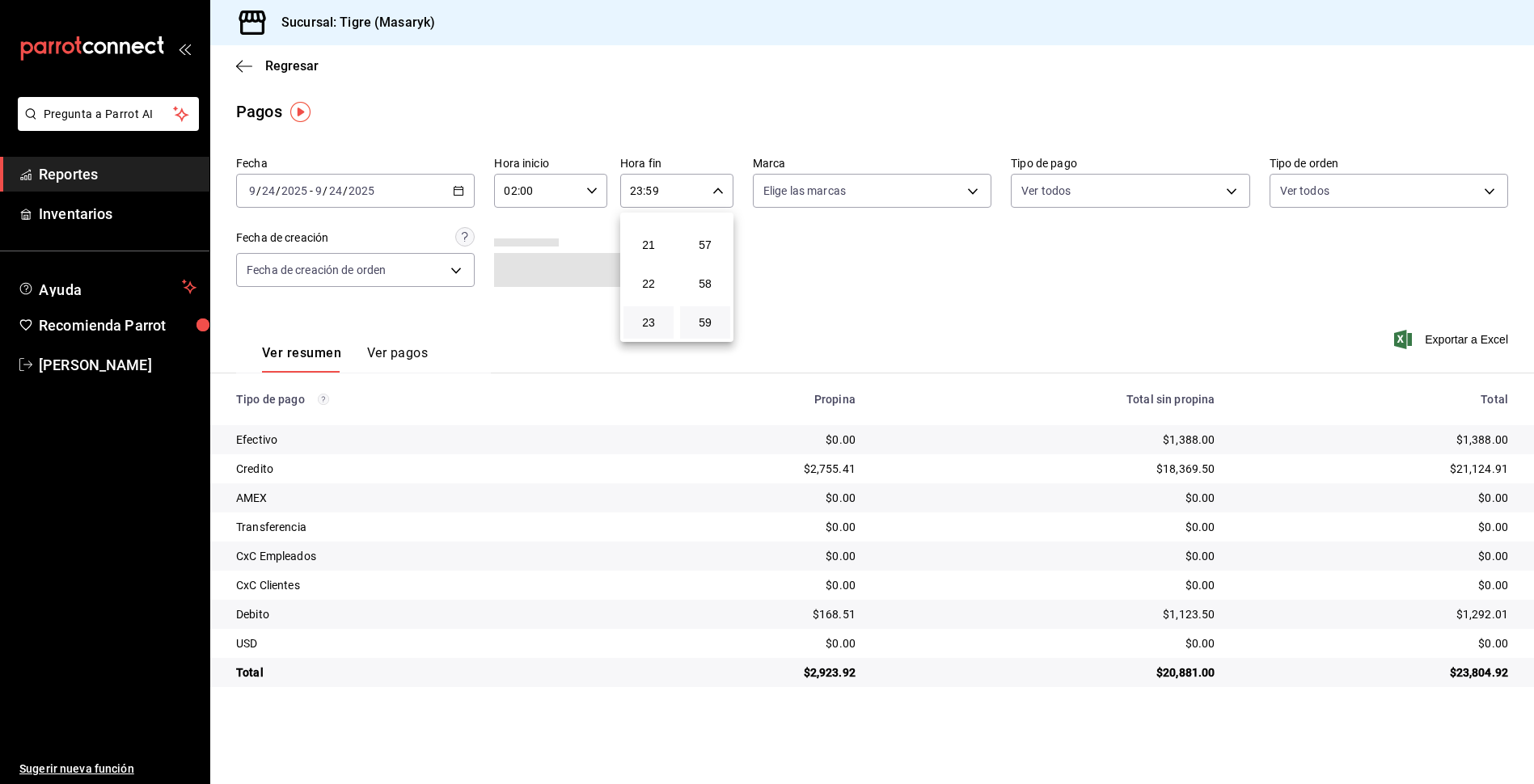
click at [555, 195] on div at bounding box center [767, 392] width 1534 height 784
click at [550, 194] on input "02:00" at bounding box center [537, 191] width 86 height 32
click at [534, 265] on span "05" at bounding box center [522, 268] width 31 height 13
type input "05:00"
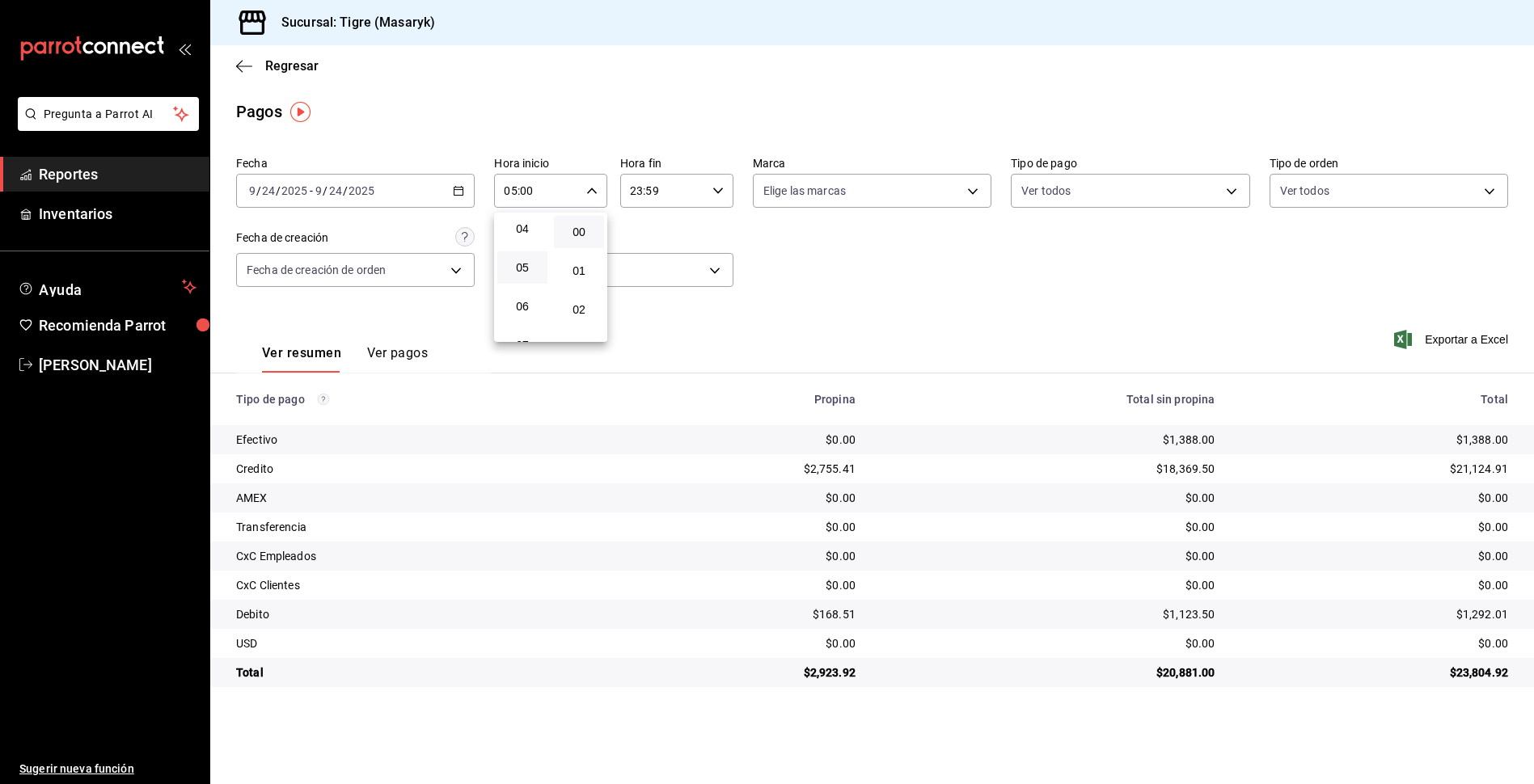
click at [680, 188] on div at bounding box center [767, 392] width 1534 height 784
click at [680, 188] on input "23:59" at bounding box center [663, 191] width 86 height 32
click at [646, 261] on span "05" at bounding box center [649, 265] width 31 height 13
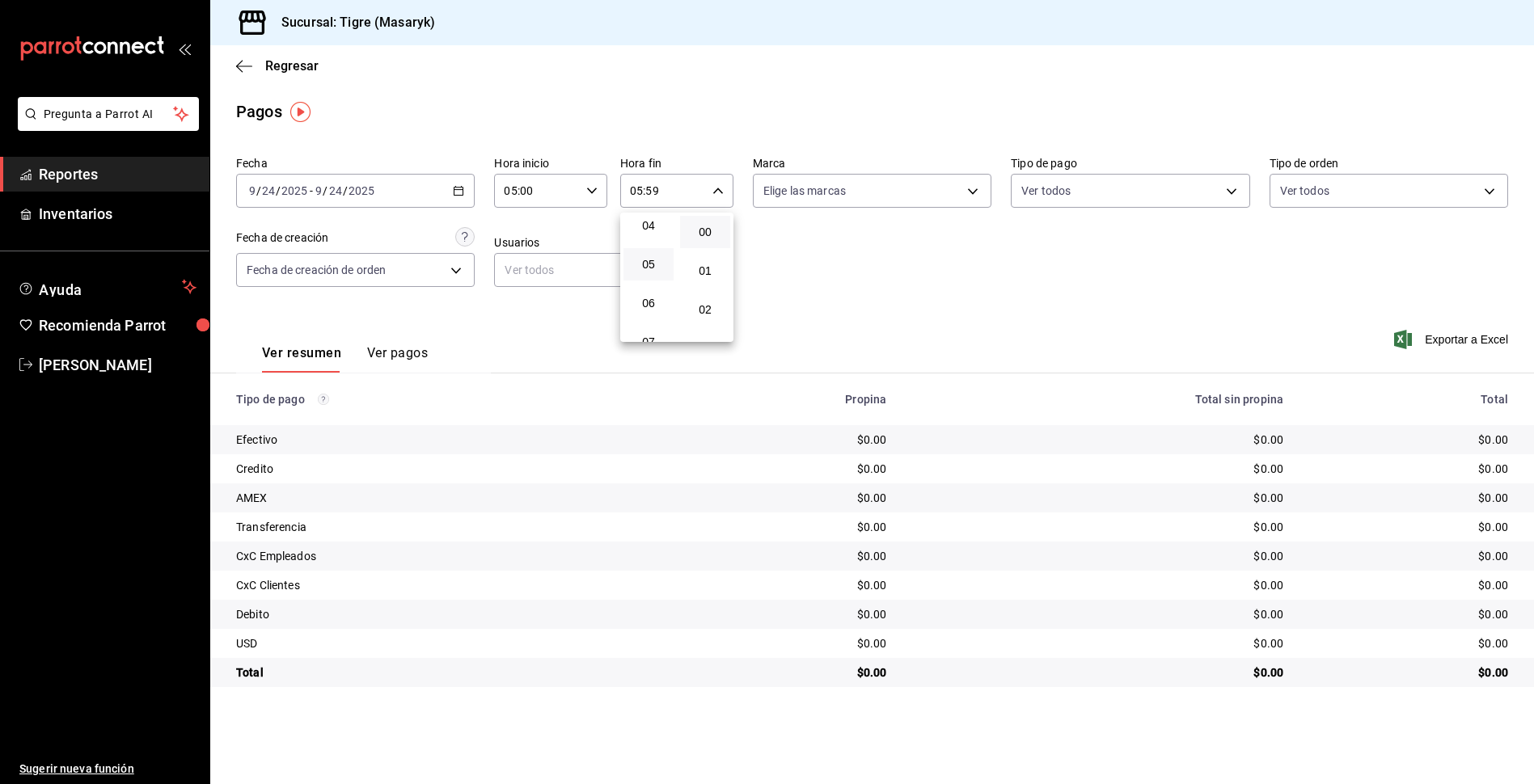
click at [706, 218] on button "00" at bounding box center [705, 232] width 50 height 32
type input "05:00"
click at [894, 272] on div at bounding box center [767, 392] width 1534 height 784
click at [383, 197] on div "[DATE] [DATE] - [DATE] [DATE]" at bounding box center [356, 191] width 239 height 34
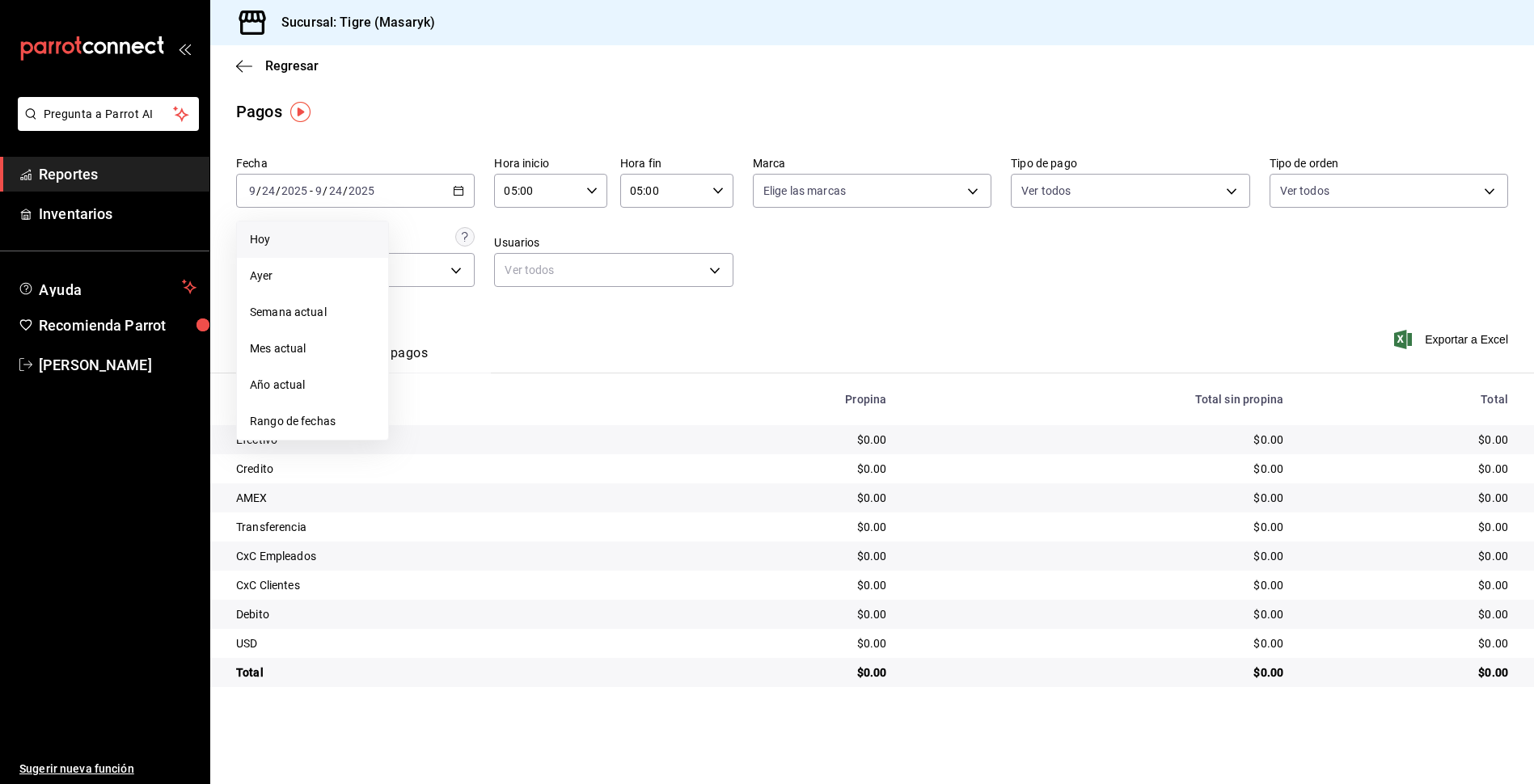
click at [297, 257] on li "Hoy" at bounding box center [313, 239] width 151 height 37
type input "00:00"
type input "23:59"
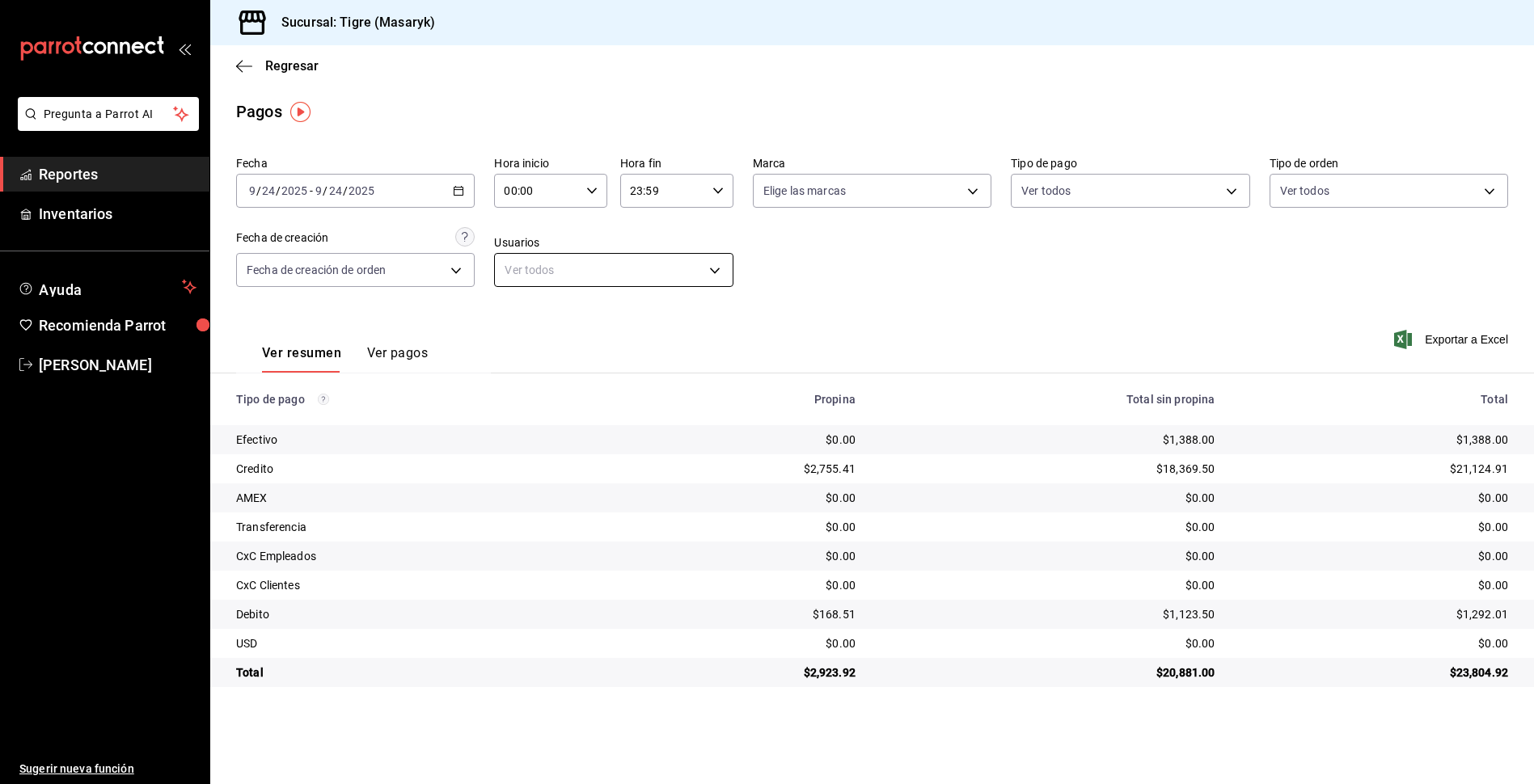
click at [525, 274] on body "Pregunta a Parrot AI Reportes Inventarios Ayuda Recomienda Parrot Tigre Masaryk…" at bounding box center [767, 392] width 1534 height 784
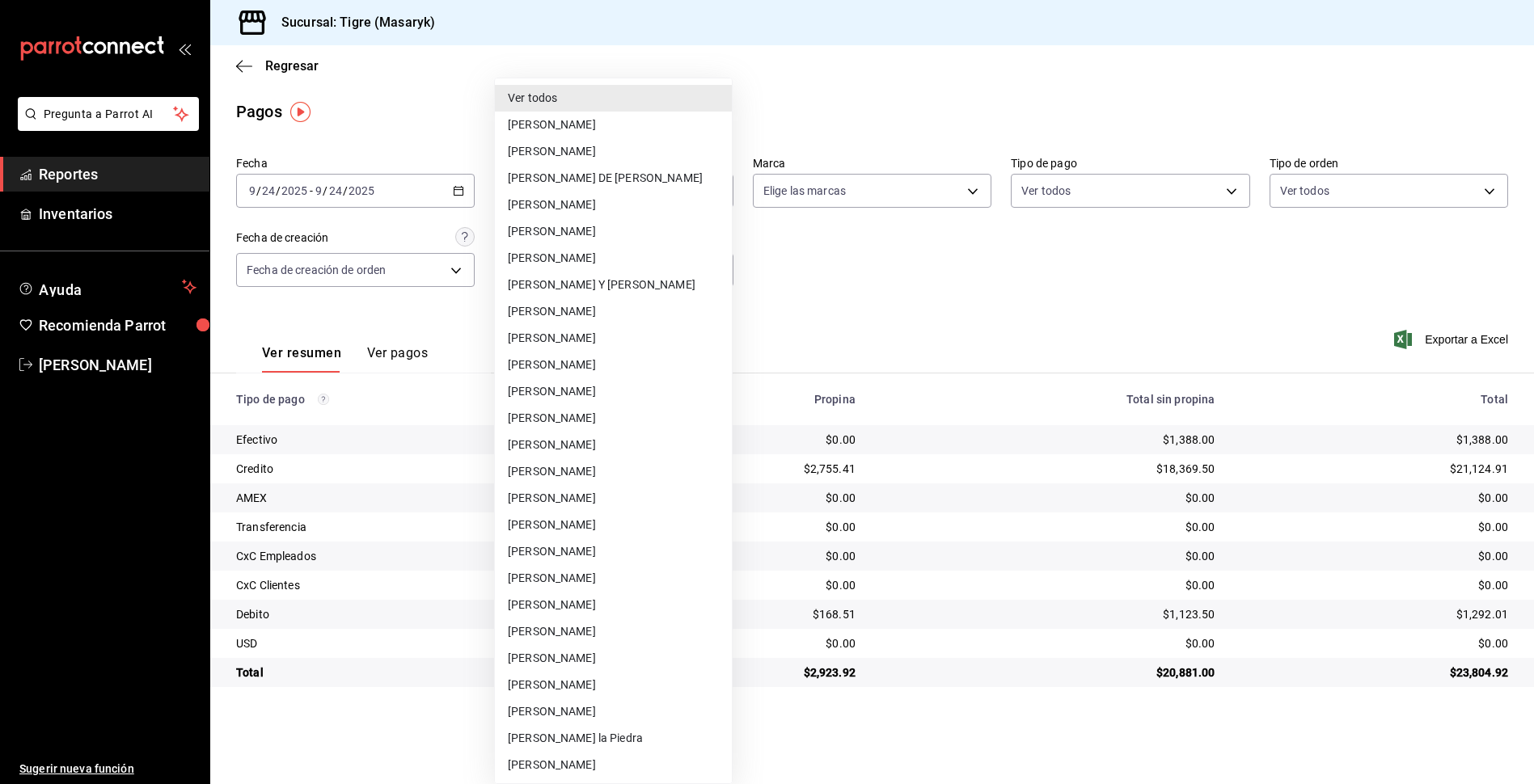
click at [446, 325] on div at bounding box center [767, 392] width 1534 height 784
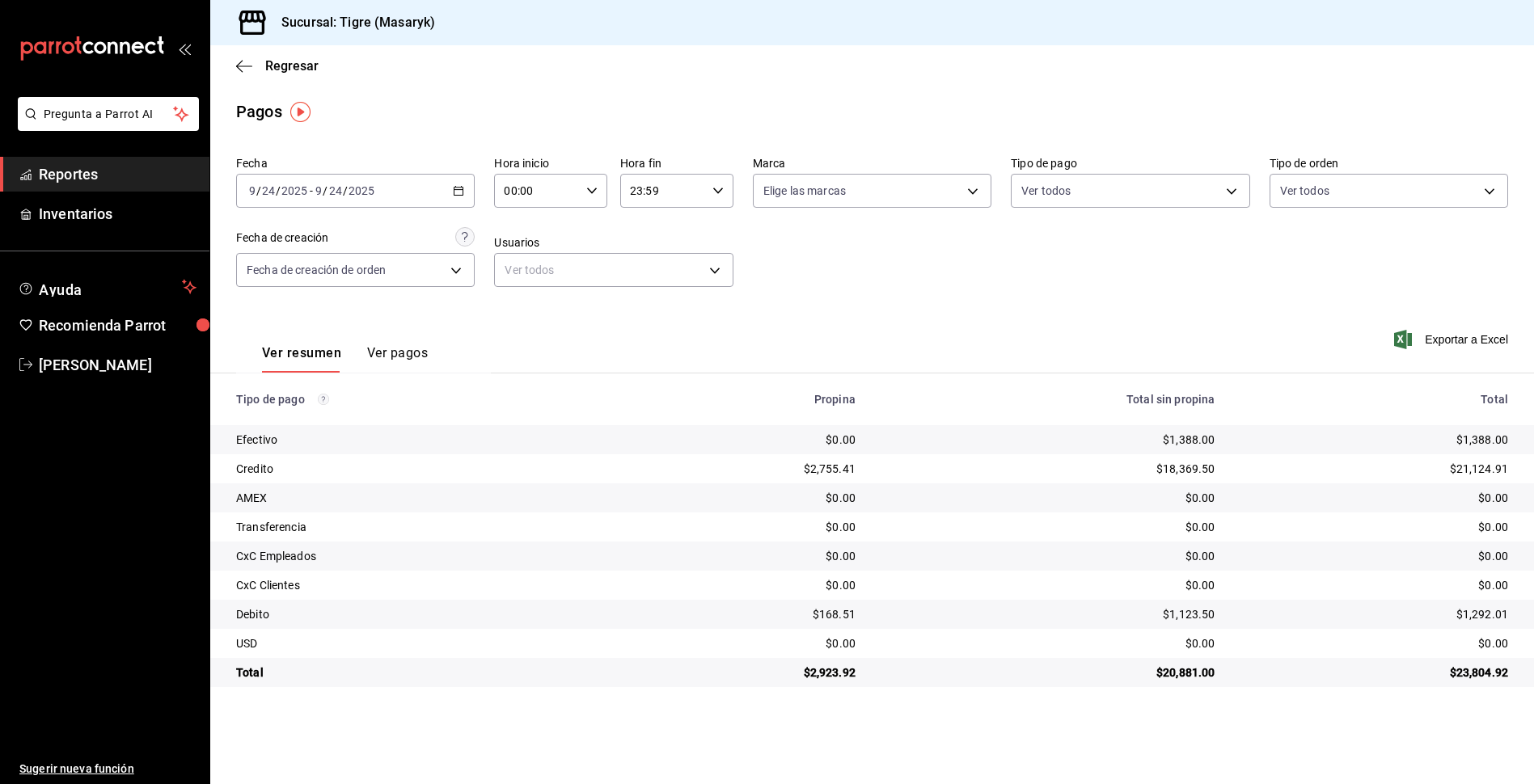
click at [397, 347] on button "Ver pagos" at bounding box center [397, 359] width 61 height 28
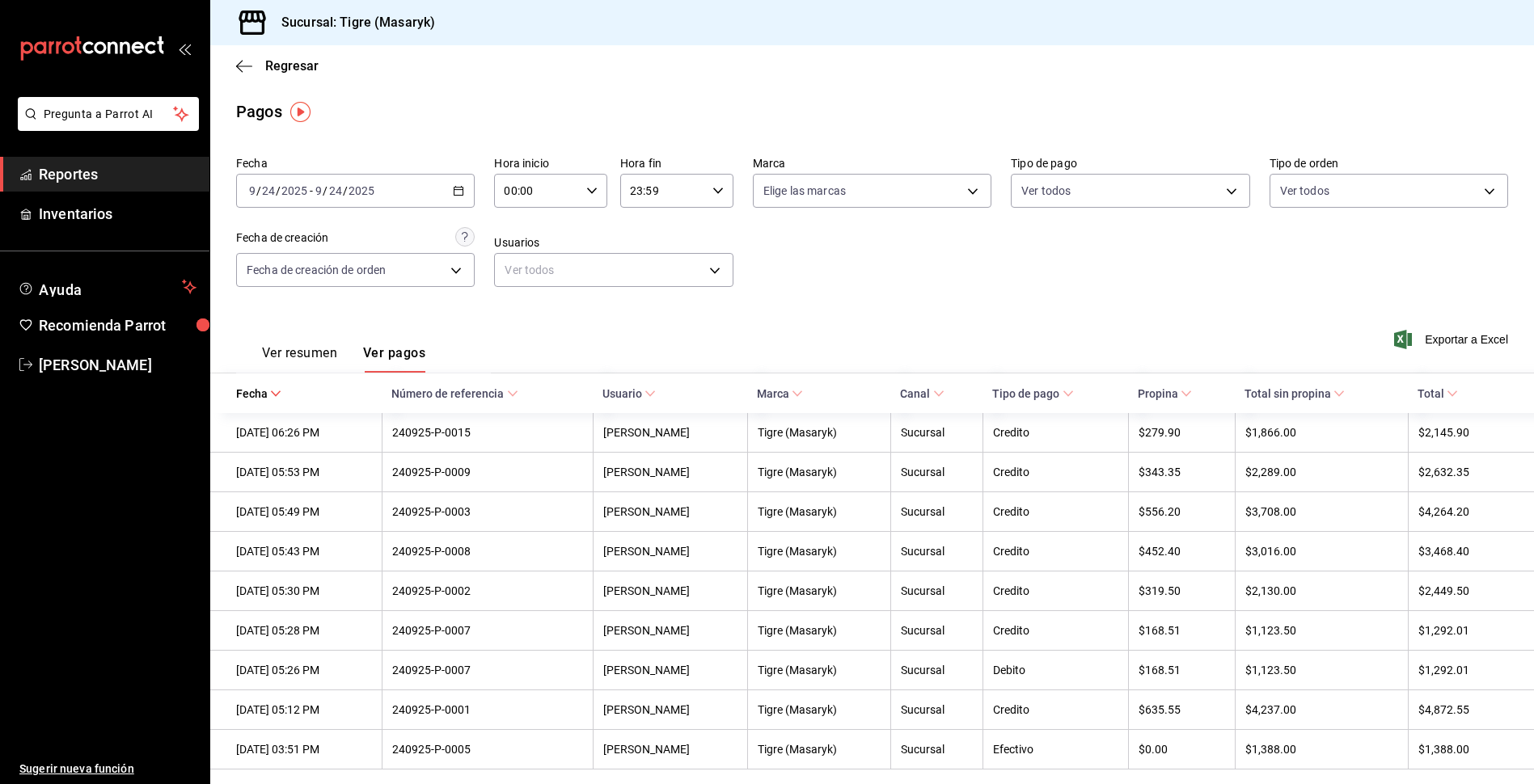
click at [301, 359] on button "Ver resumen" at bounding box center [300, 359] width 76 height 28
